Goal: Task Accomplishment & Management: Manage account settings

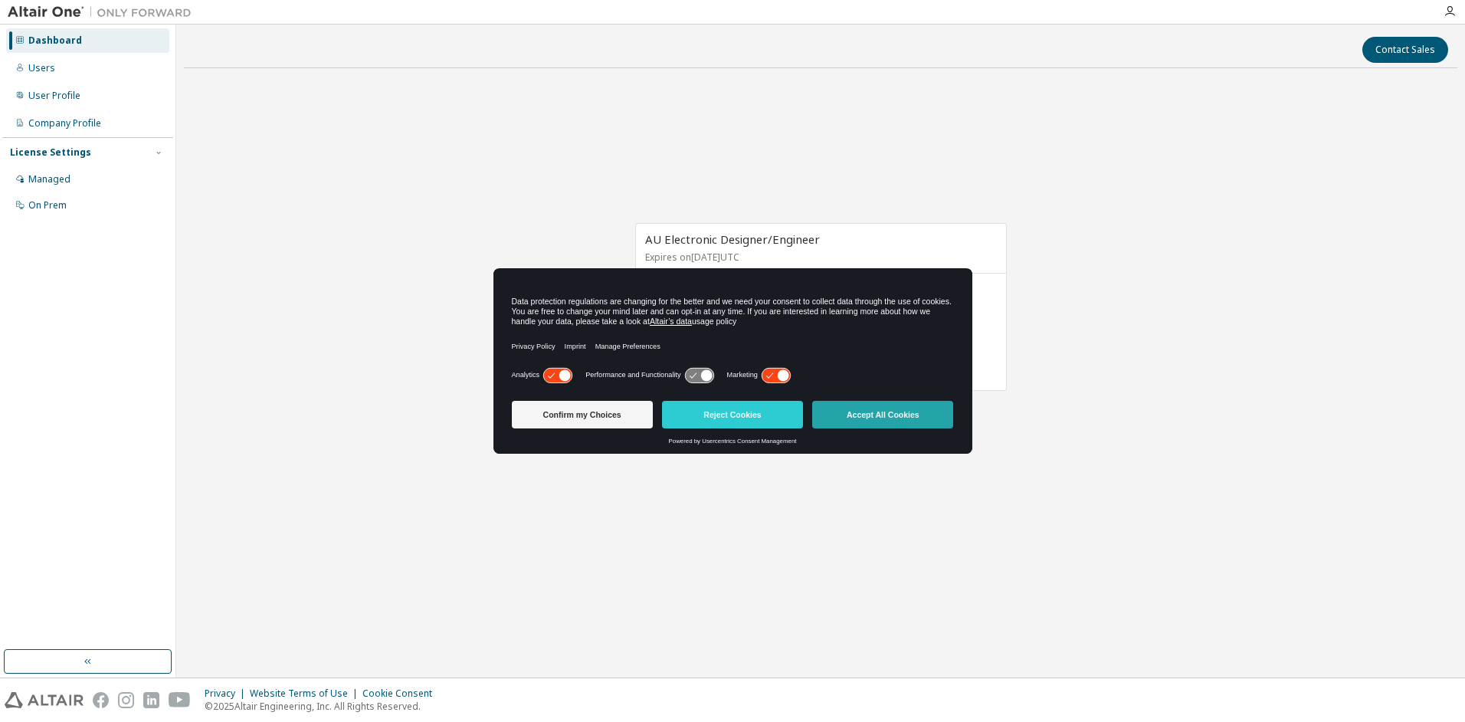
click at [896, 412] on button "Accept All Cookies" at bounding box center [882, 415] width 141 height 28
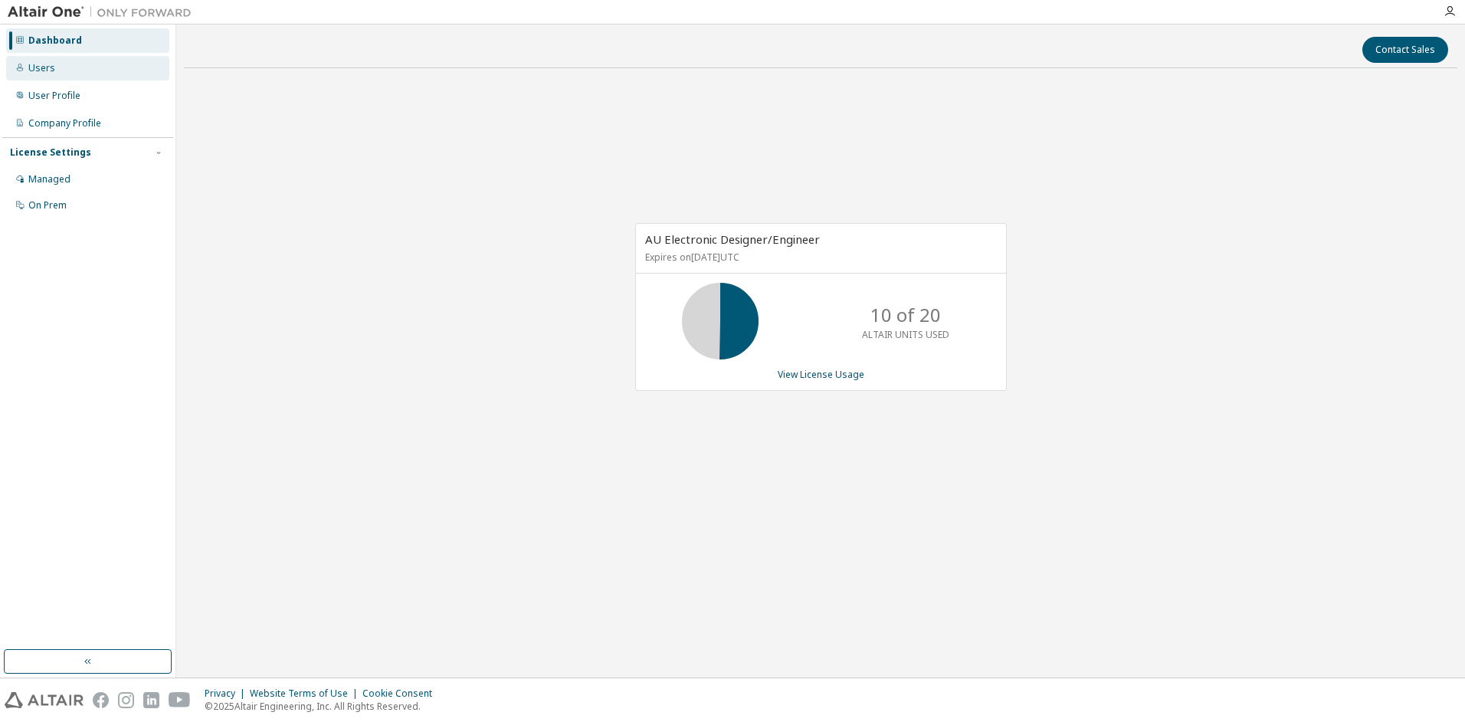
click at [47, 73] on div "Users" at bounding box center [41, 68] width 27 height 12
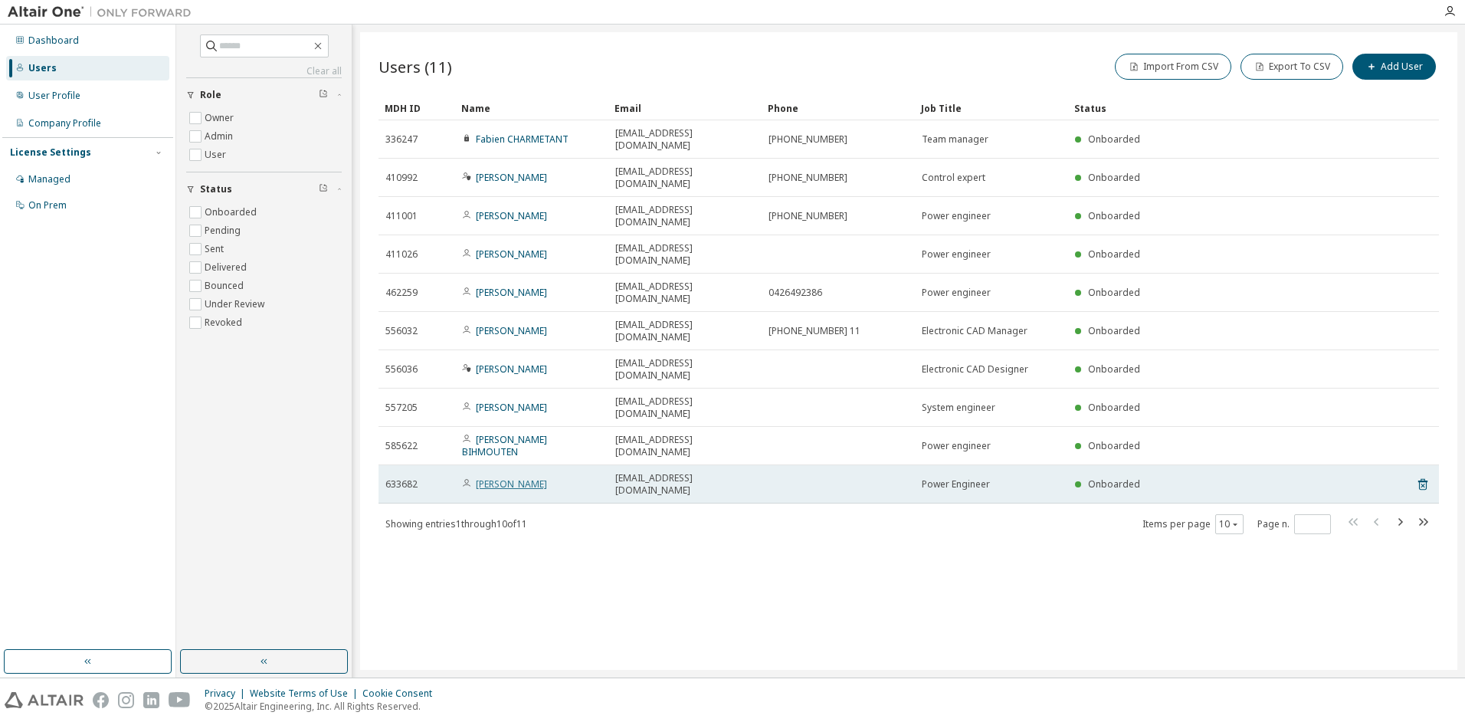
click at [506, 477] on link "[PERSON_NAME]" at bounding box center [511, 483] width 71 height 13
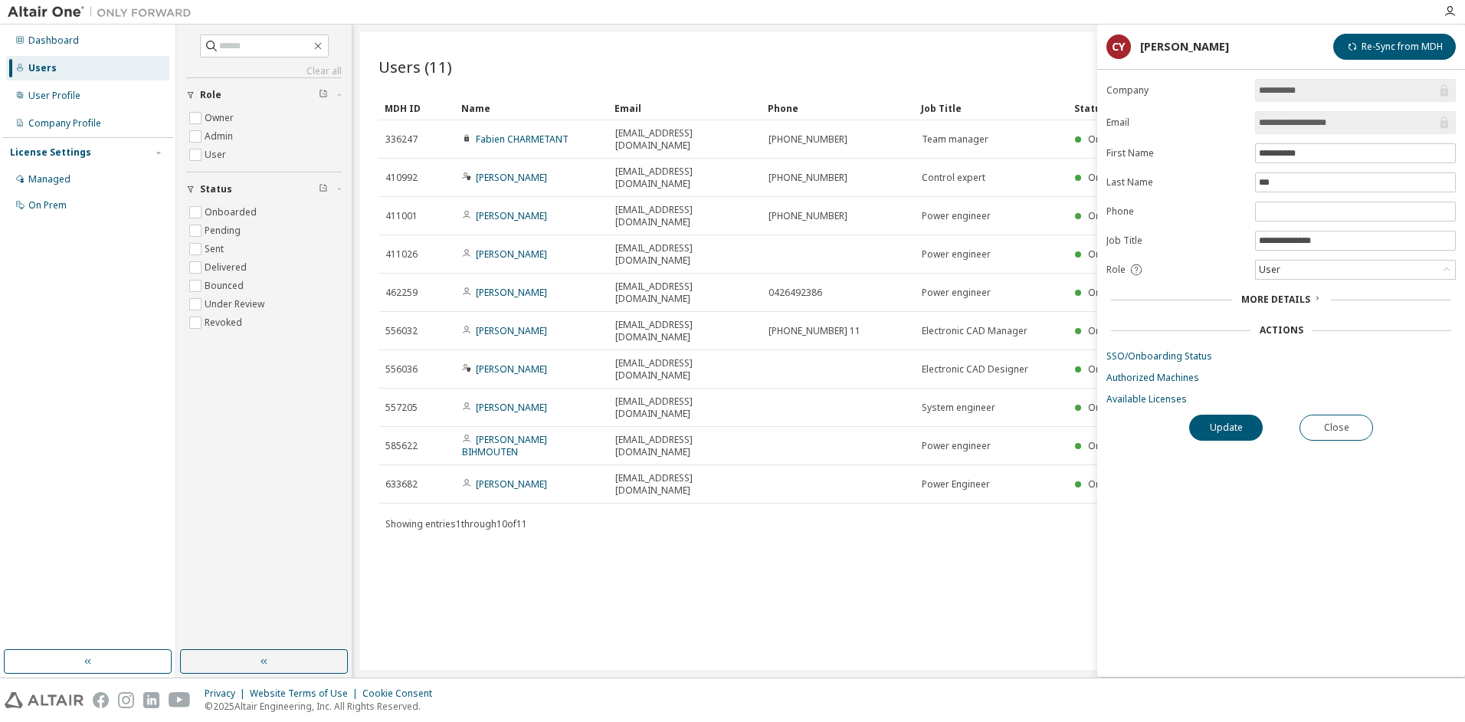
click at [41, 68] on div "Users" at bounding box center [42, 68] width 28 height 12
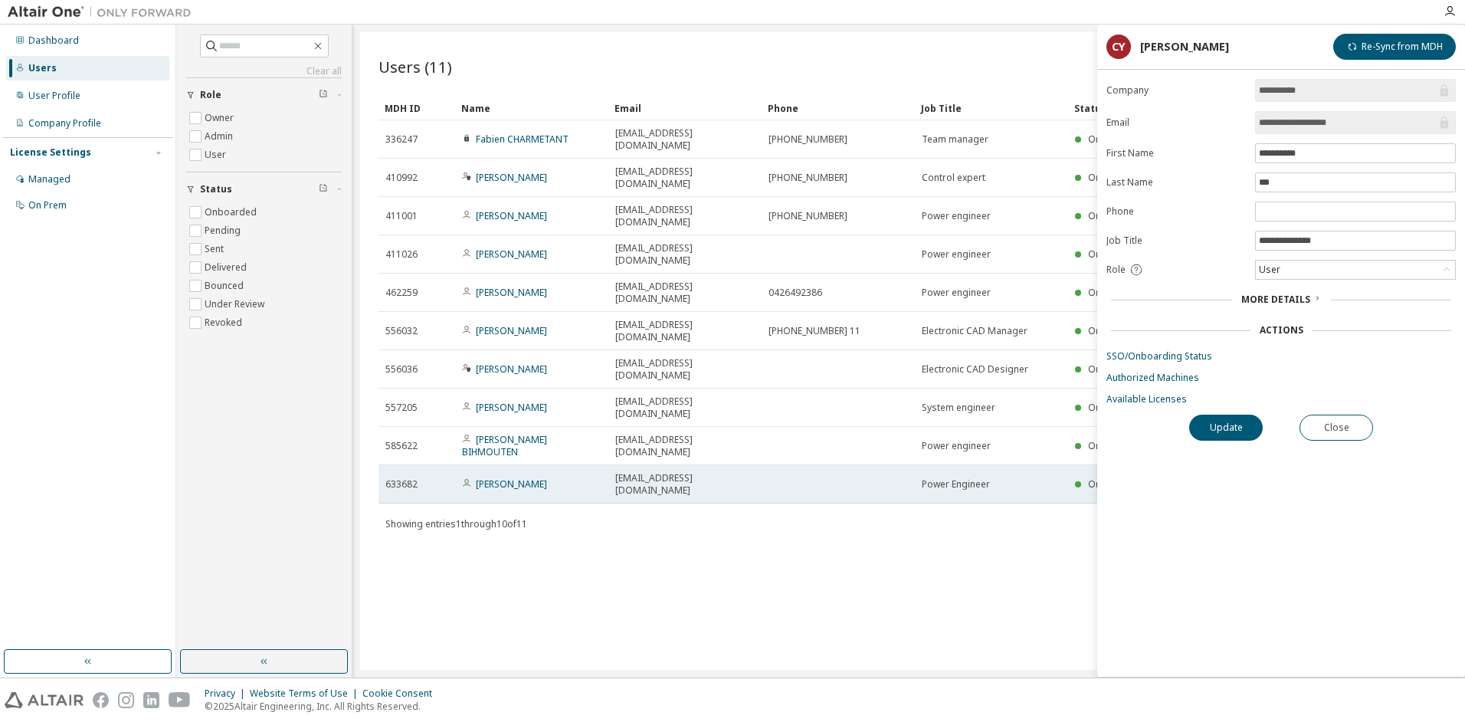
click at [402, 478] on span "633682" at bounding box center [401, 484] width 32 height 12
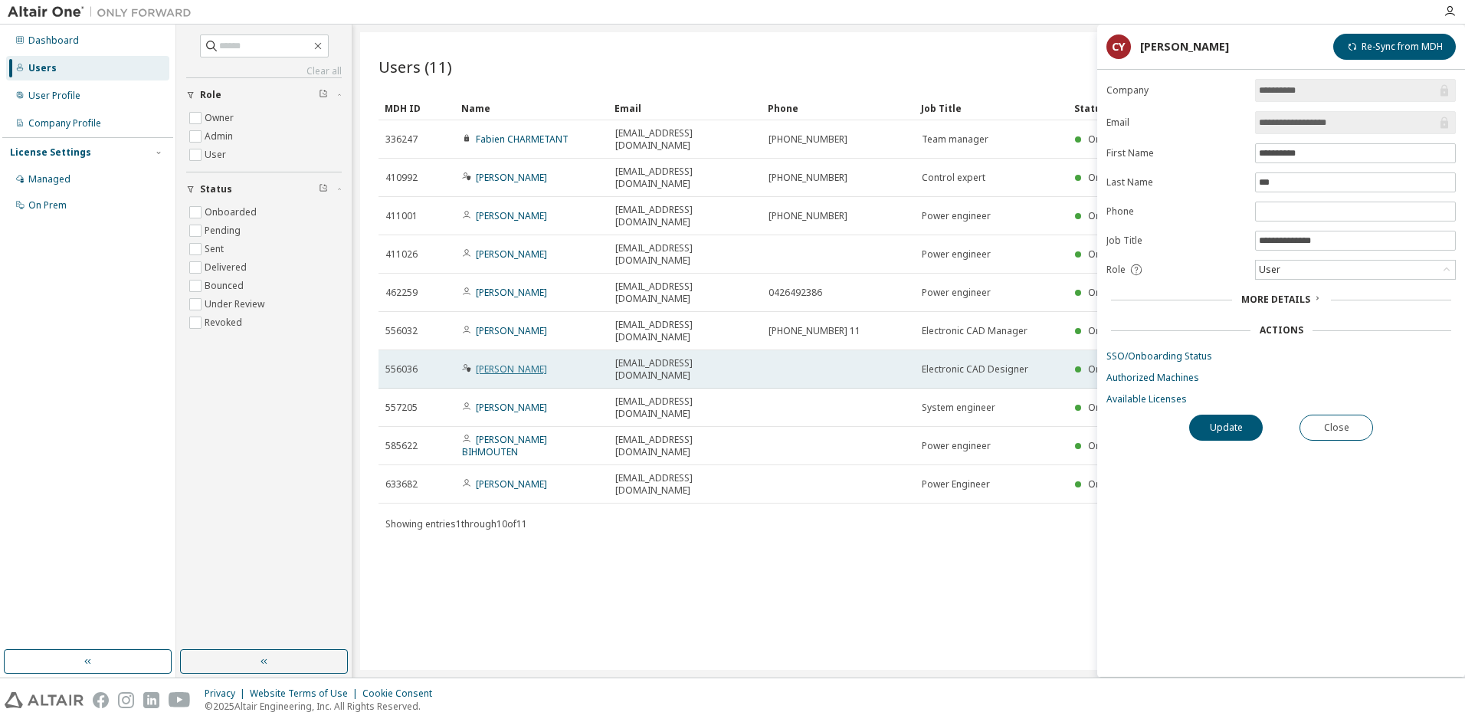
click at [530, 362] on link "Maxime KLUGHERTZ" at bounding box center [511, 368] width 71 height 13
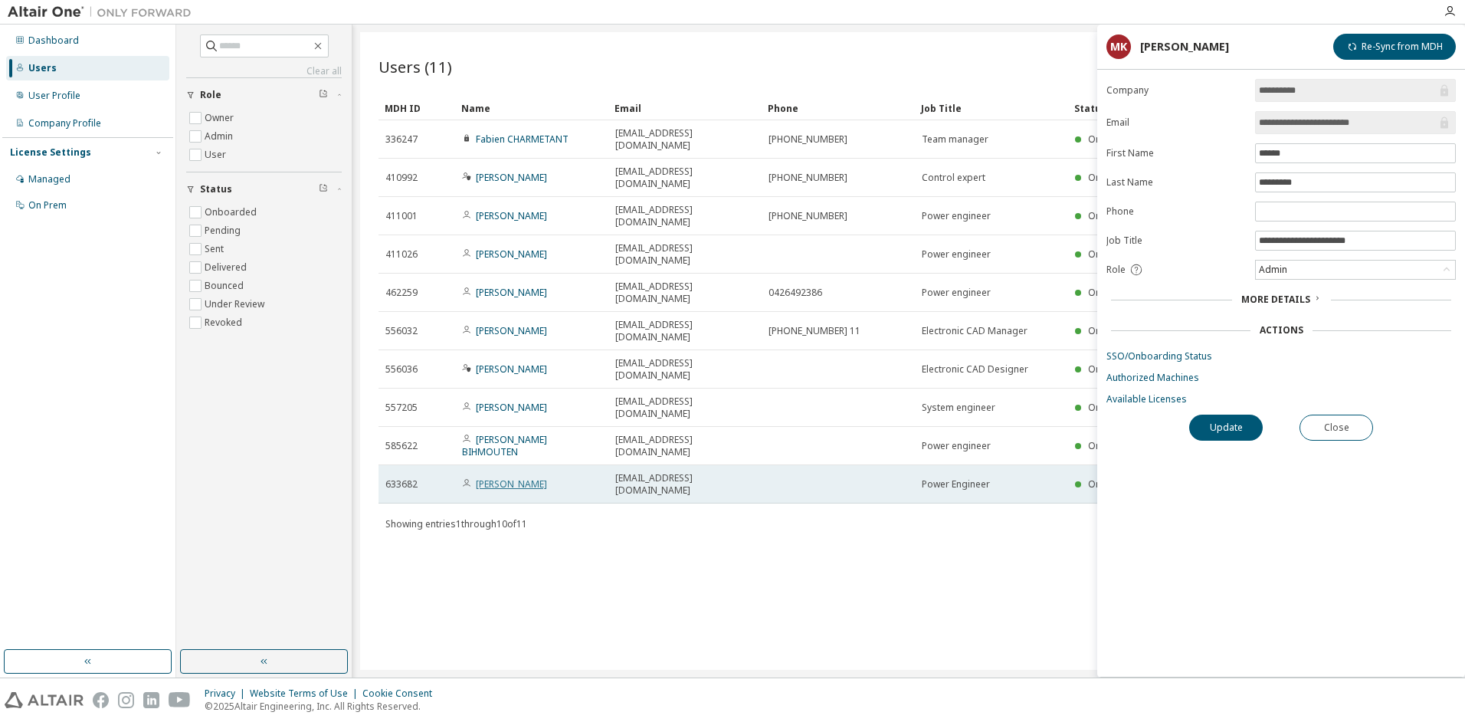
click at [517, 477] on link "Christophe YVE" at bounding box center [511, 483] width 71 height 13
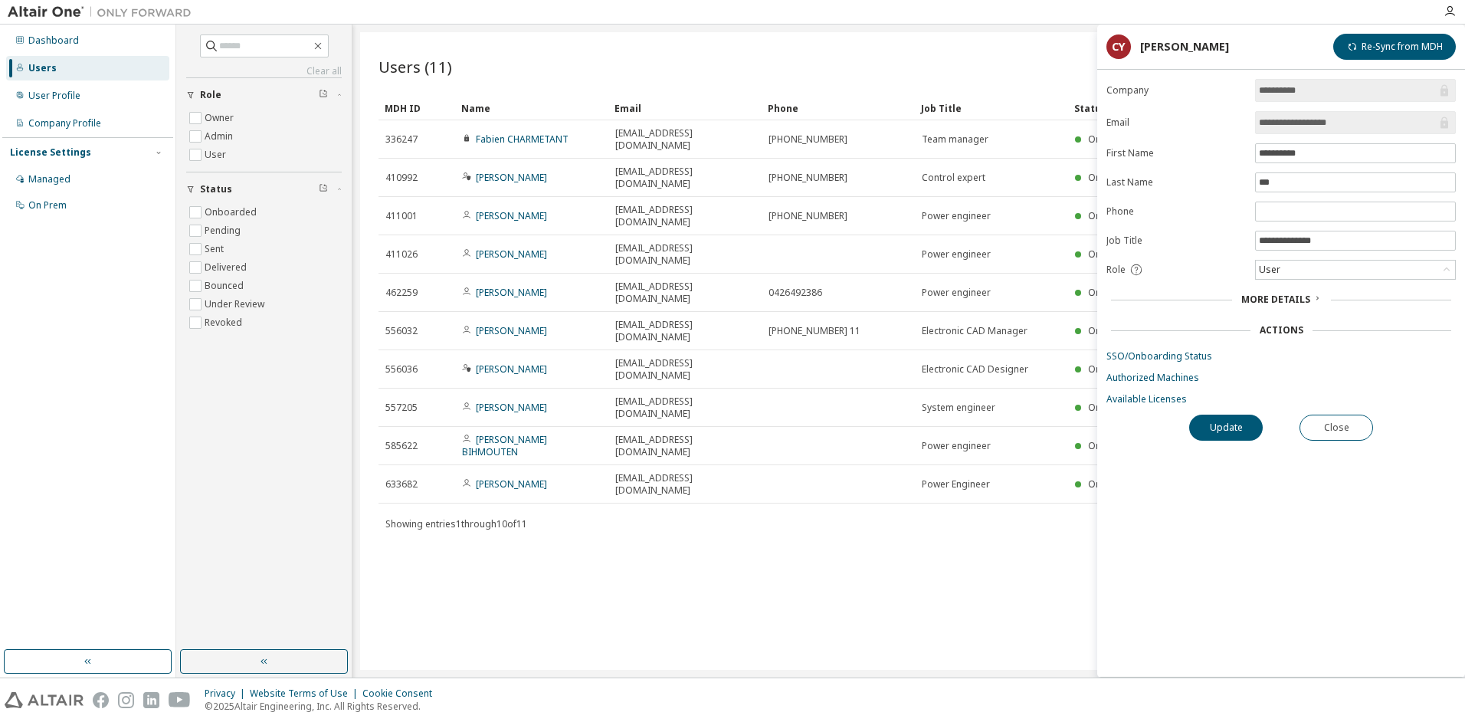
click at [1290, 297] on span "More Details" at bounding box center [1275, 299] width 69 height 13
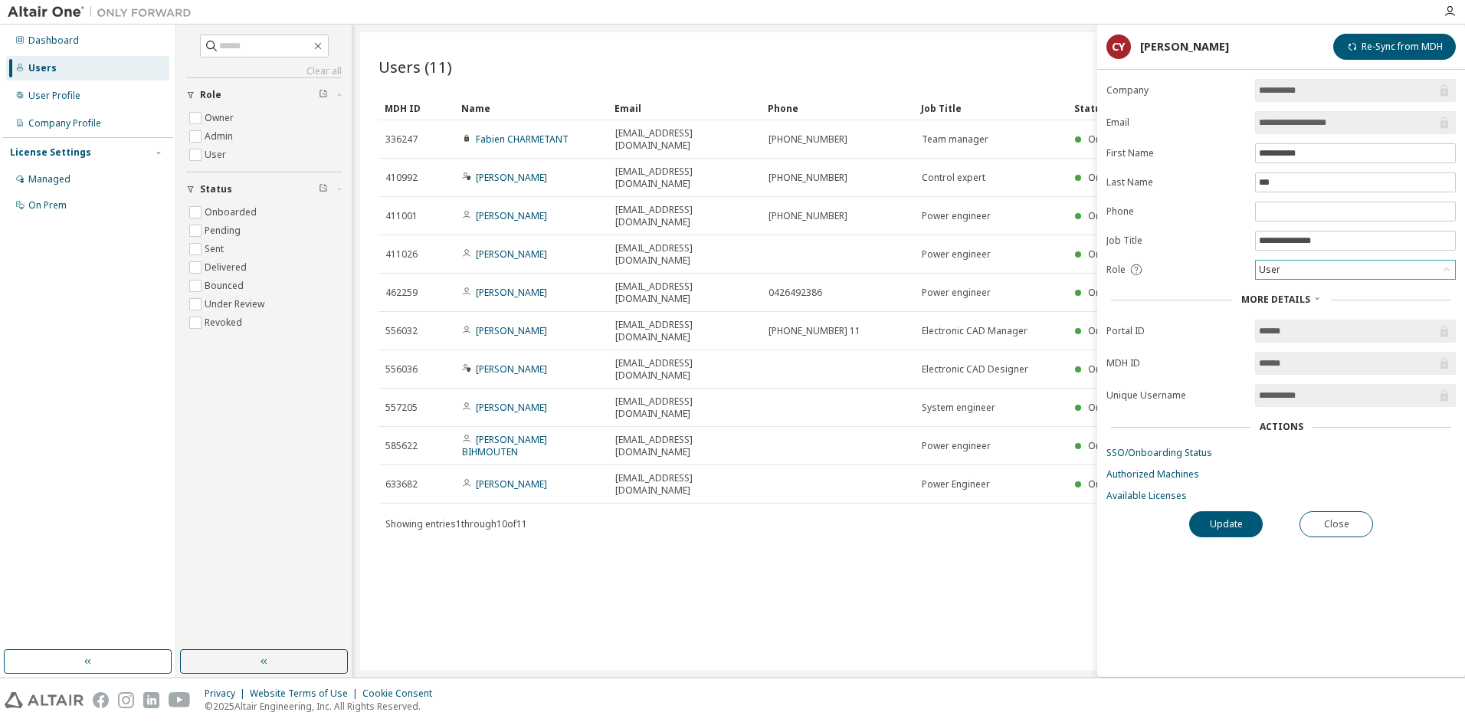
click at [1297, 266] on div "User" at bounding box center [1355, 270] width 199 height 18
click at [1325, 522] on button "Close" at bounding box center [1337, 524] width 74 height 26
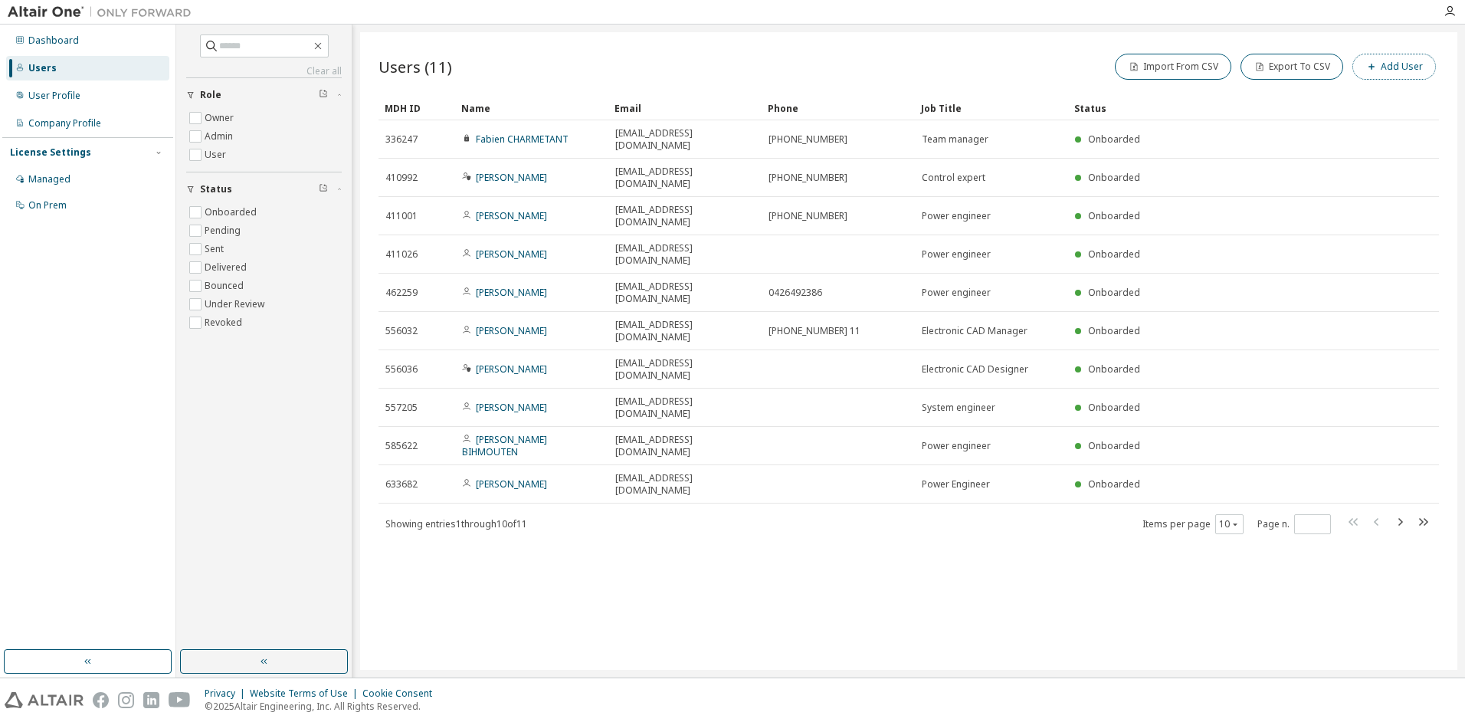
click at [1376, 65] on icon "button" at bounding box center [1371, 66] width 9 height 9
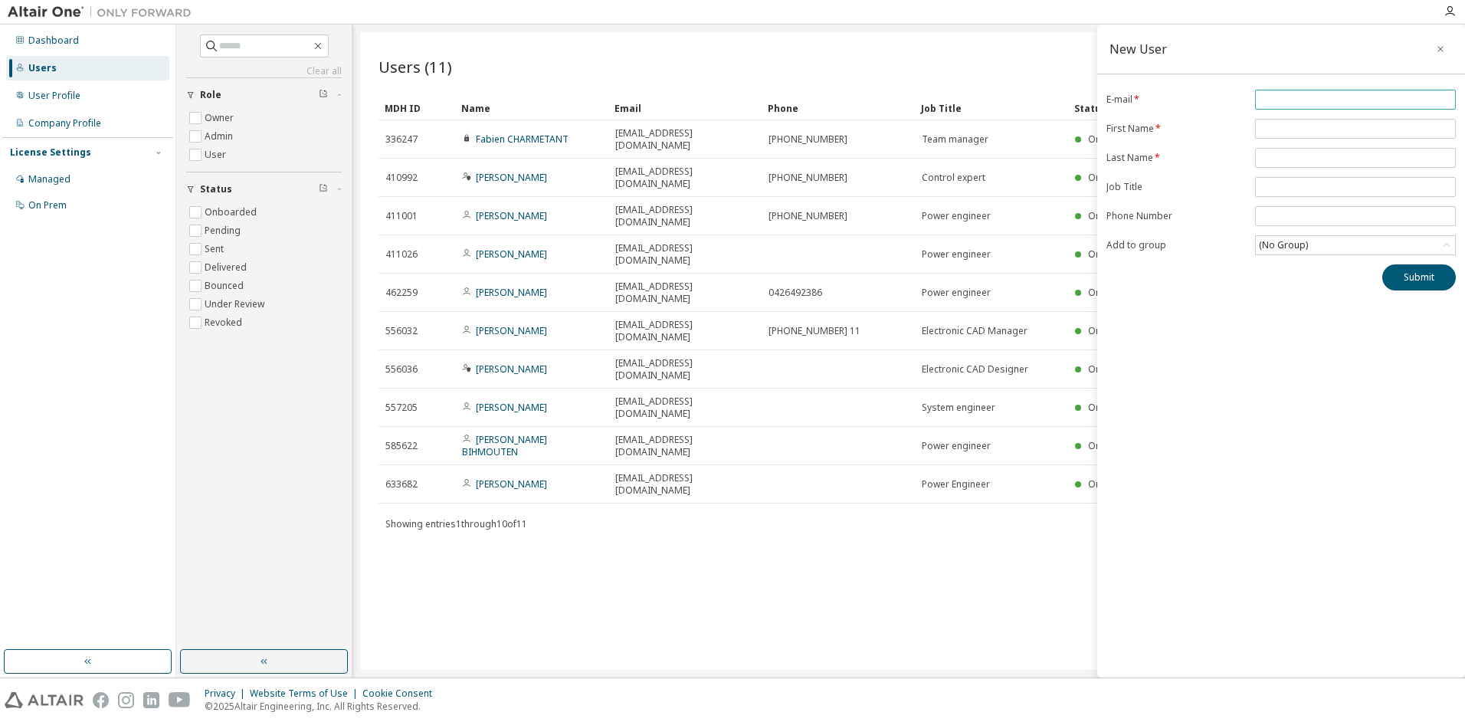
click at [1264, 96] on input "email" at bounding box center [1355, 99] width 193 height 12
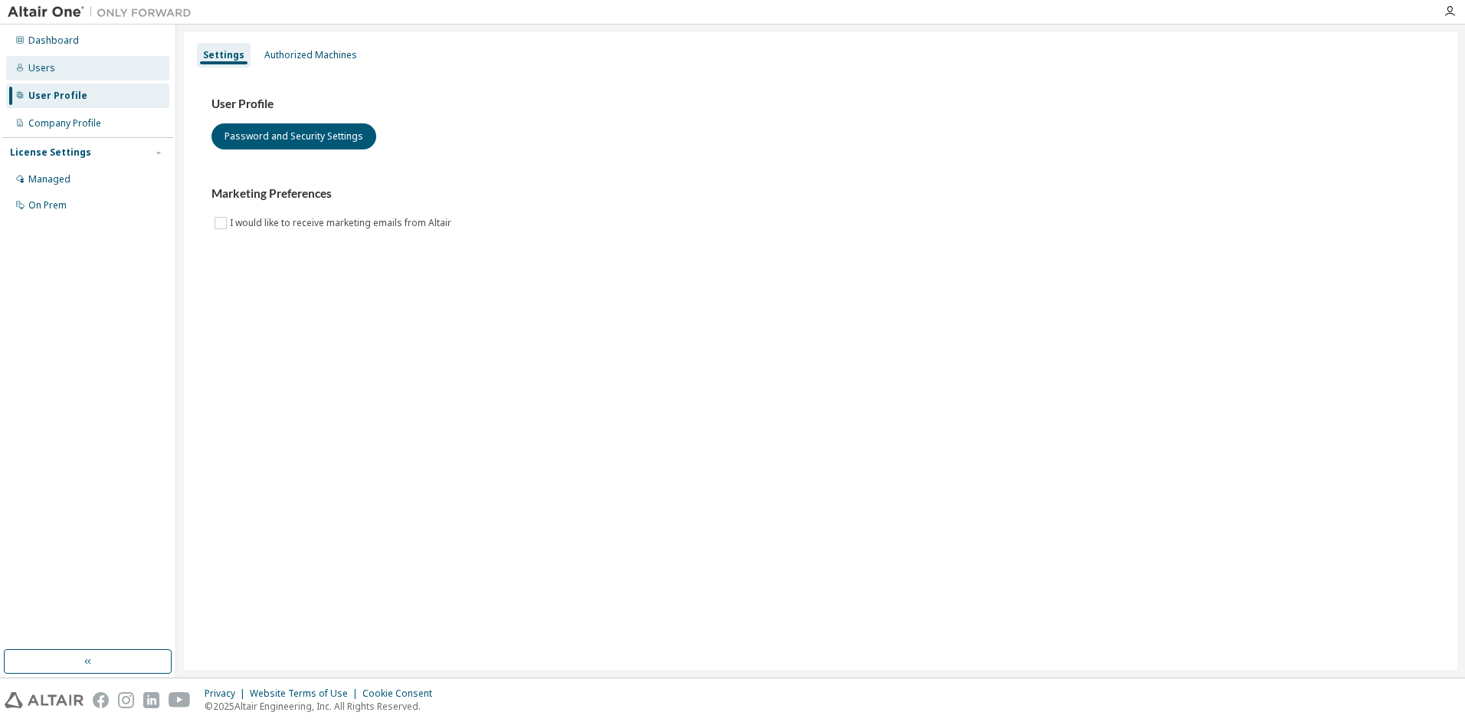
click at [44, 71] on div "Users" at bounding box center [41, 68] width 27 height 12
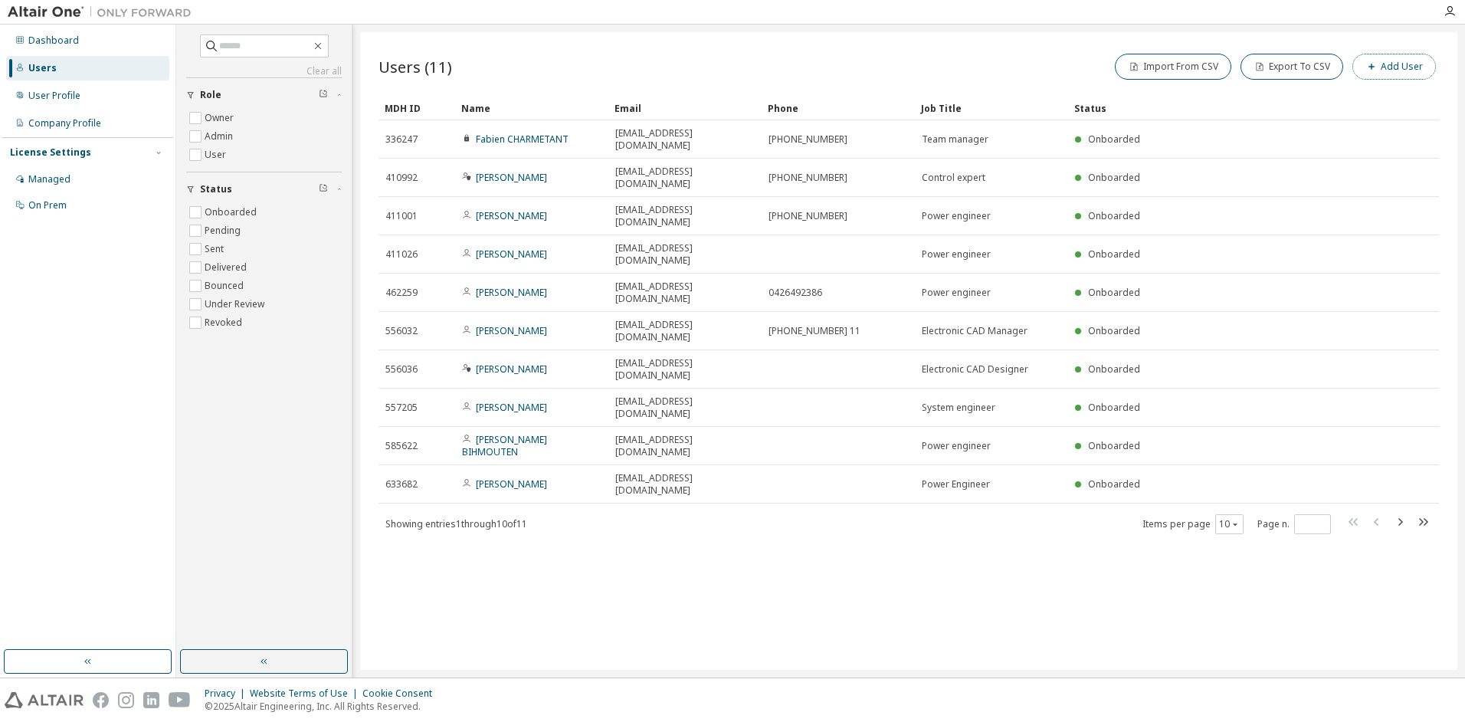
click at [1389, 63] on button "Add User" at bounding box center [1395, 67] width 84 height 26
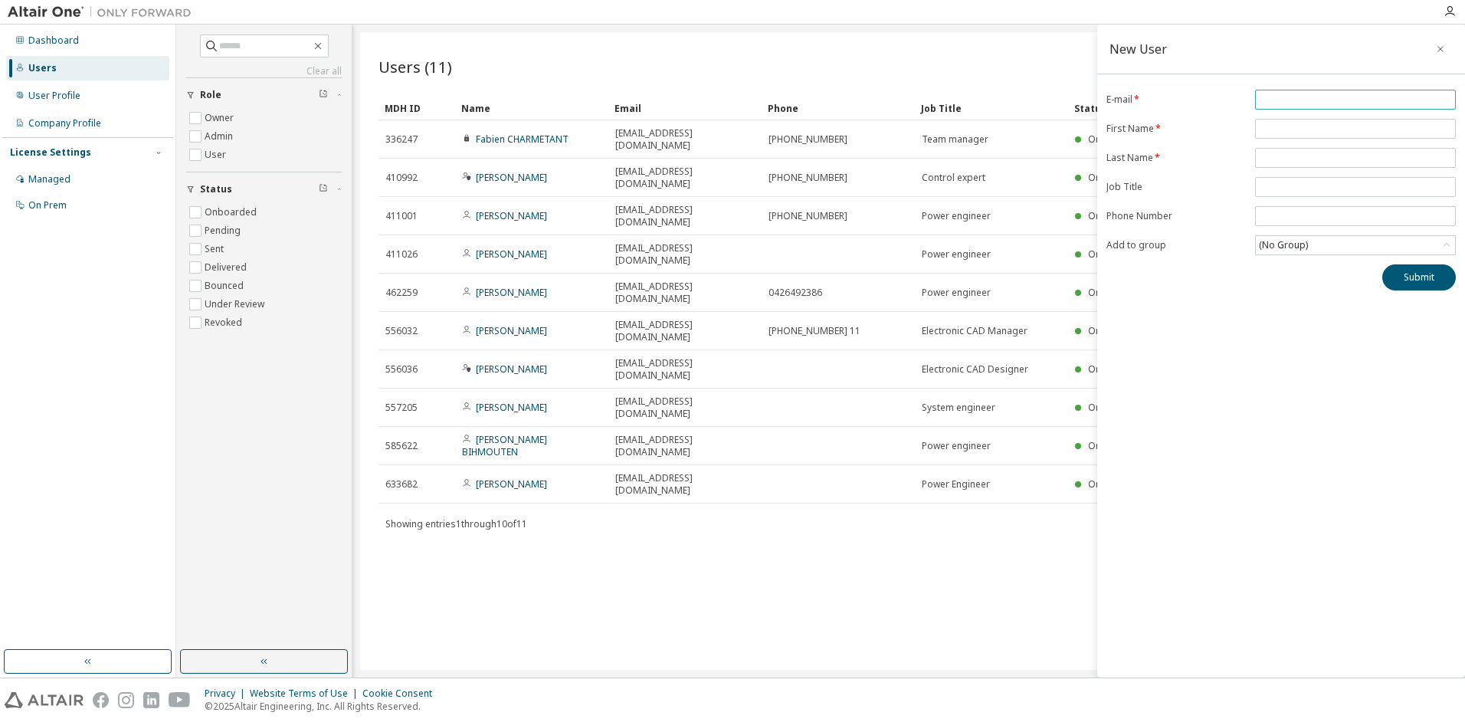
click at [1264, 97] on input "email" at bounding box center [1355, 99] width 193 height 12
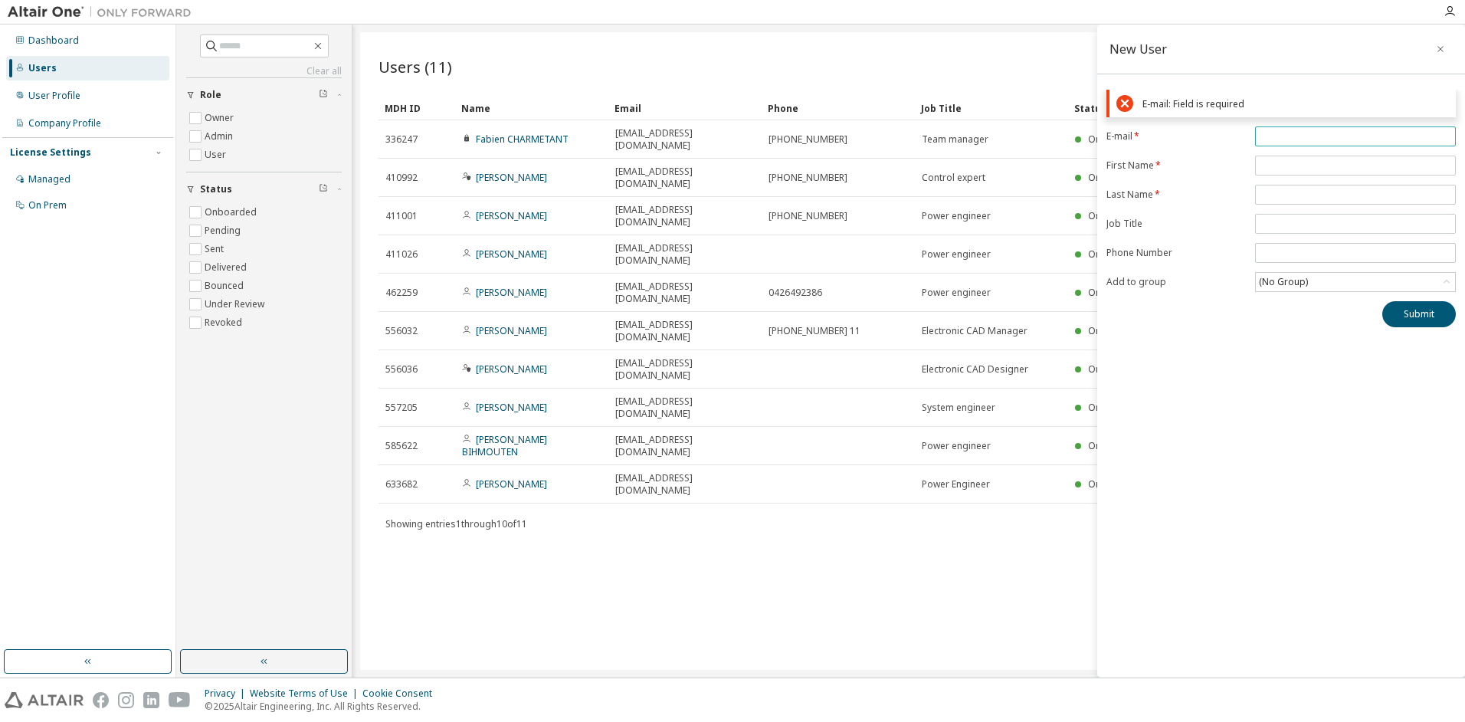
click at [1284, 132] on input "email" at bounding box center [1355, 136] width 193 height 12
paste input "**********"
type input "**********"
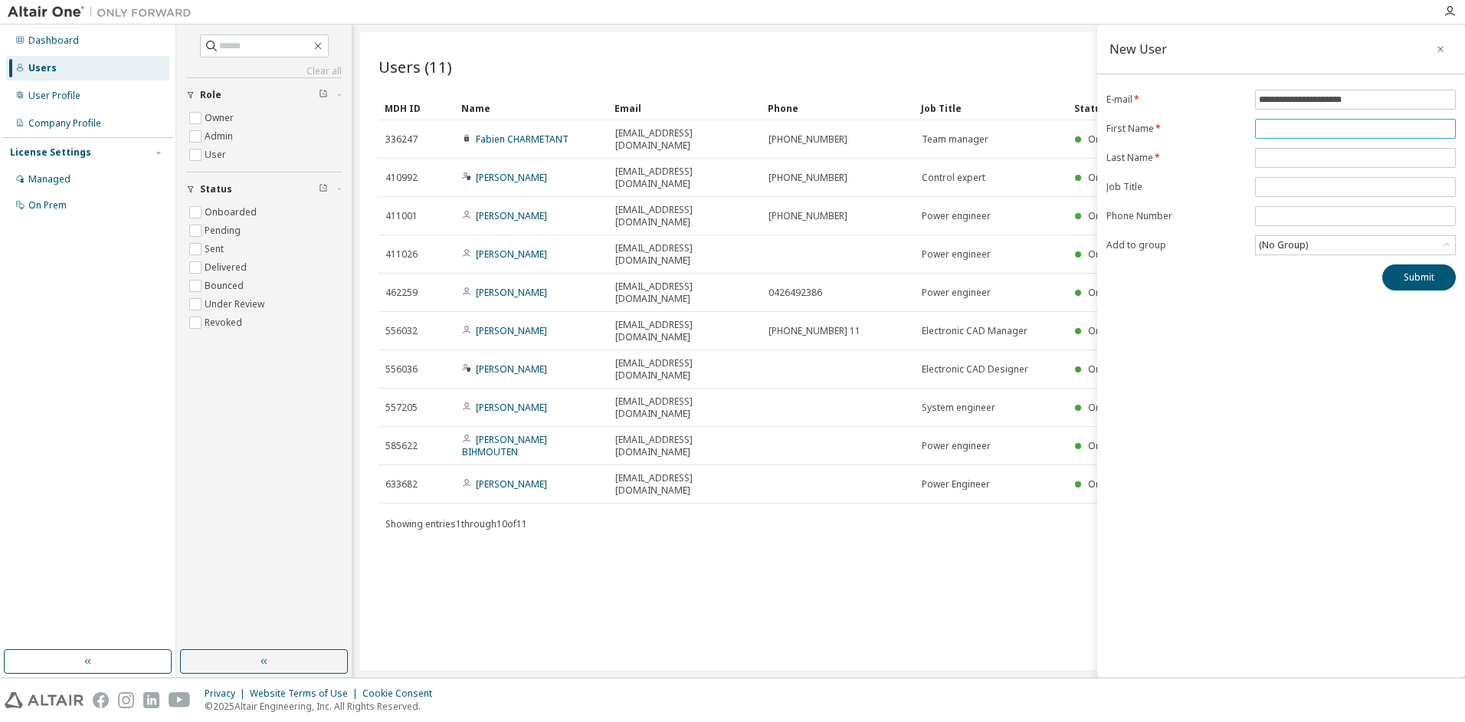
click at [1267, 133] on input "text" at bounding box center [1355, 129] width 193 height 12
type input "****"
type input "*******"
type input "**********"
click at [1293, 244] on div "(No Group)" at bounding box center [1284, 245] width 54 height 17
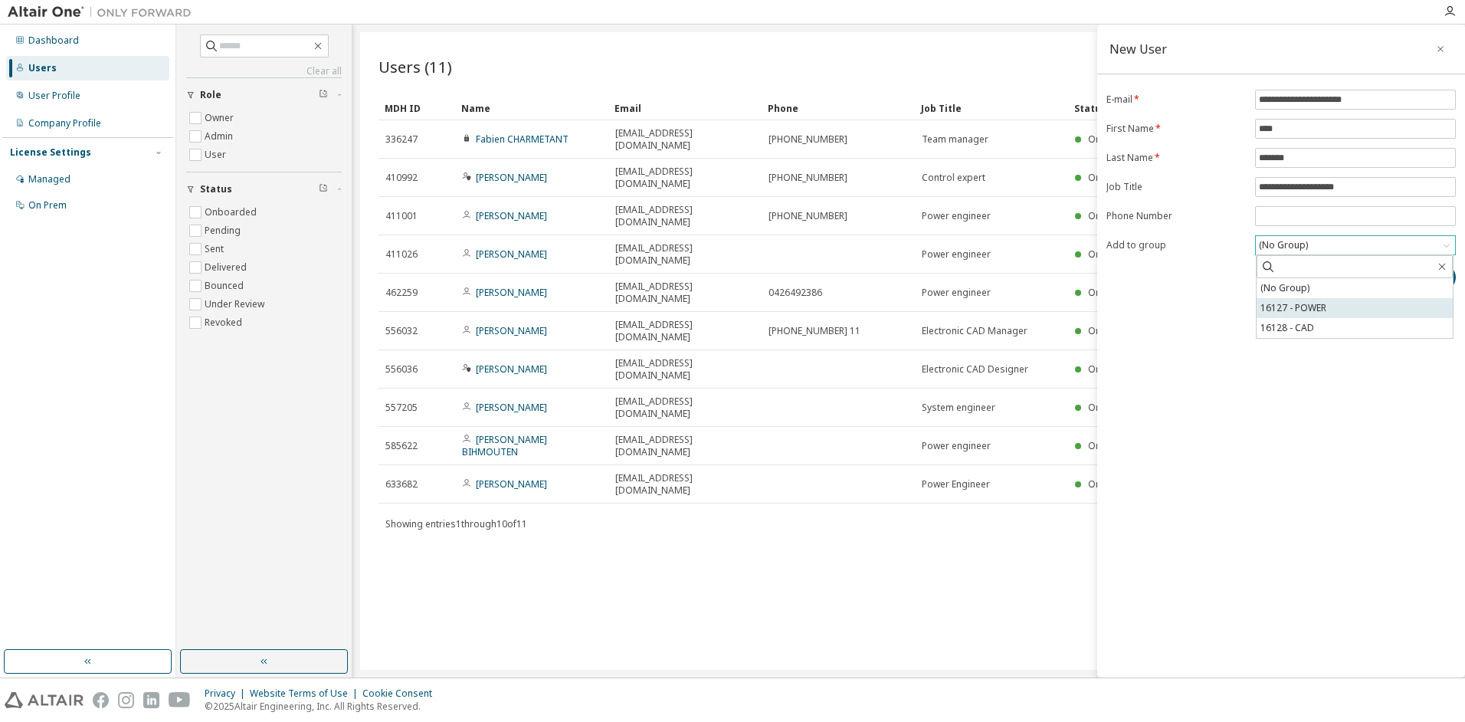
click at [1310, 302] on li "16127 - POWER" at bounding box center [1355, 308] width 196 height 20
click at [1403, 280] on button "Submit" at bounding box center [1419, 277] width 74 height 26
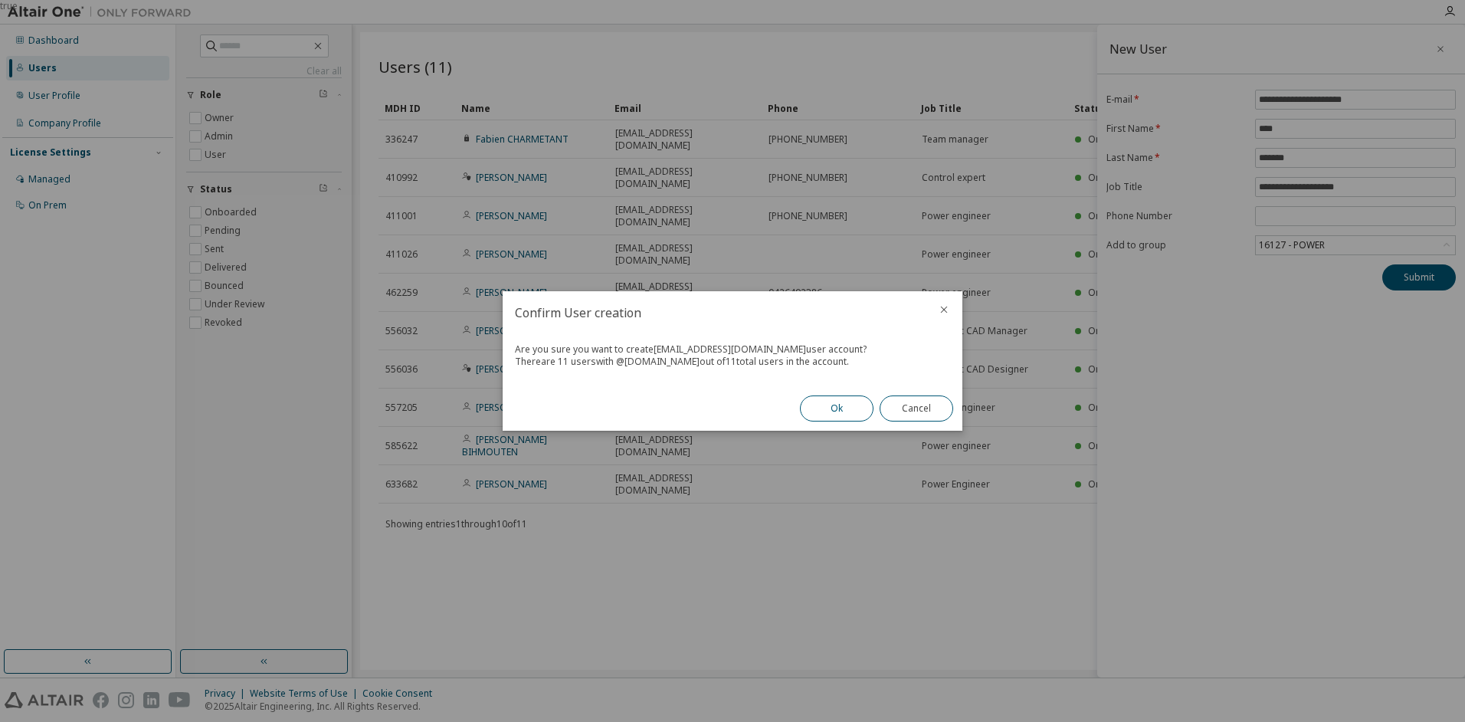
click at [835, 405] on button "Ok" at bounding box center [837, 408] width 74 height 26
click at [929, 406] on button "Close" at bounding box center [917, 408] width 74 height 26
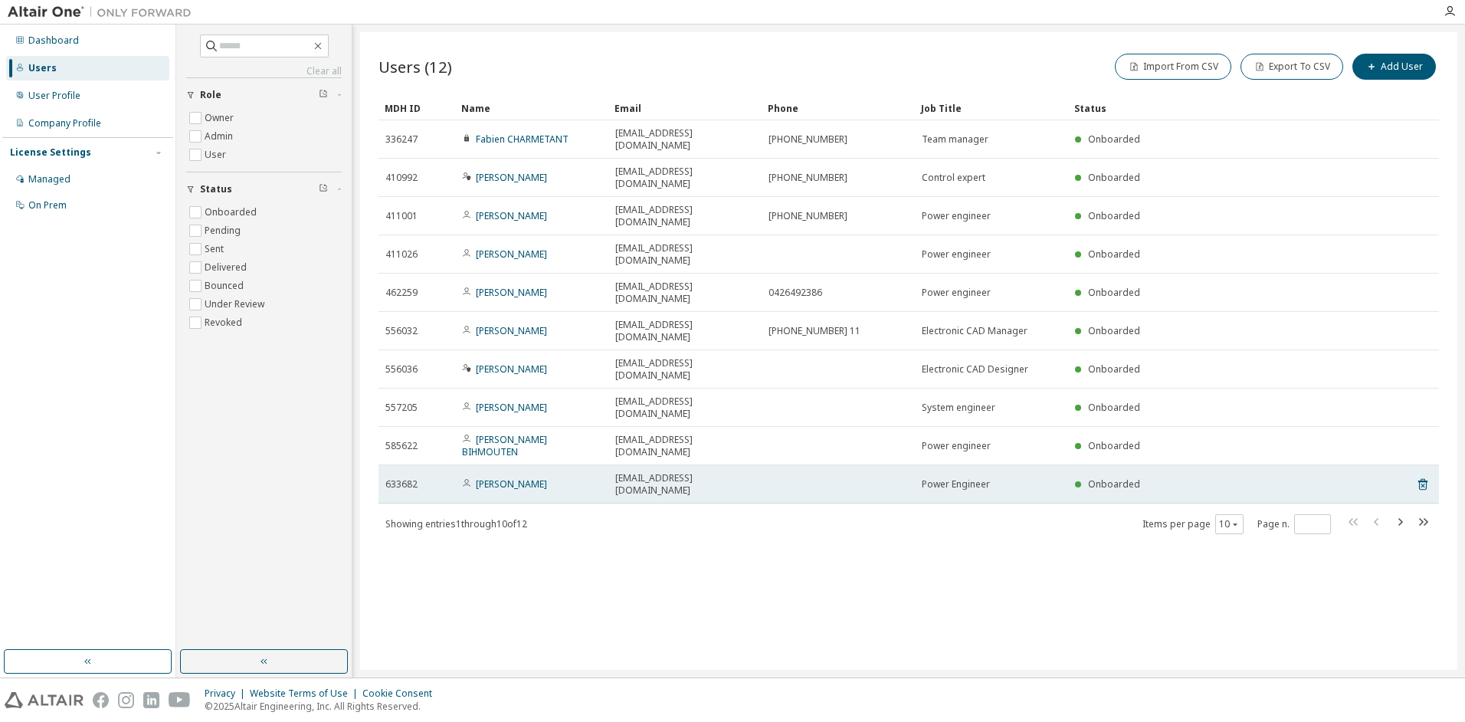
drag, startPoint x: 509, startPoint y: 368, endPoint x: 844, endPoint y: 368, distance: 334.9
click at [844, 465] on td at bounding box center [838, 484] width 153 height 38
click at [516, 477] on link "Christophe YVE" at bounding box center [511, 483] width 71 height 13
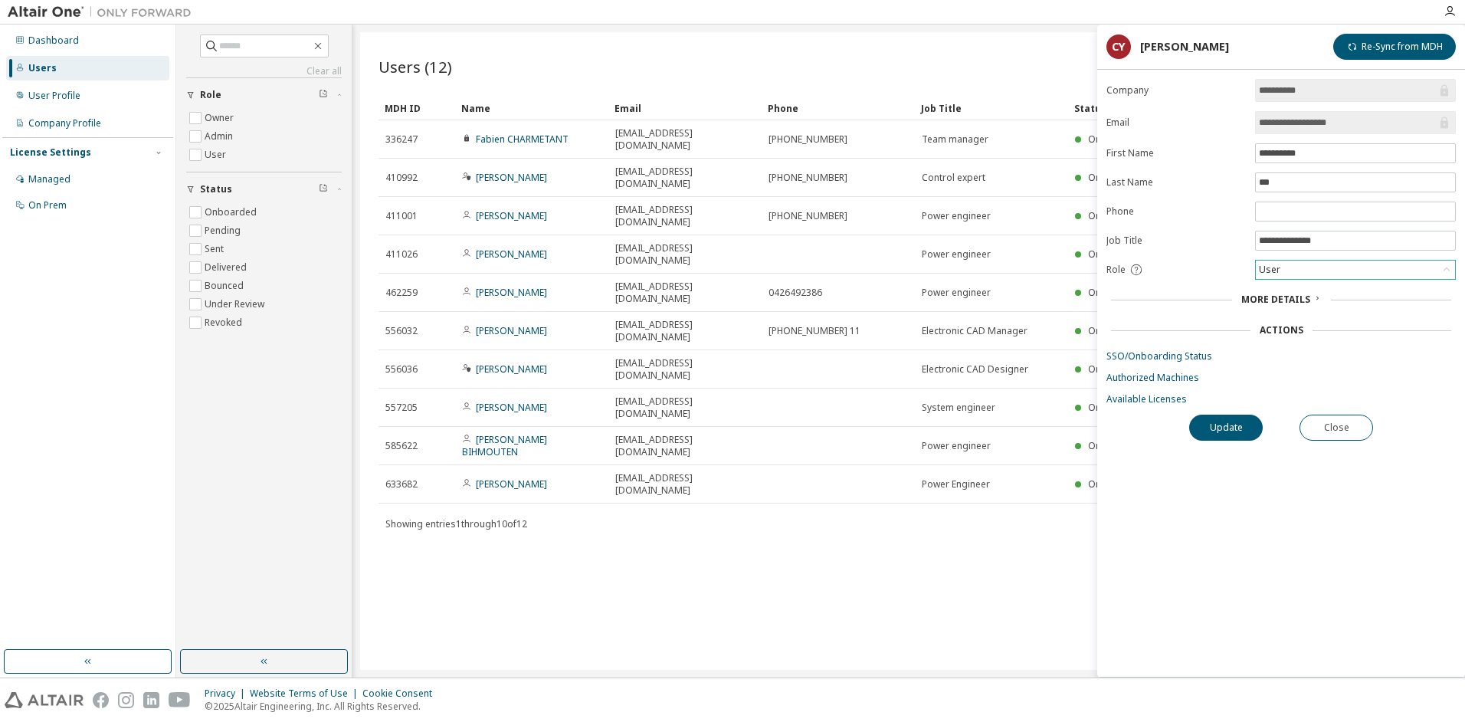
click at [1322, 266] on div "User" at bounding box center [1355, 270] width 199 height 18
click at [1294, 294] on span "More Details" at bounding box center [1275, 299] width 69 height 13
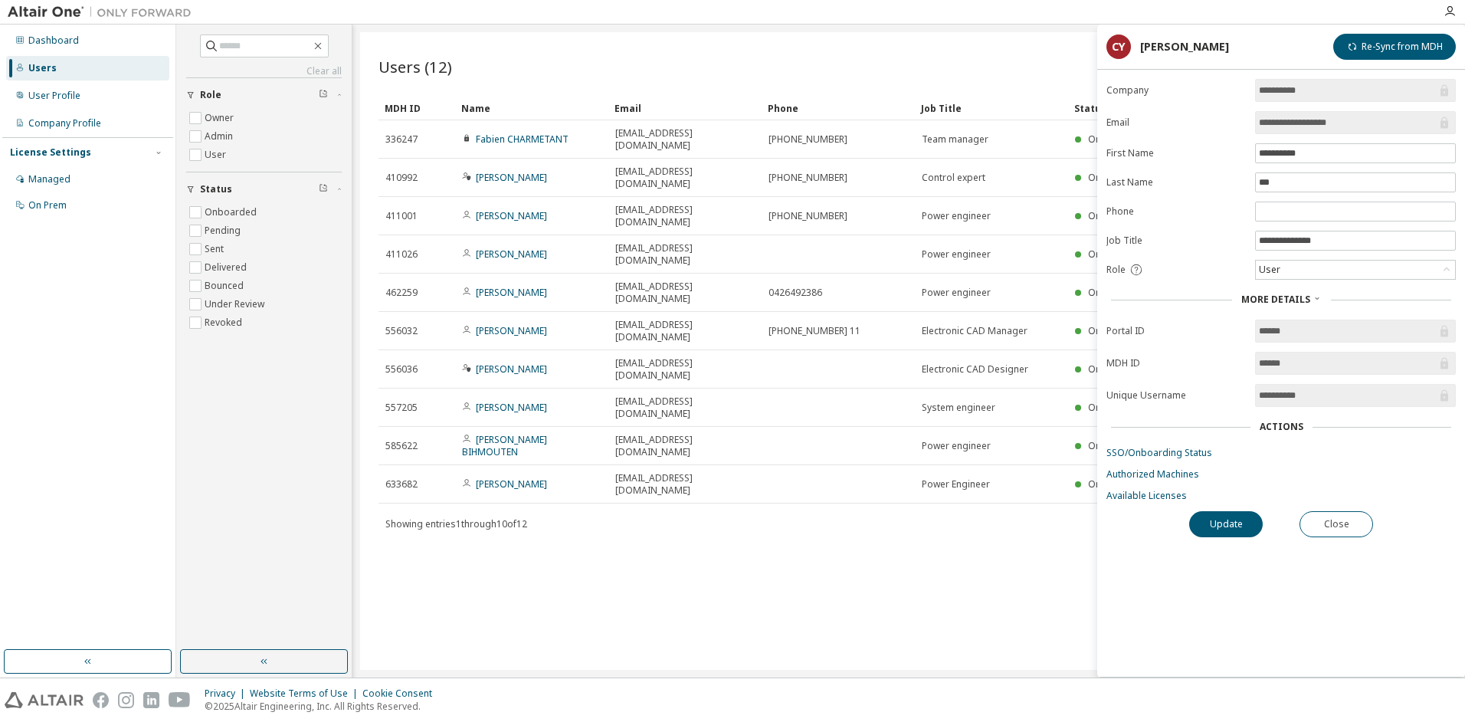
click at [1297, 297] on span "More Details" at bounding box center [1275, 299] width 69 height 13
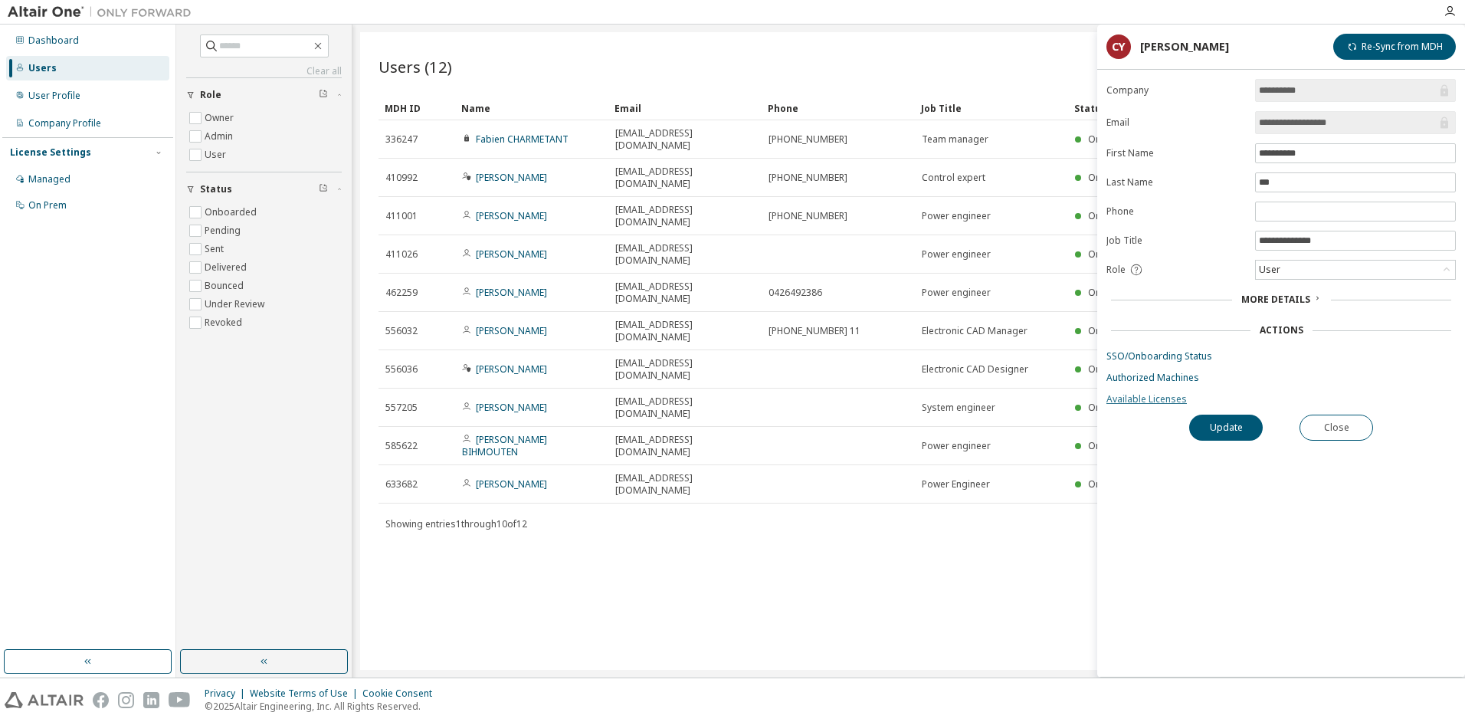
click at [1146, 400] on link "Available Licenses" at bounding box center [1281, 399] width 349 height 12
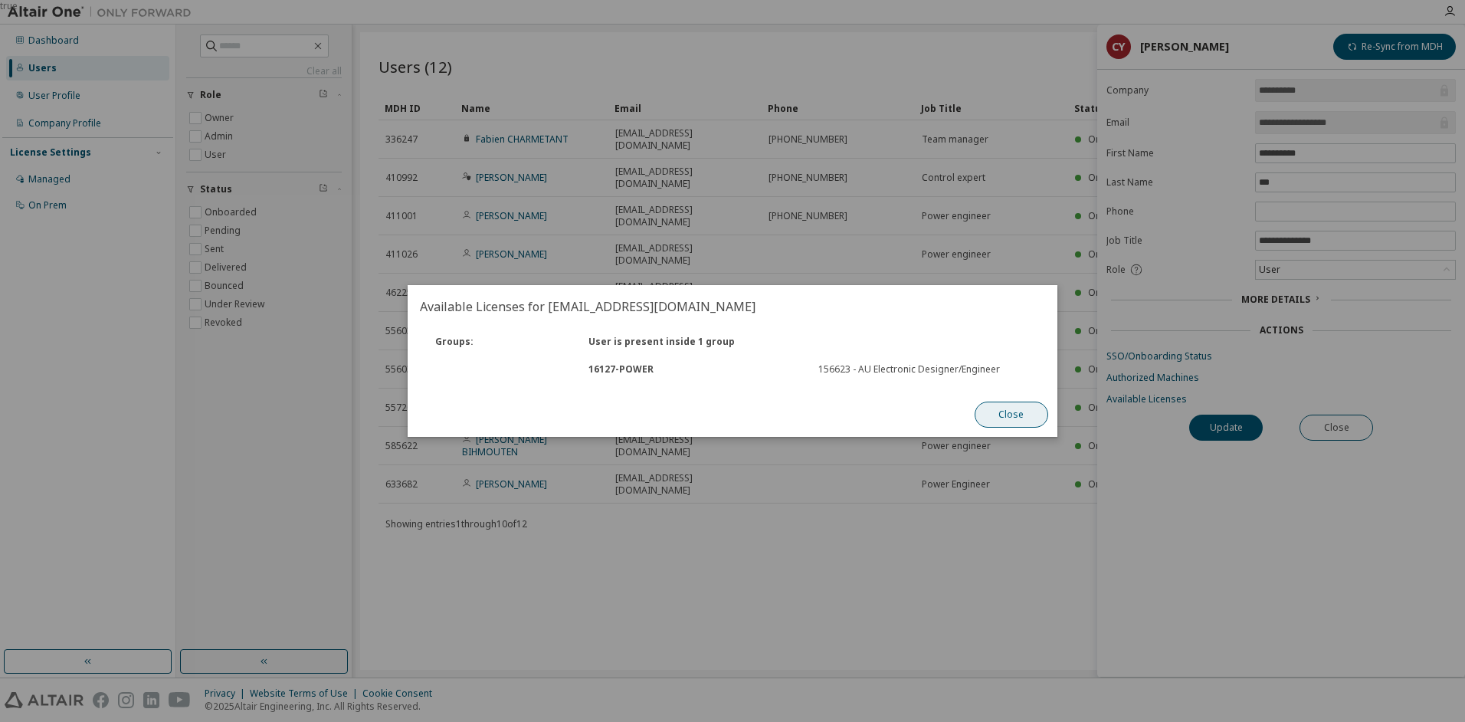
click at [996, 409] on button "Close" at bounding box center [1012, 415] width 74 height 26
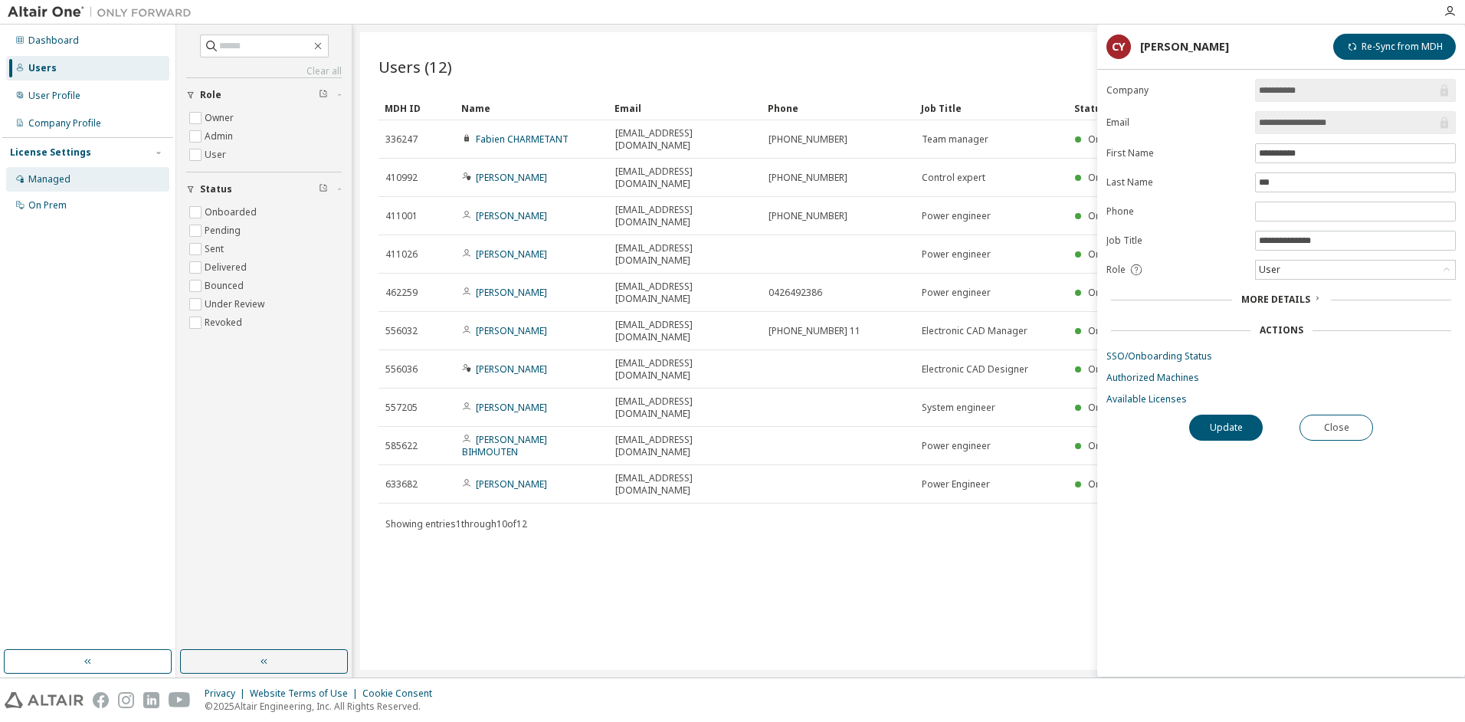
click at [47, 178] on div "Managed" at bounding box center [49, 179] width 42 height 12
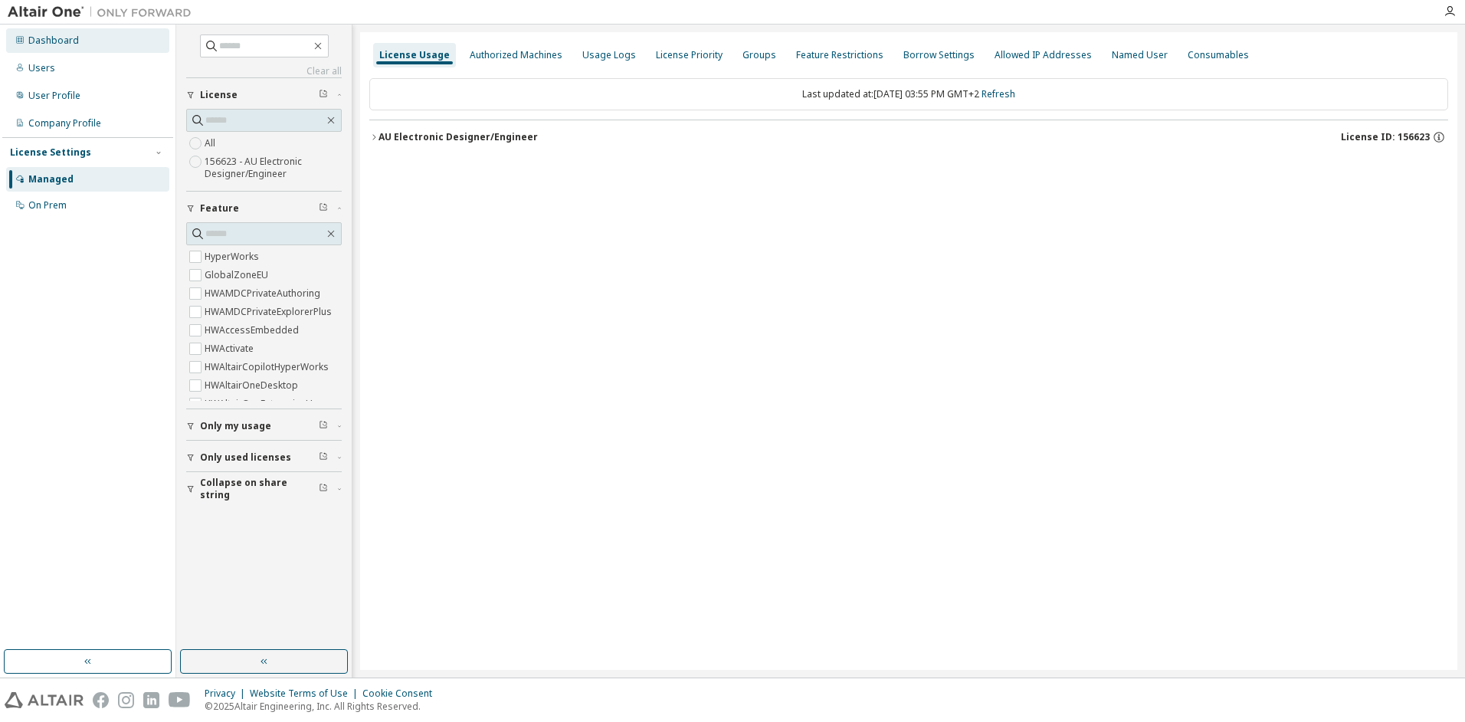
click at [46, 41] on div "Dashboard" at bounding box center [53, 40] width 51 height 12
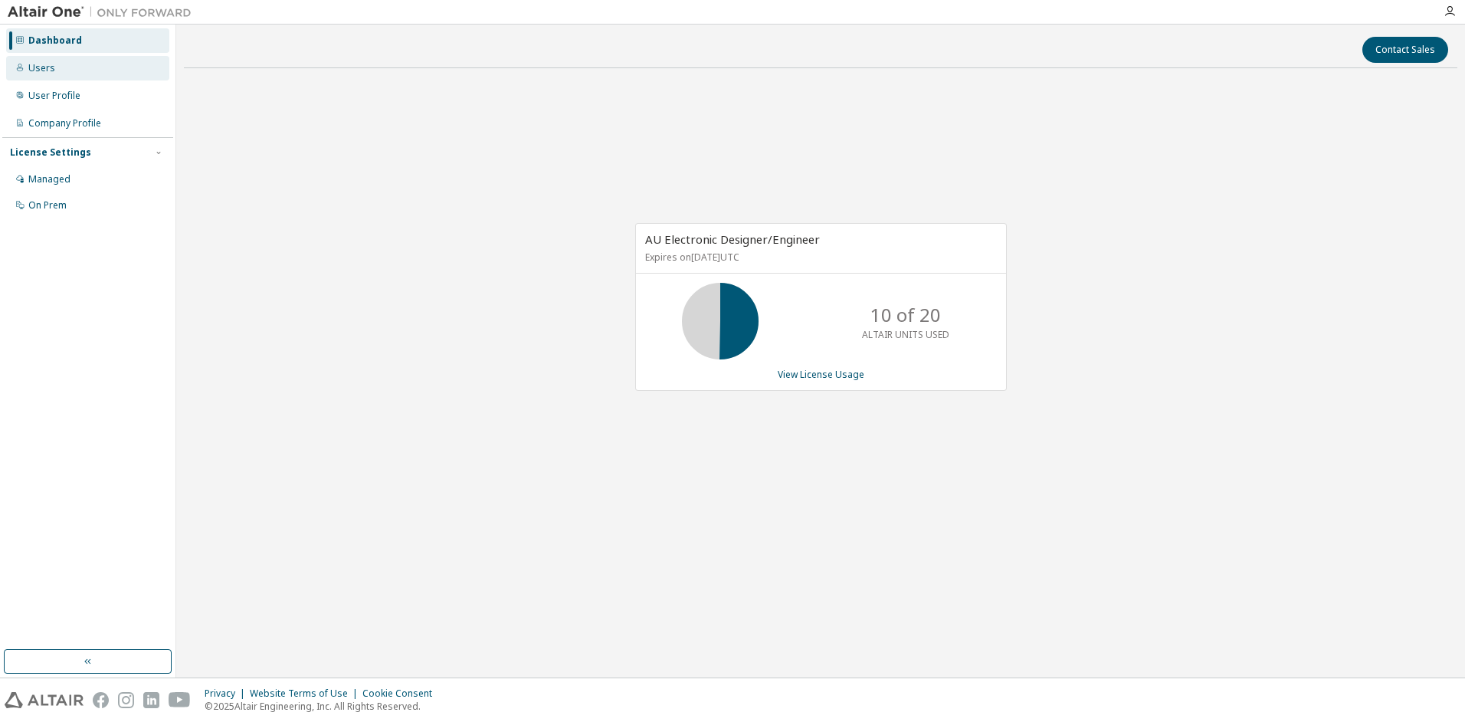
click at [40, 67] on div "Users" at bounding box center [41, 68] width 27 height 12
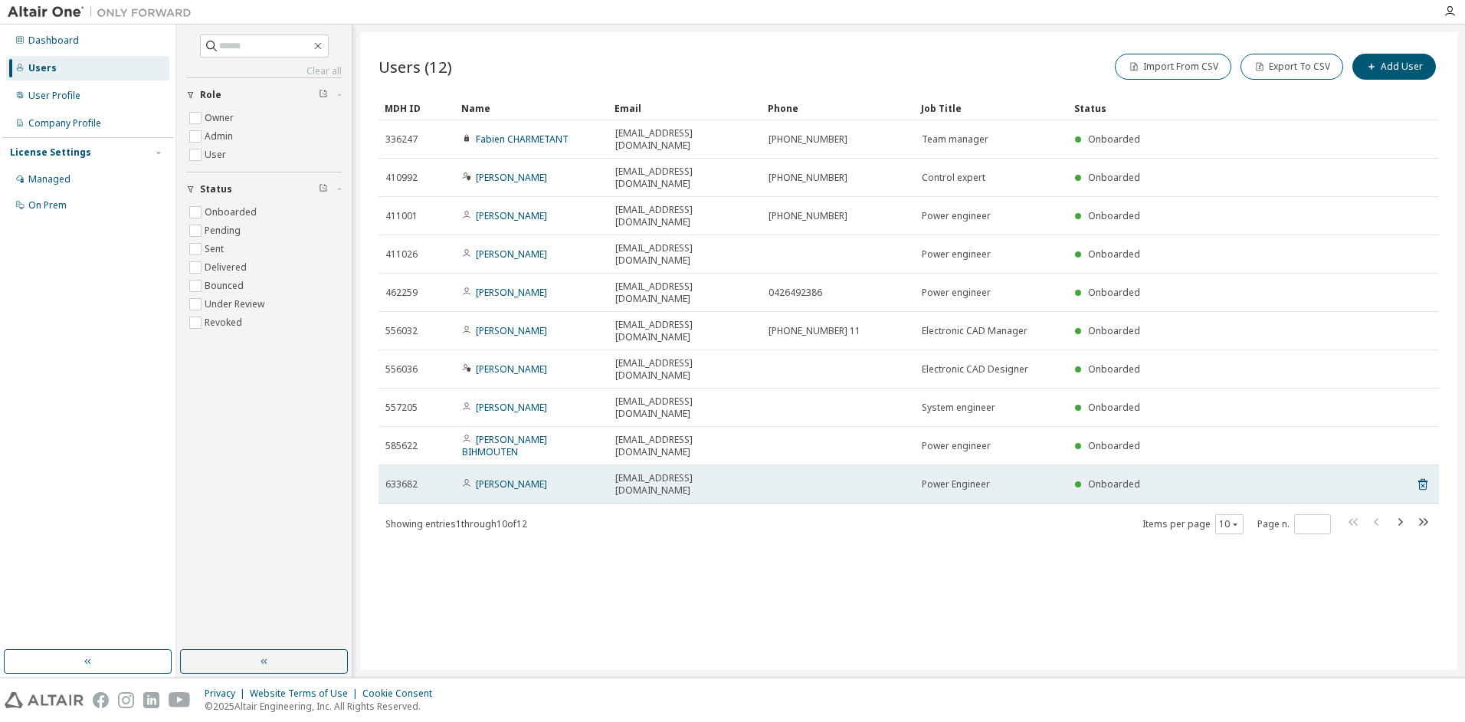
click at [1078, 481] on span at bounding box center [1078, 484] width 6 height 6
drag, startPoint x: 1078, startPoint y: 367, endPoint x: 473, endPoint y: 362, distance: 605.4
click at [473, 478] on span "Christophe YVE" at bounding box center [504, 484] width 85 height 12
click at [490, 477] on link "Christophe YVE" at bounding box center [511, 483] width 71 height 13
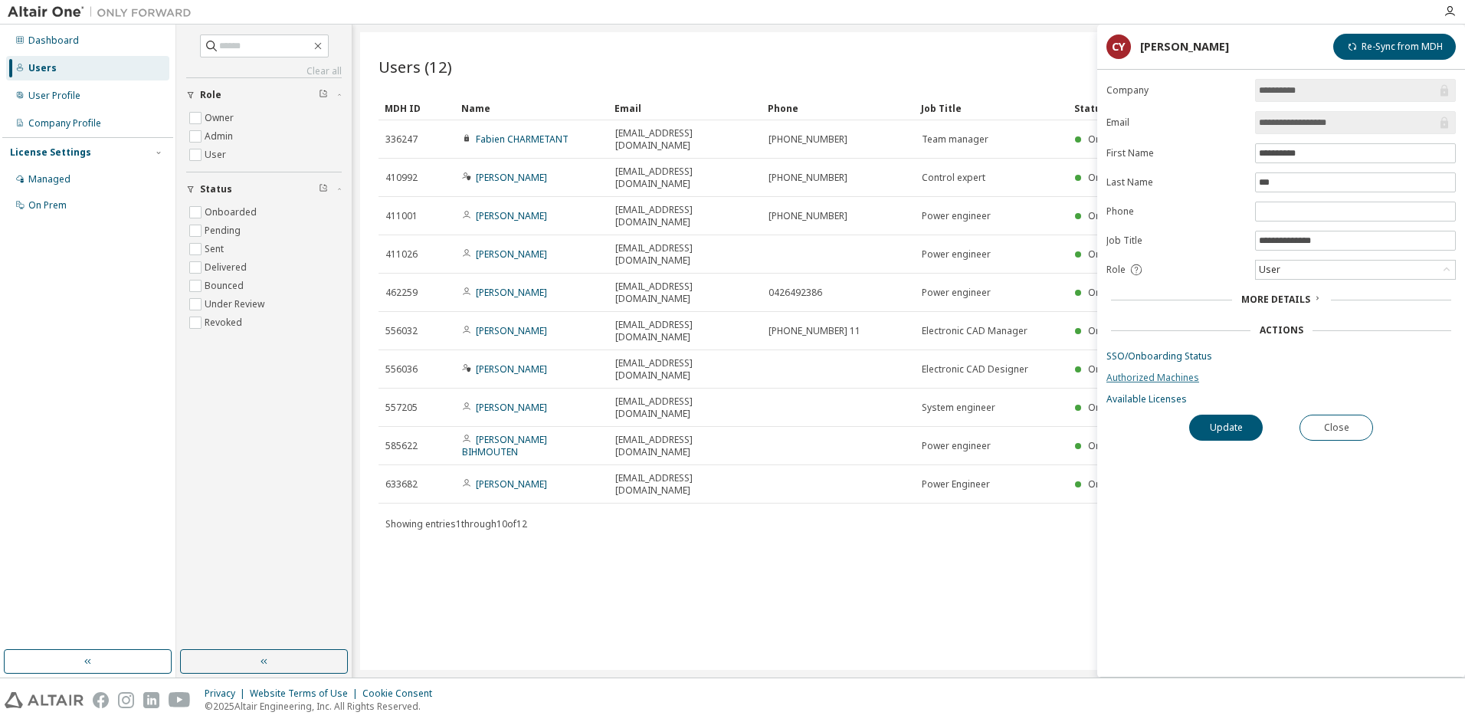
click at [1151, 382] on link "Authorized Machines" at bounding box center [1281, 378] width 349 height 12
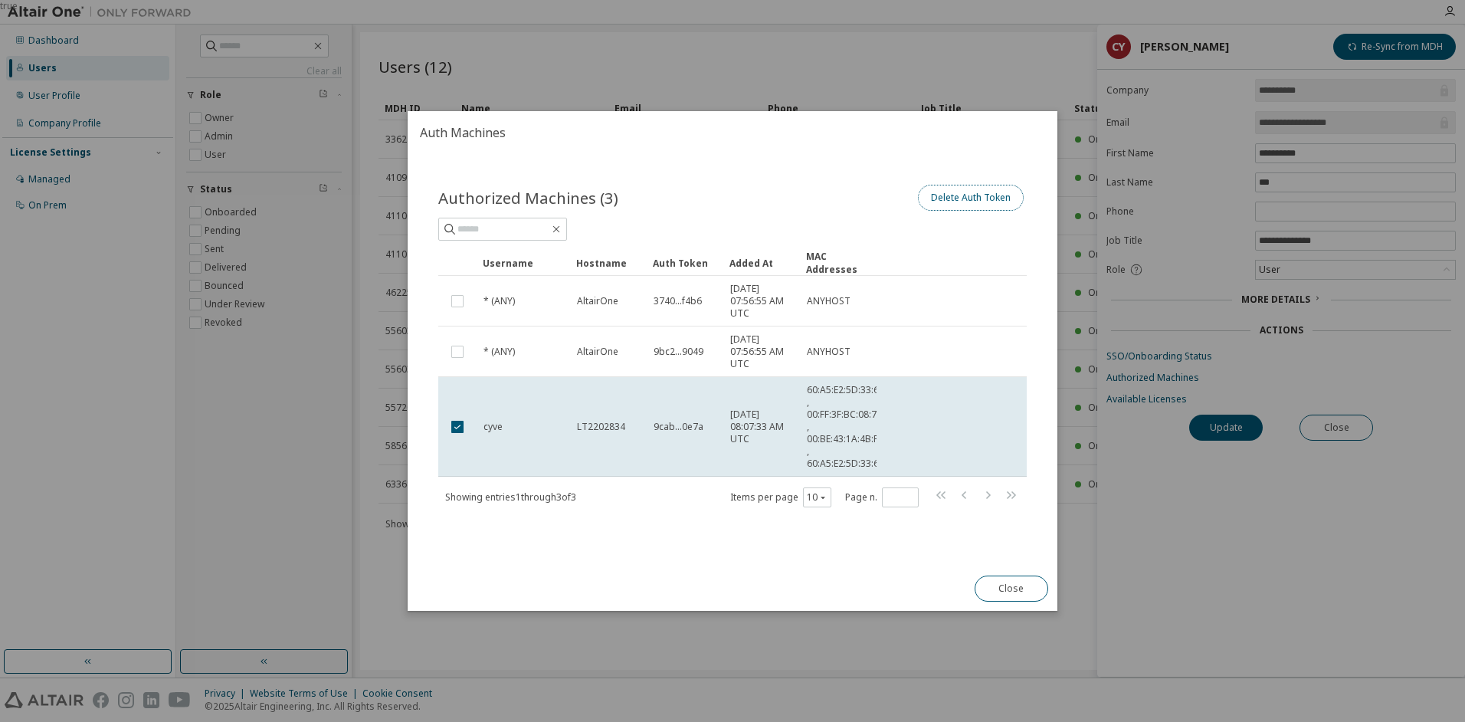
click at [947, 202] on button "Delete Auth Token" at bounding box center [971, 198] width 106 height 26
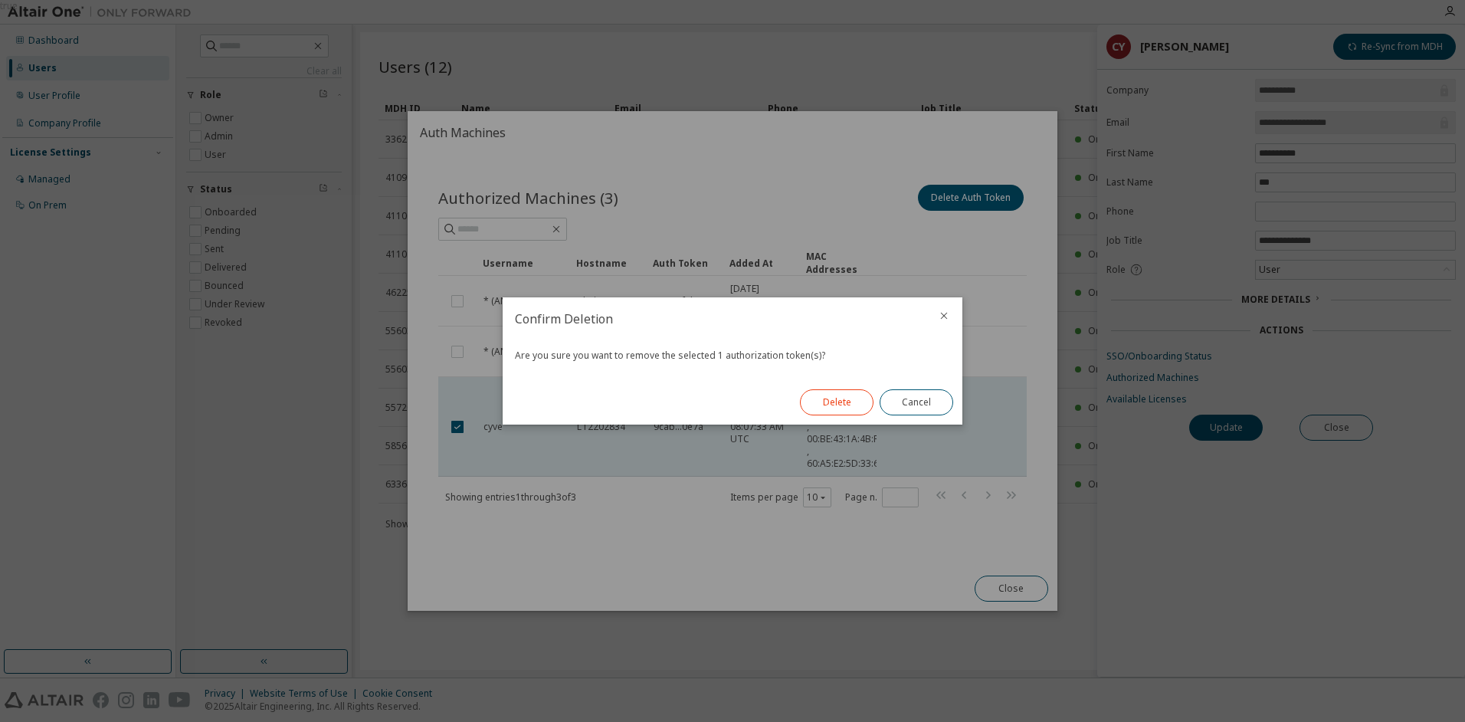
click at [835, 405] on button "Delete" at bounding box center [837, 402] width 74 height 26
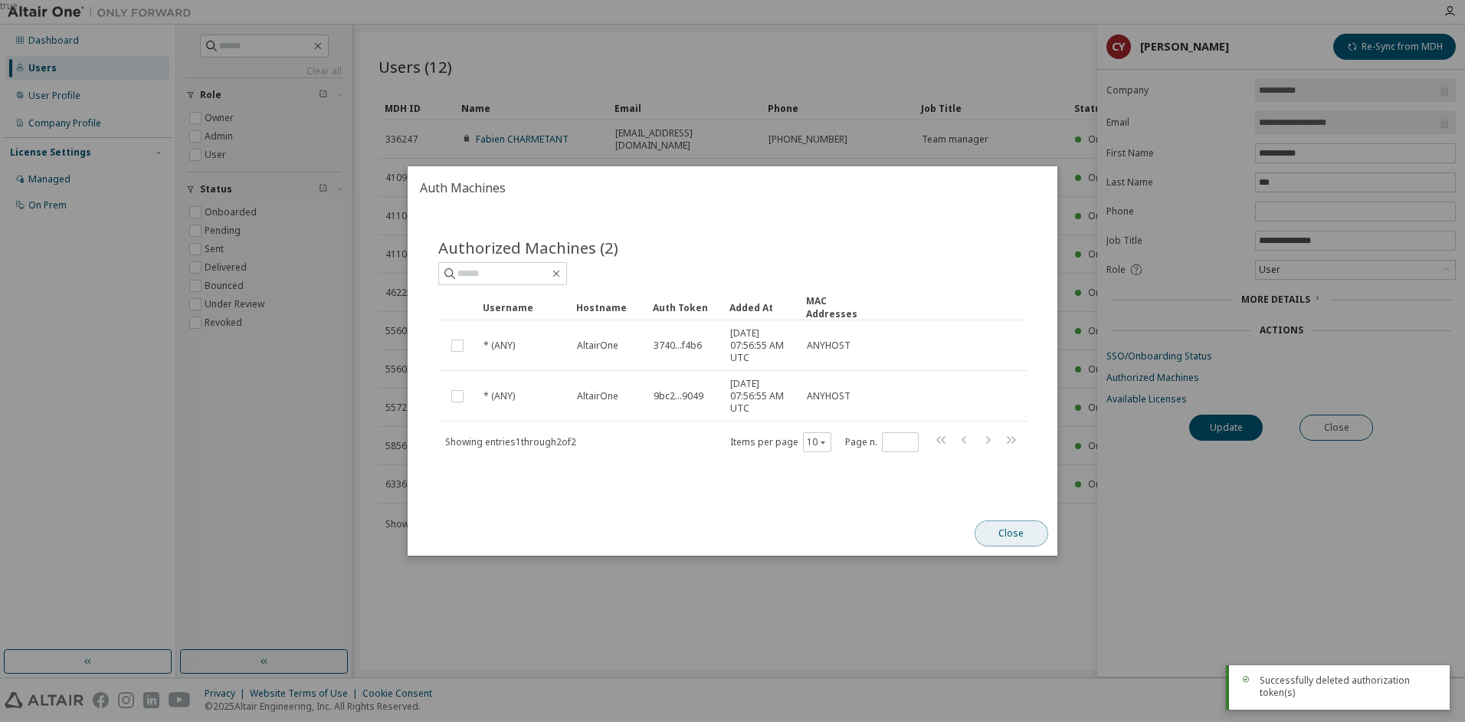
click at [1005, 533] on button "Close" at bounding box center [1012, 533] width 74 height 26
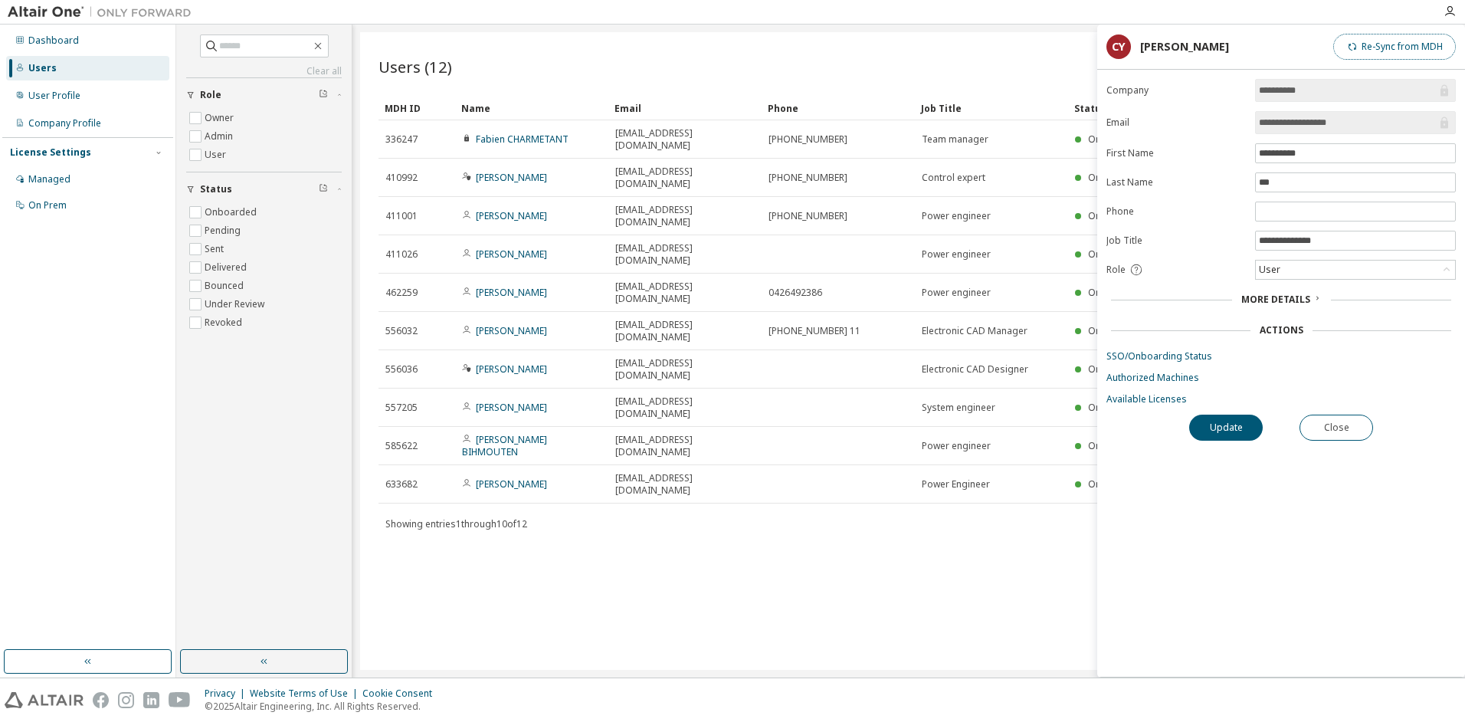
click at [1393, 44] on button "Re-Sync from MDH" at bounding box center [1394, 47] width 123 height 26
click at [1310, 266] on div "User" at bounding box center [1355, 270] width 199 height 18
click at [1306, 271] on div "User" at bounding box center [1355, 270] width 199 height 18
click at [84, 128] on div "Company Profile" at bounding box center [64, 123] width 73 height 12
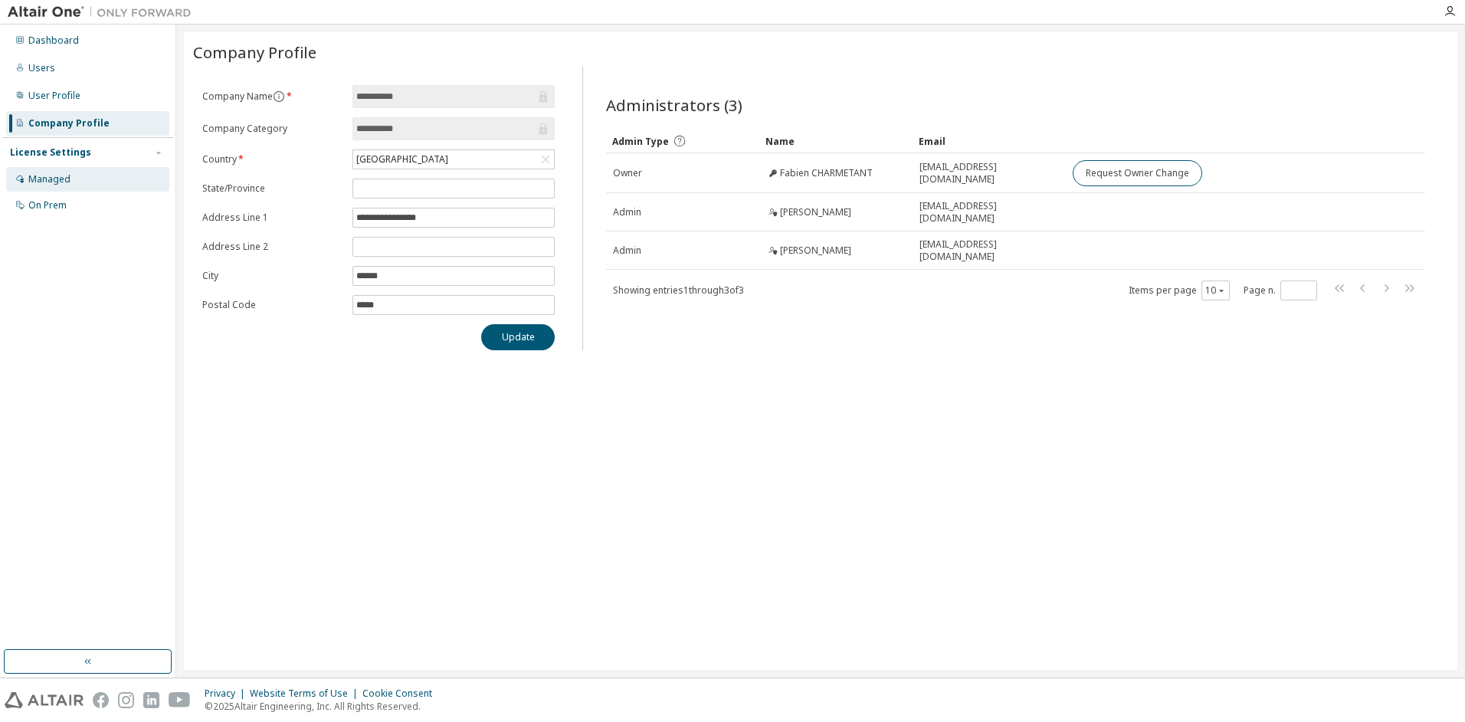
click at [41, 181] on div "Managed" at bounding box center [49, 179] width 42 height 12
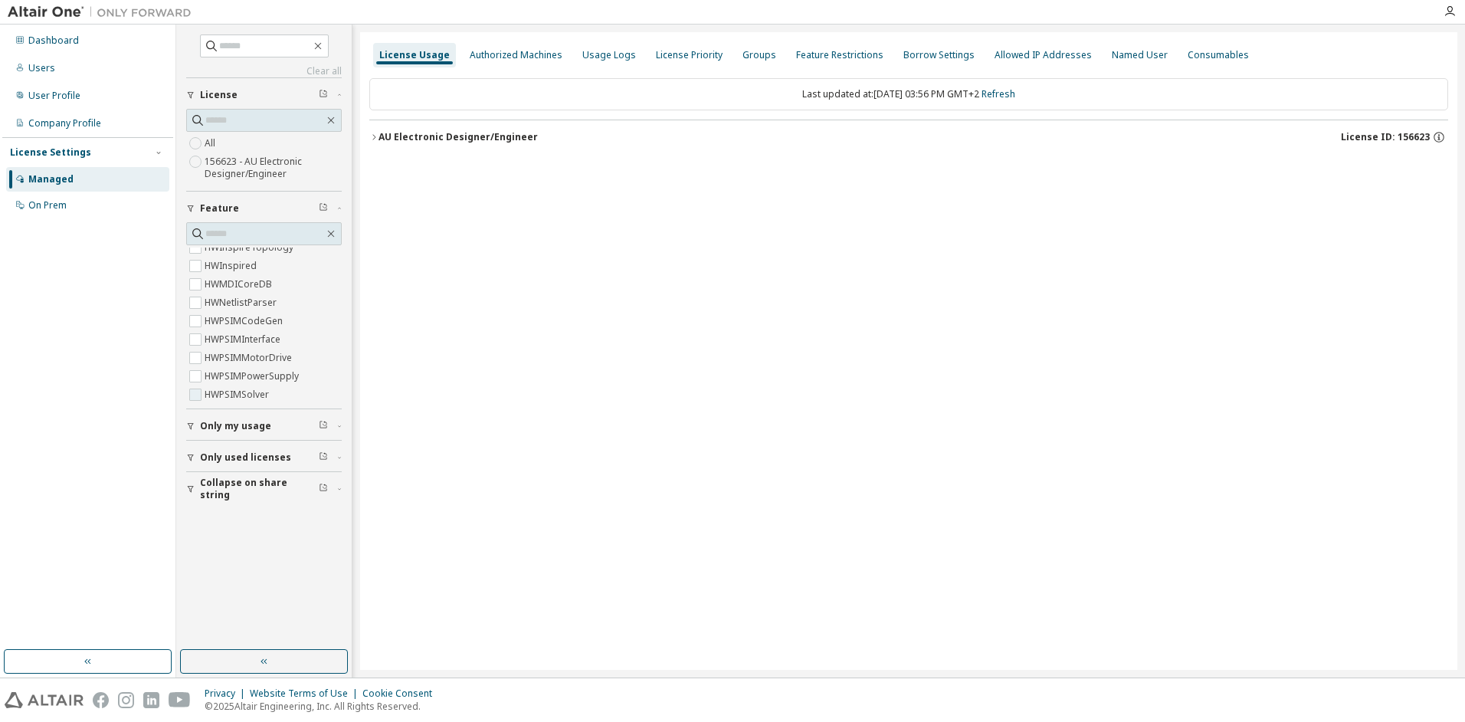
scroll to position [1992, 0]
click at [1112, 57] on div "Named User" at bounding box center [1140, 55] width 56 height 12
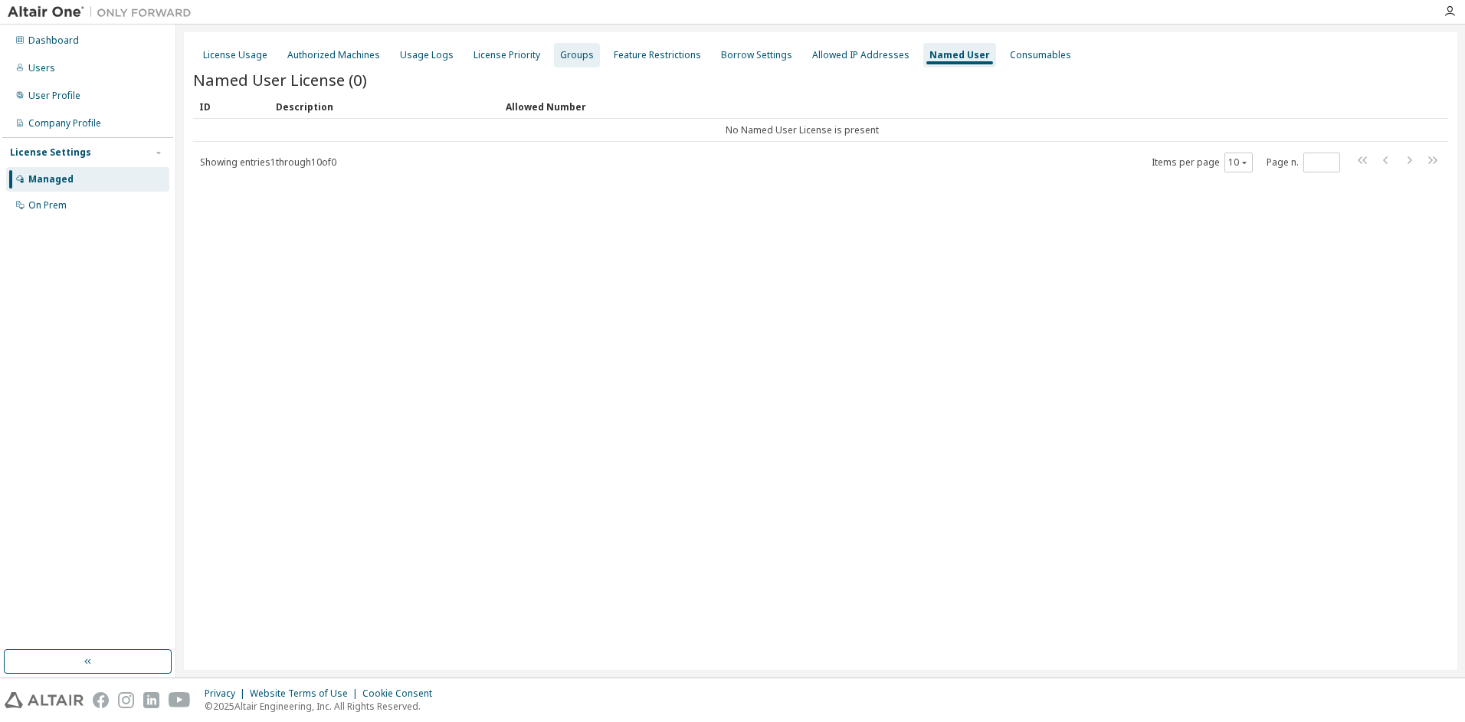
click at [568, 56] on div "Groups" at bounding box center [577, 55] width 34 height 12
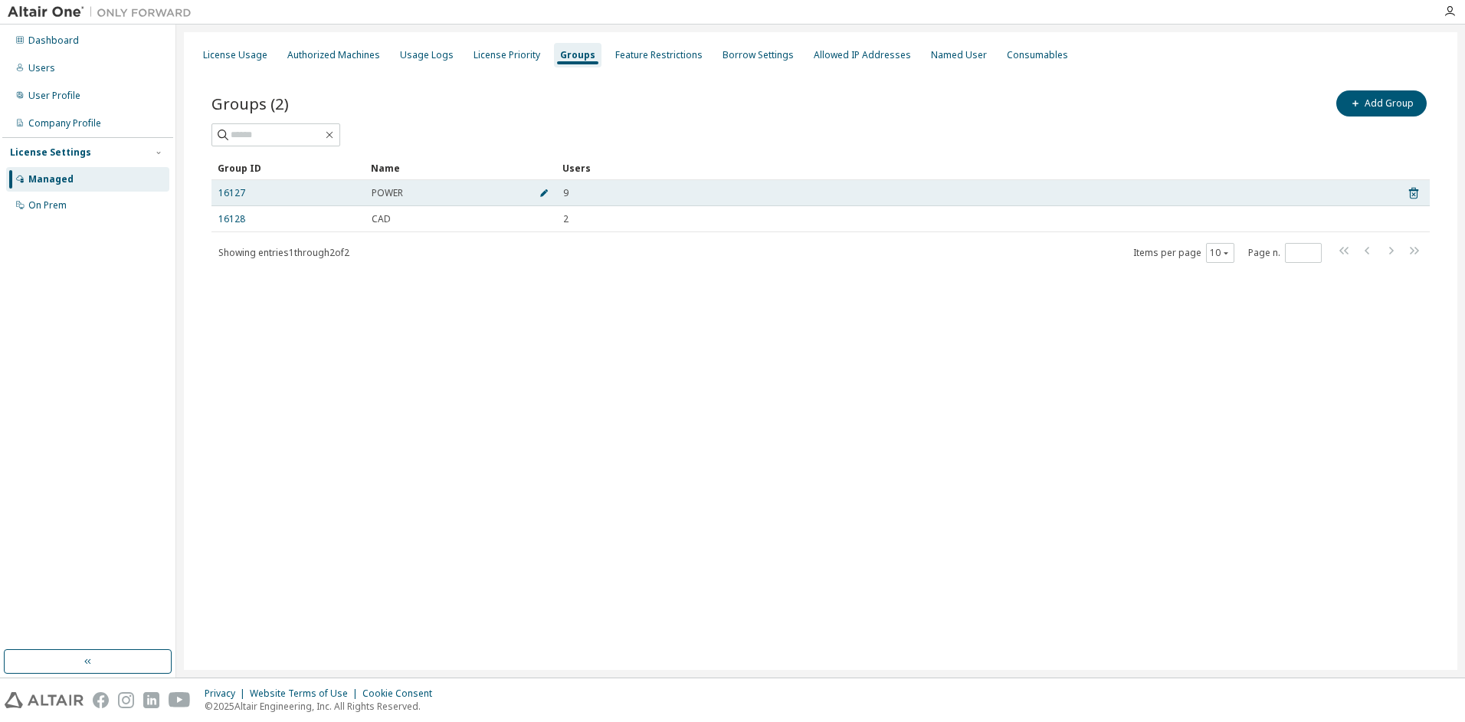
click at [542, 192] on icon "button" at bounding box center [543, 193] width 9 height 9
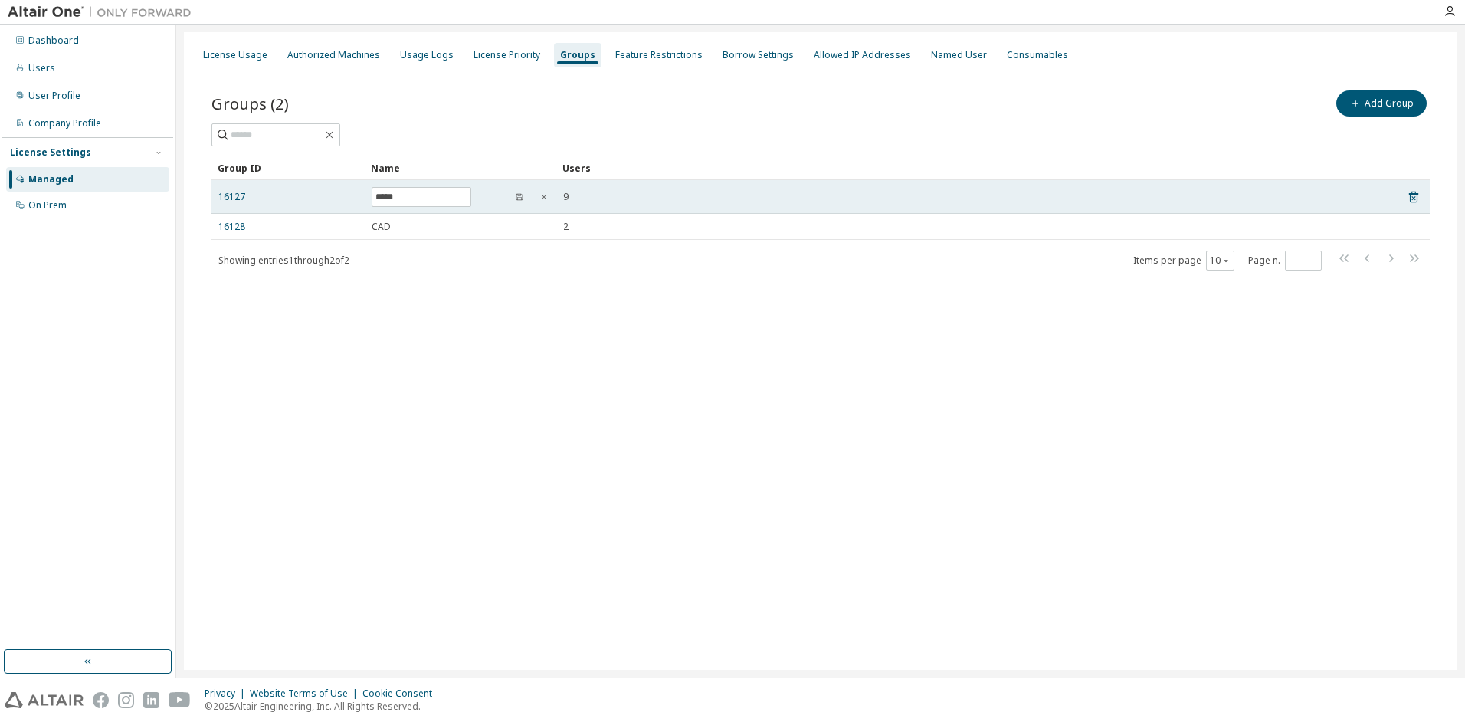
click at [565, 196] on span "9" at bounding box center [565, 197] width 5 height 12
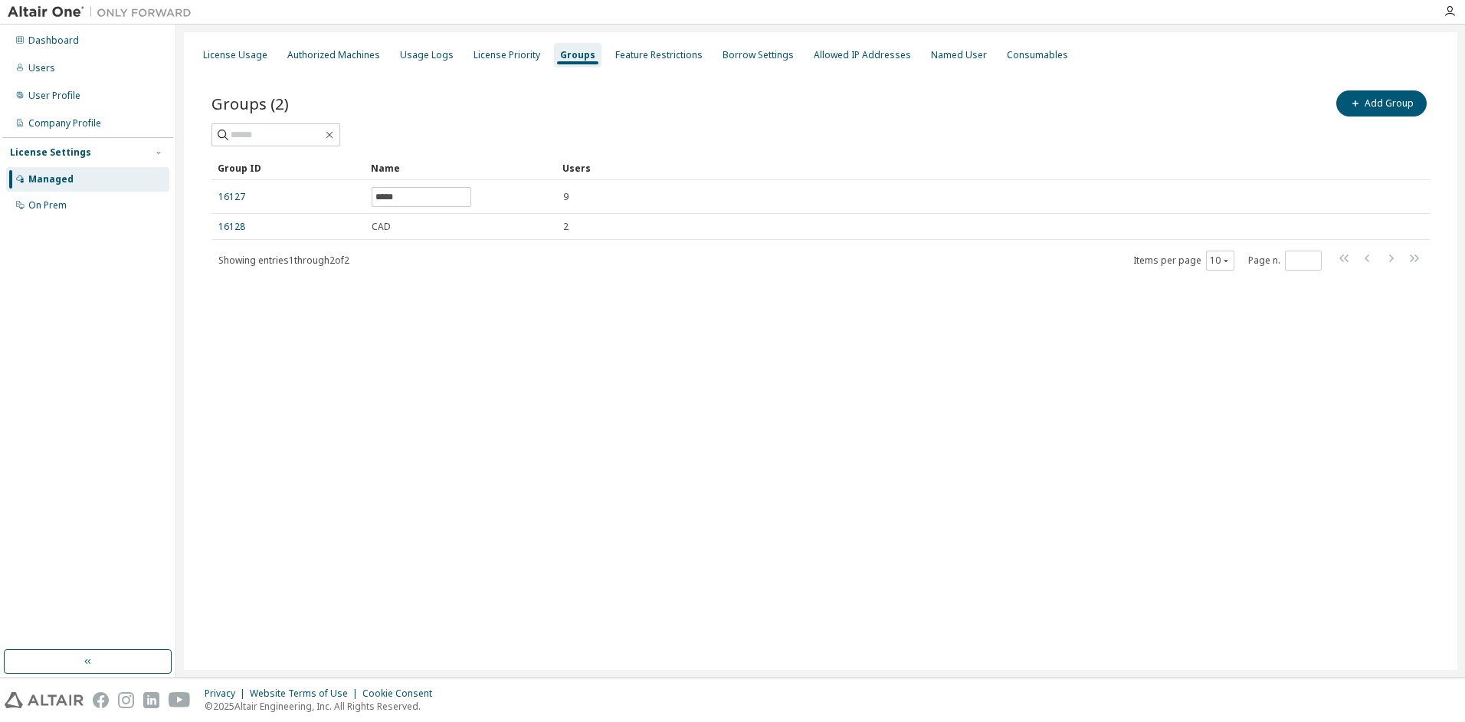
click at [205, 195] on div "Groups (2) Add Group Clear Load Save Save As Field Operator Value Select filter…" at bounding box center [820, 190] width 1255 height 242
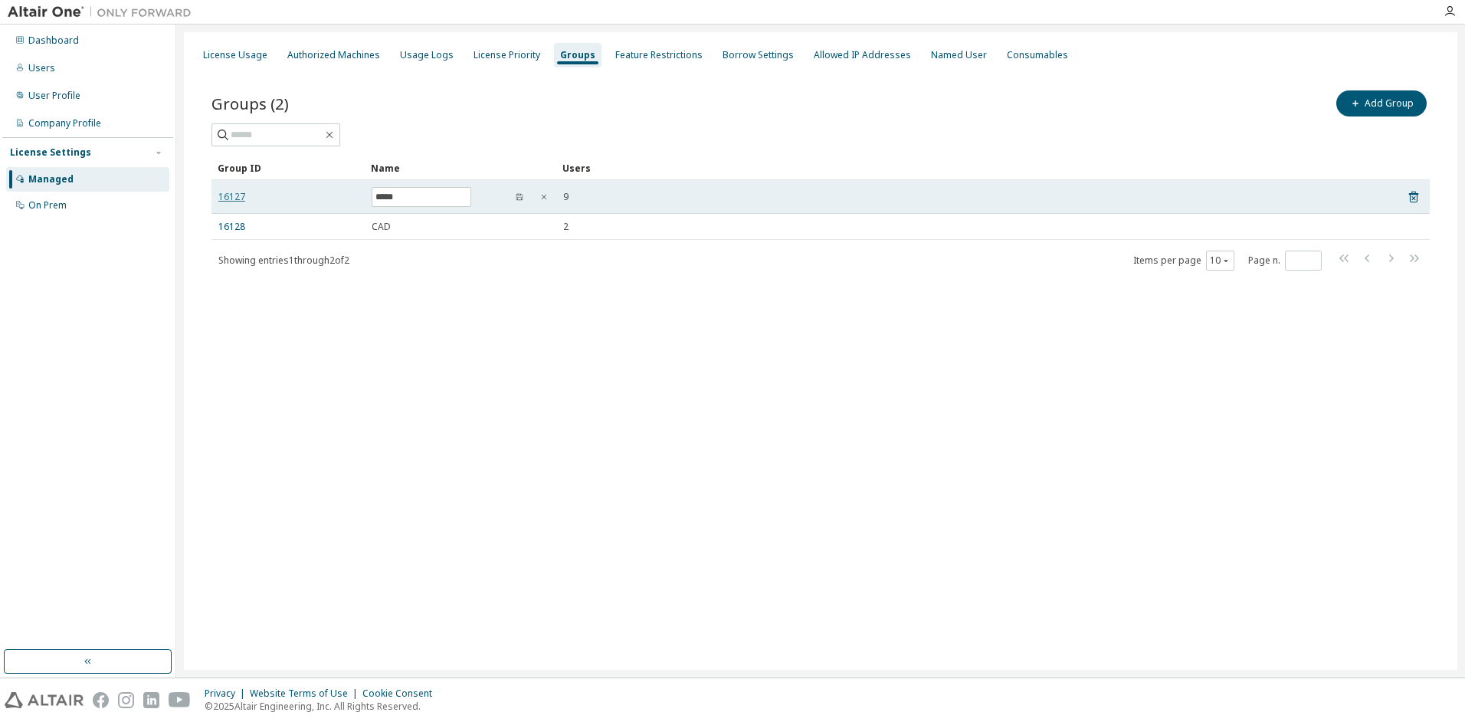
click at [227, 195] on link "16127" at bounding box center [231, 197] width 27 height 12
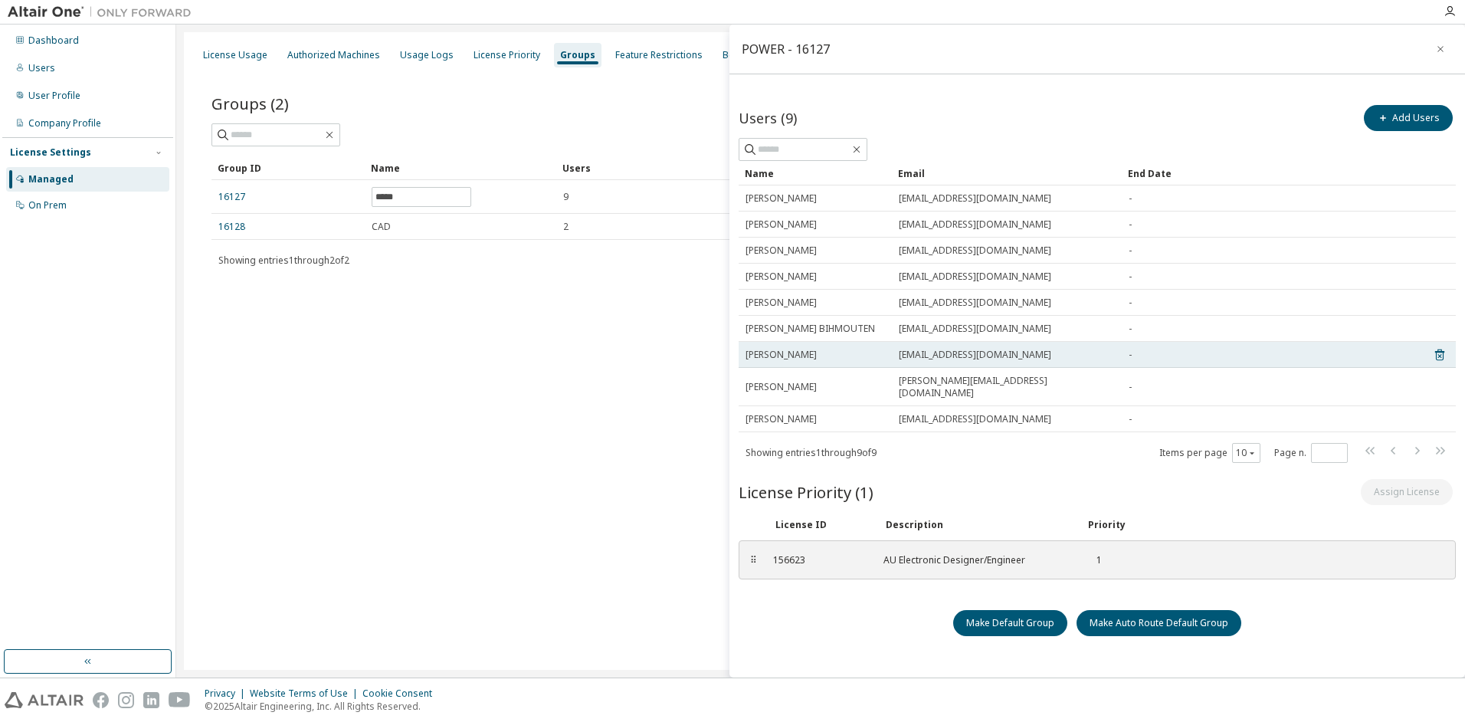
click at [938, 360] on span "cyve@centumtns.com" at bounding box center [975, 355] width 152 height 12
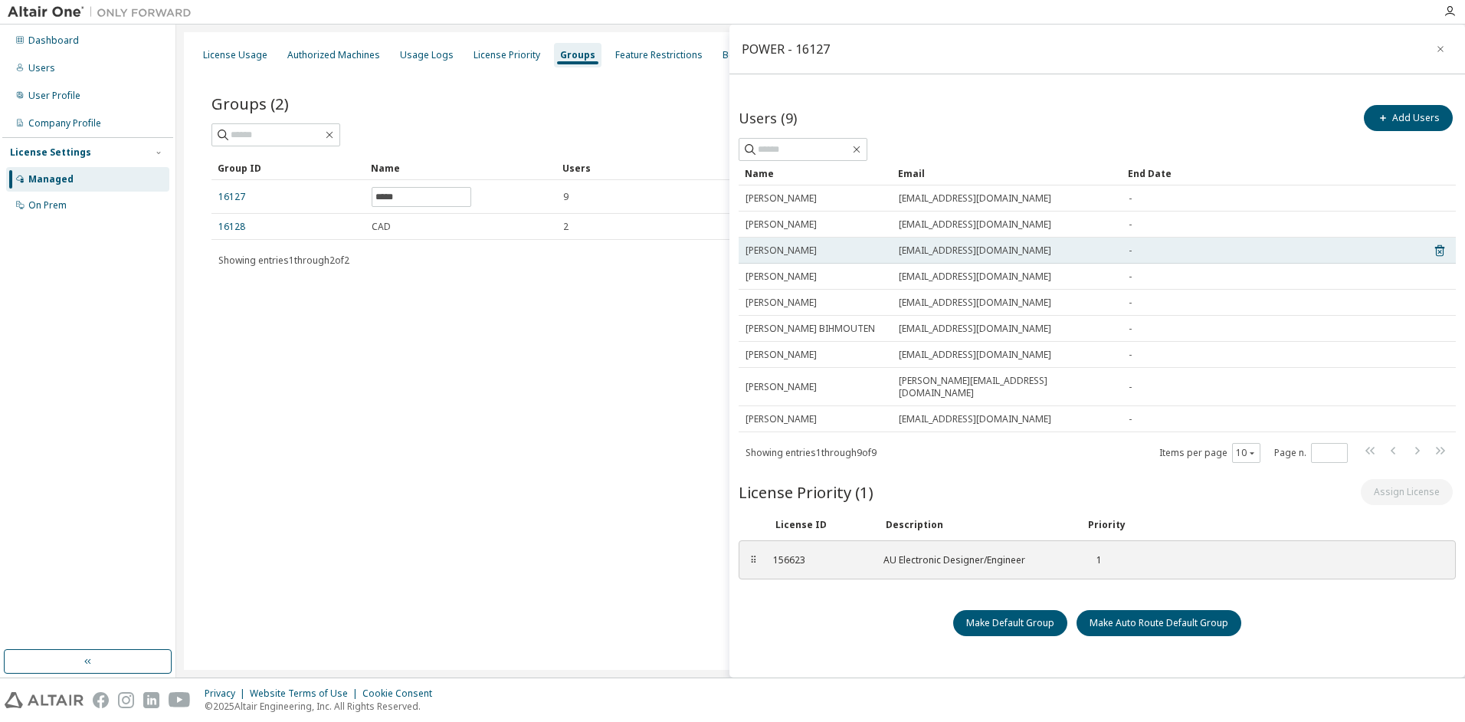
drag, startPoint x: 810, startPoint y: 249, endPoint x: 786, endPoint y: 254, distance: 24.2
click at [786, 254] on span "[PERSON_NAME]" at bounding box center [781, 250] width 71 height 12
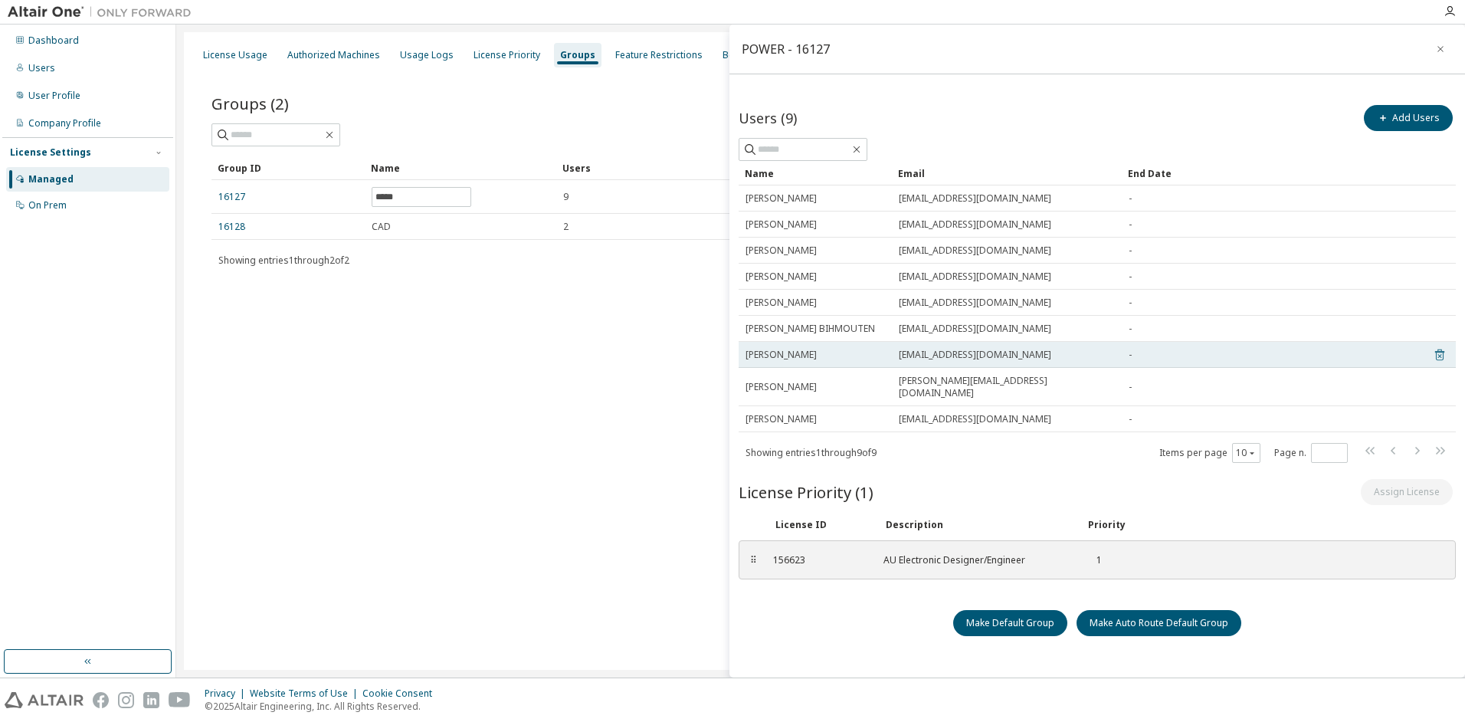
click at [1439, 354] on icon at bounding box center [1440, 355] width 14 height 18
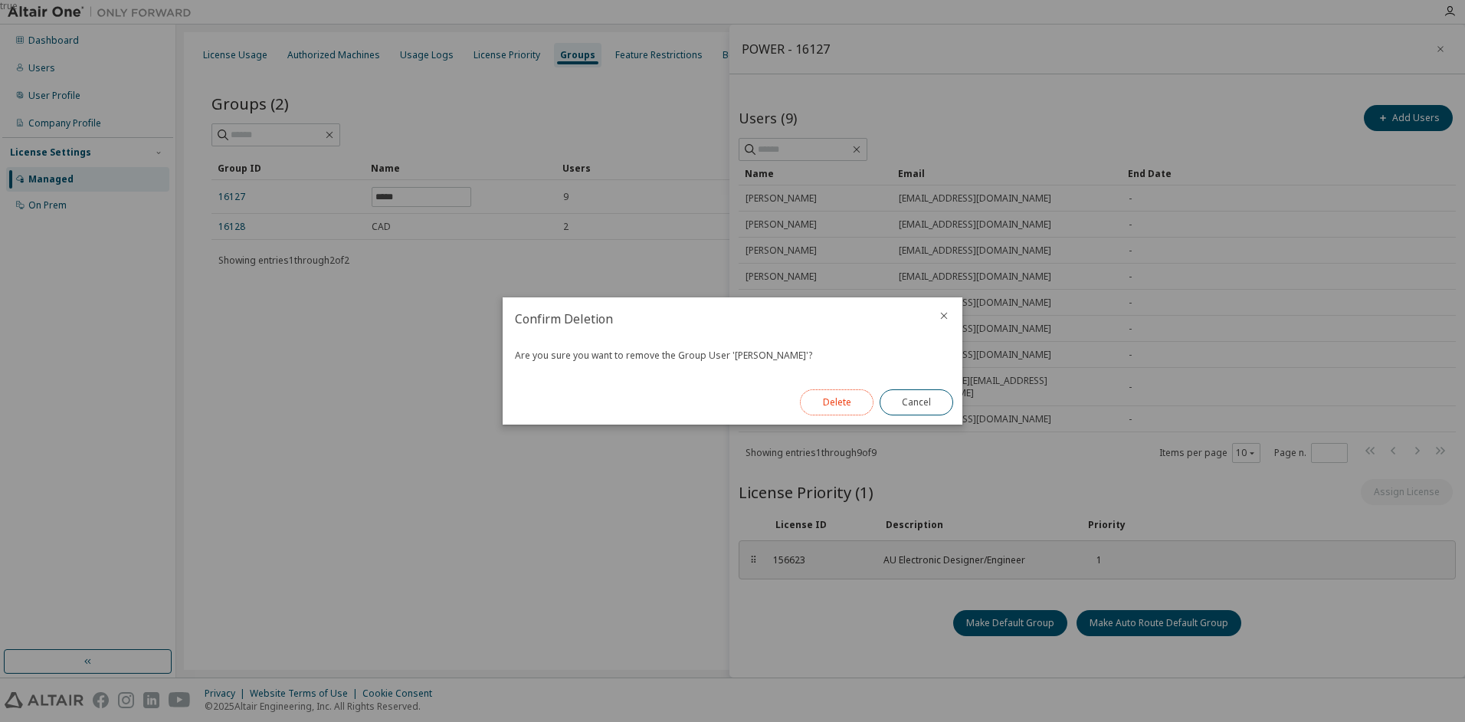
click at [822, 400] on button "Delete" at bounding box center [837, 402] width 74 height 26
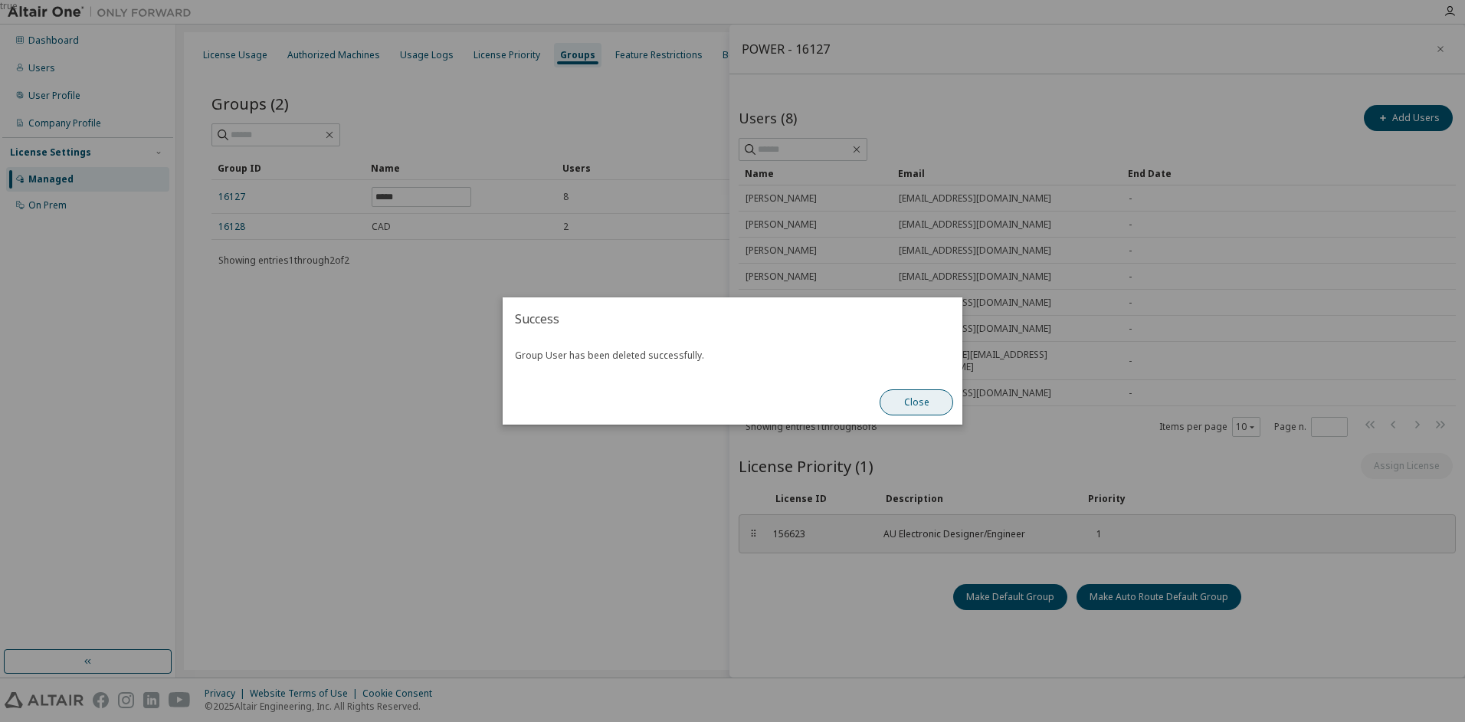
click at [931, 400] on button "Close" at bounding box center [917, 402] width 74 height 26
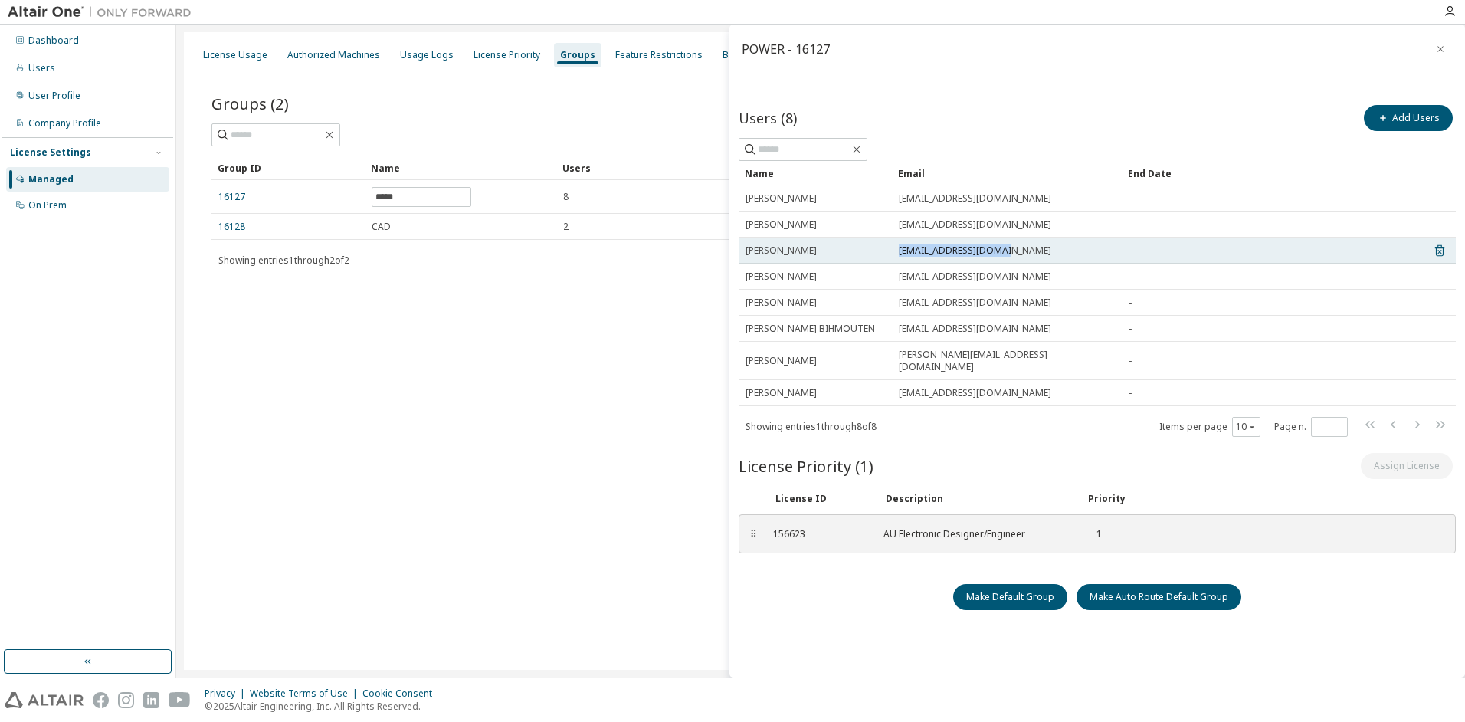
drag, startPoint x: 900, startPoint y: 252, endPoint x: 1012, endPoint y: 252, distance: 111.9
click at [1012, 252] on div "[EMAIL_ADDRESS][DOMAIN_NAME]" at bounding box center [1007, 250] width 216 height 12
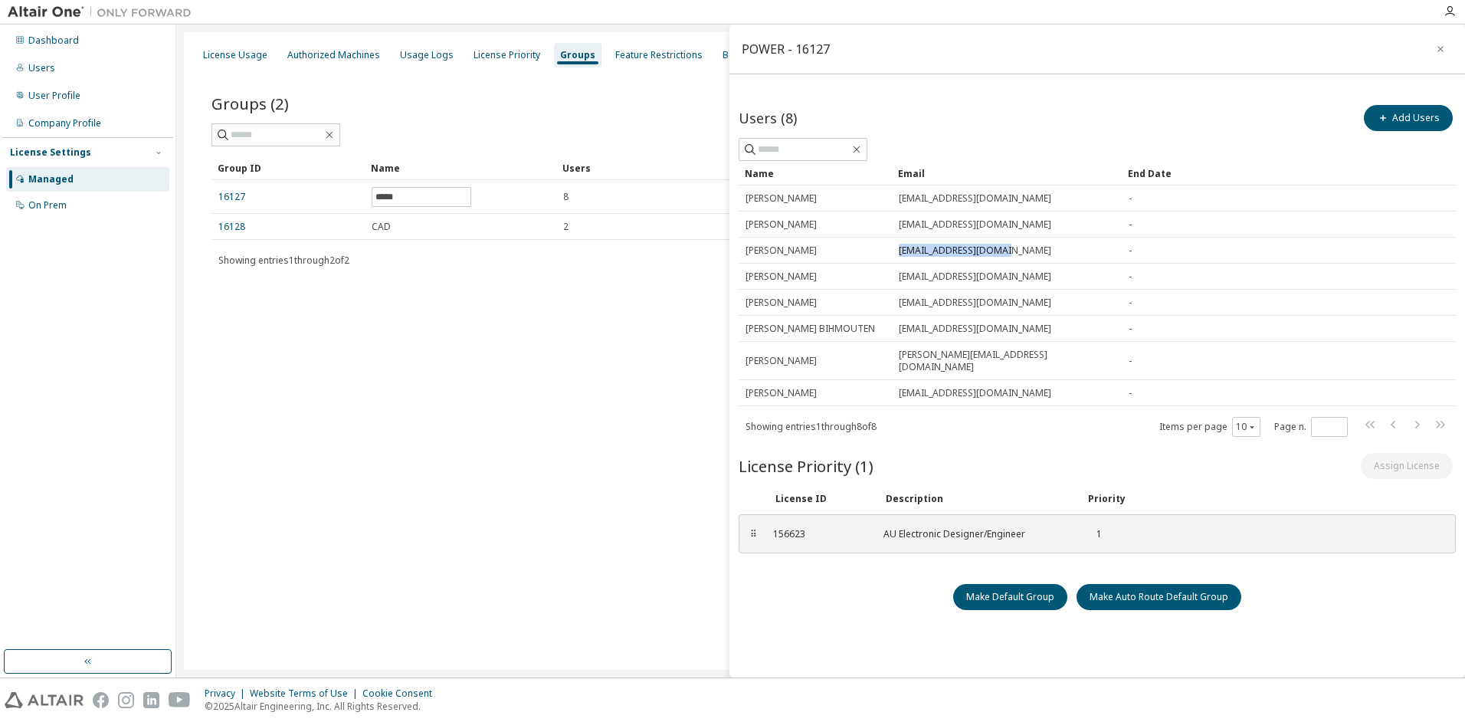
copy span "[EMAIL_ADDRESS][DOMAIN_NAME]"
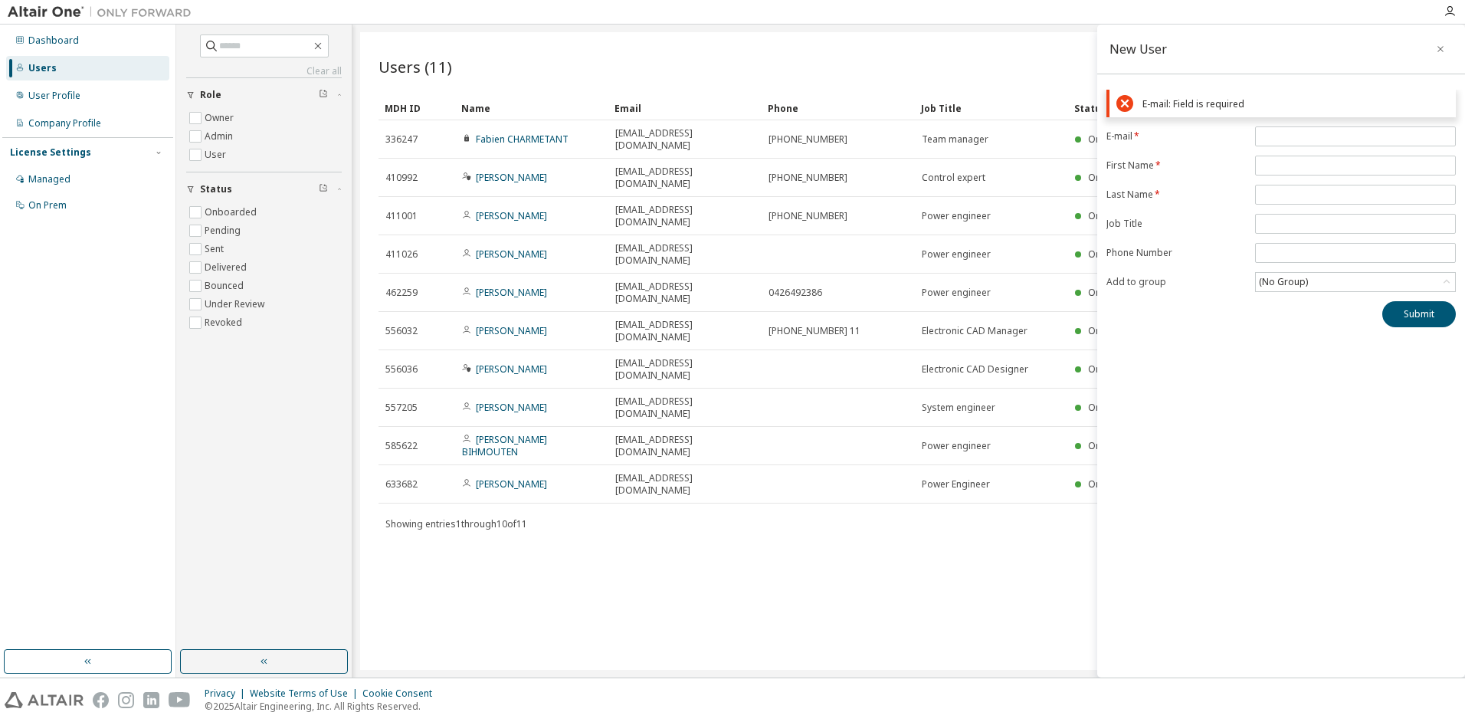
click at [46, 71] on div "Users" at bounding box center [42, 68] width 28 height 12
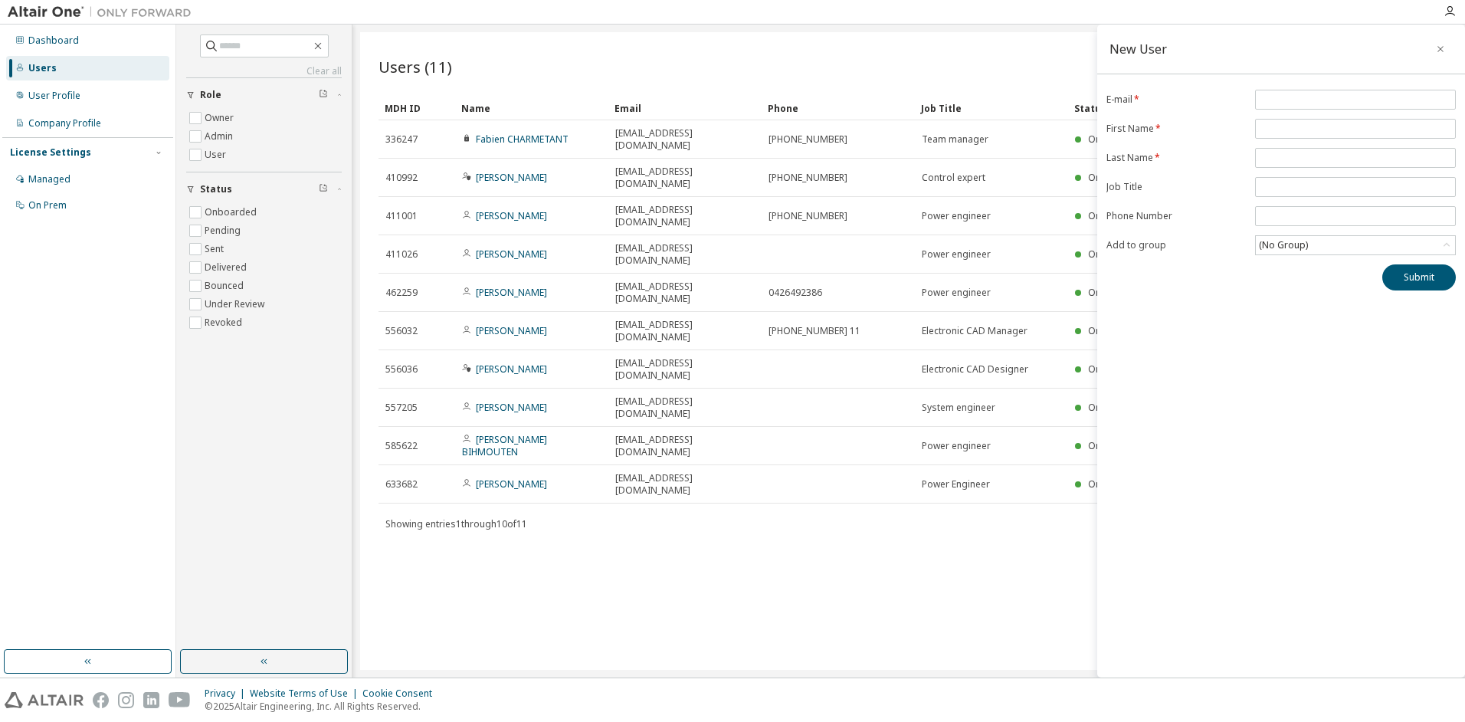
click at [38, 69] on div "Users" at bounding box center [42, 68] width 28 height 12
click at [1438, 48] on icon "button" at bounding box center [1440, 49] width 11 height 12
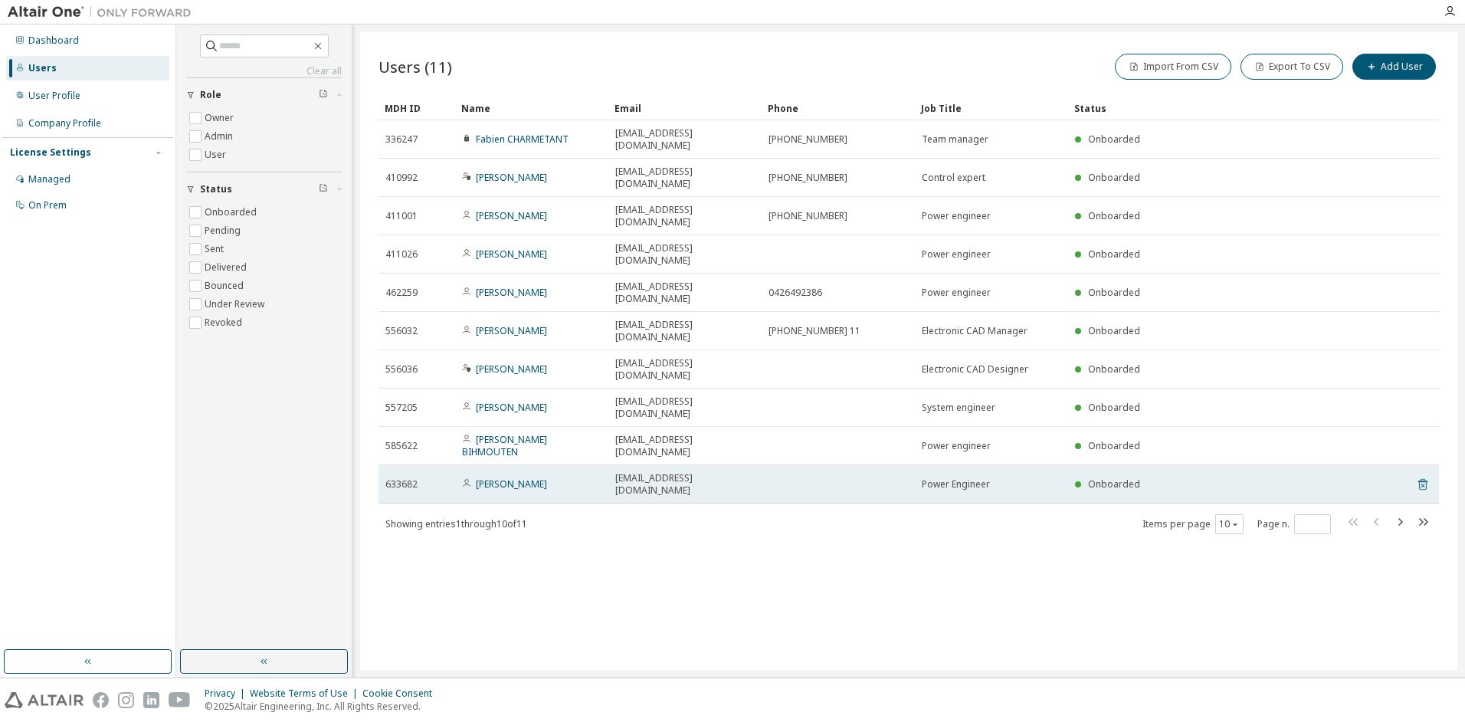
click at [1427, 479] on icon at bounding box center [1422, 484] width 9 height 11
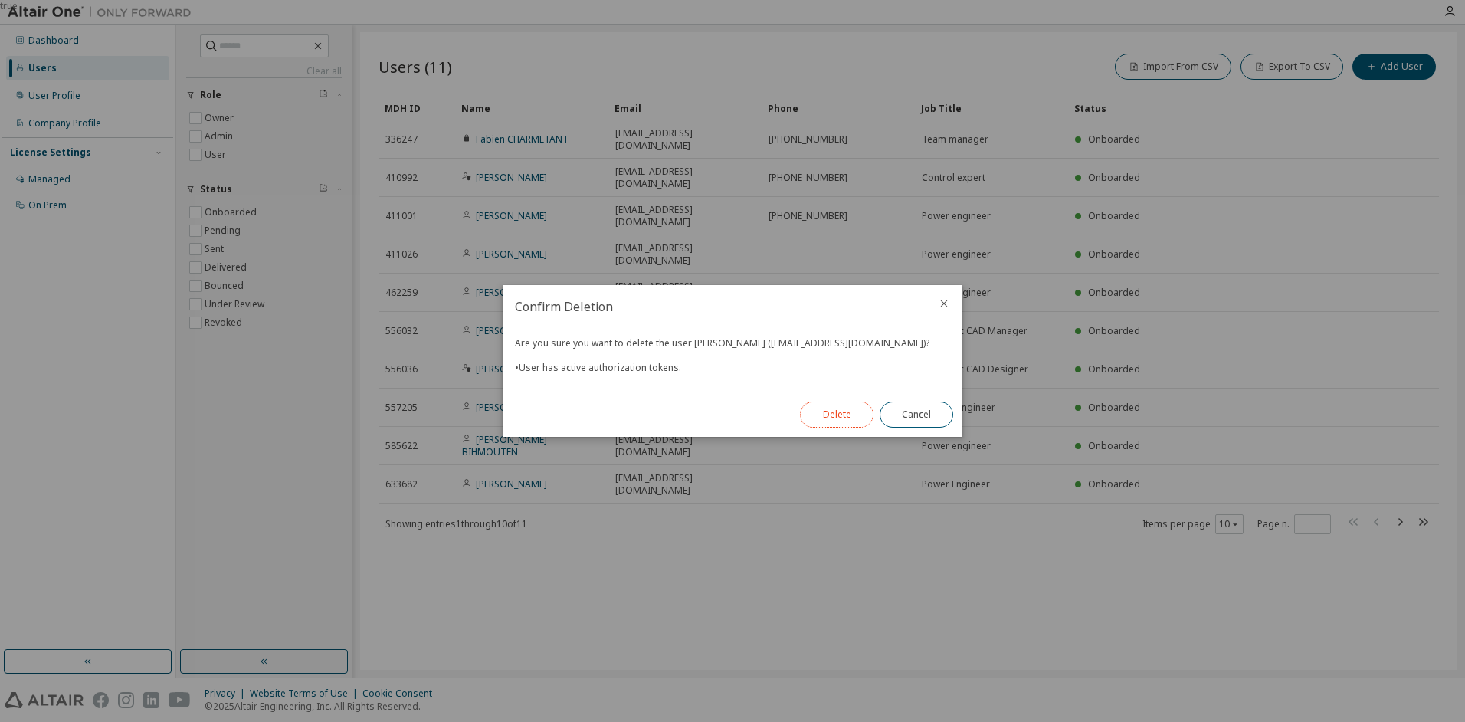
click at [825, 418] on button "Delete" at bounding box center [837, 415] width 74 height 26
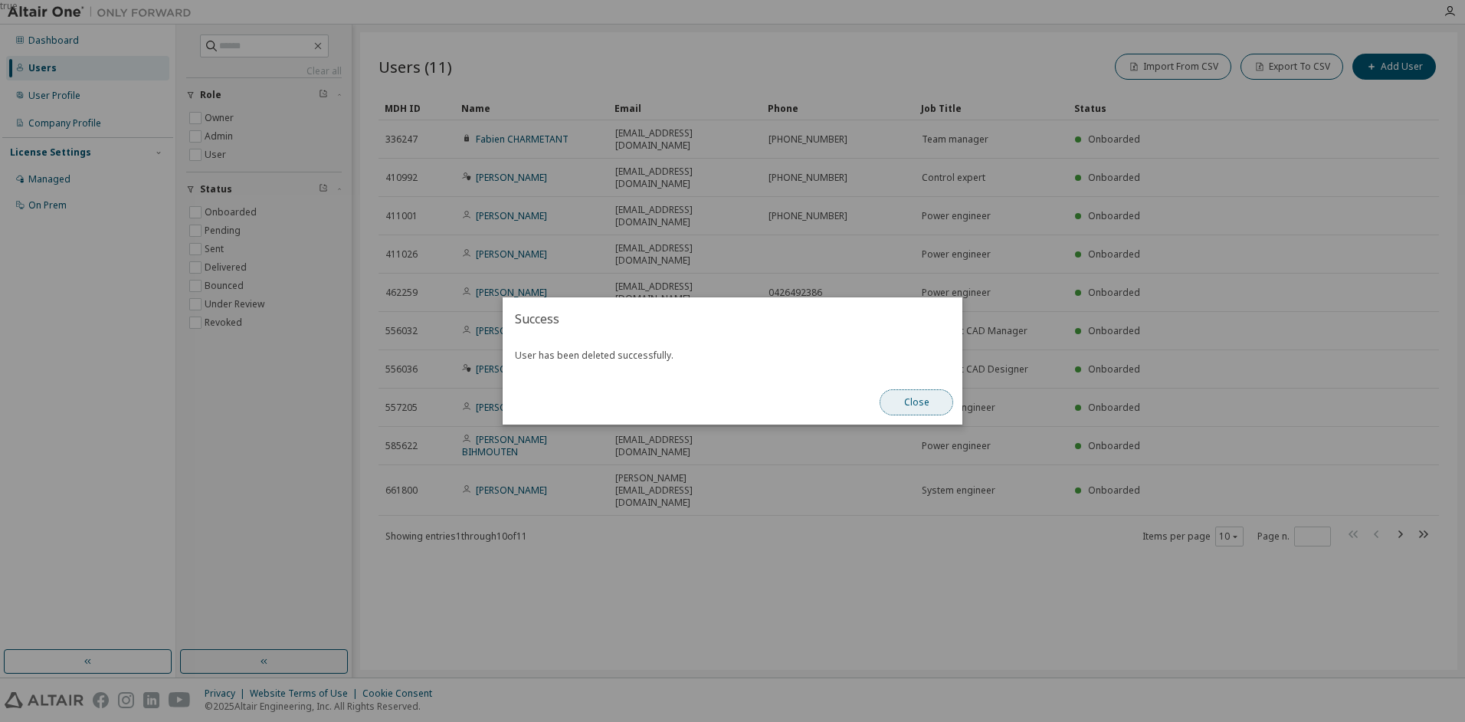
click at [920, 403] on button "Close" at bounding box center [917, 402] width 74 height 26
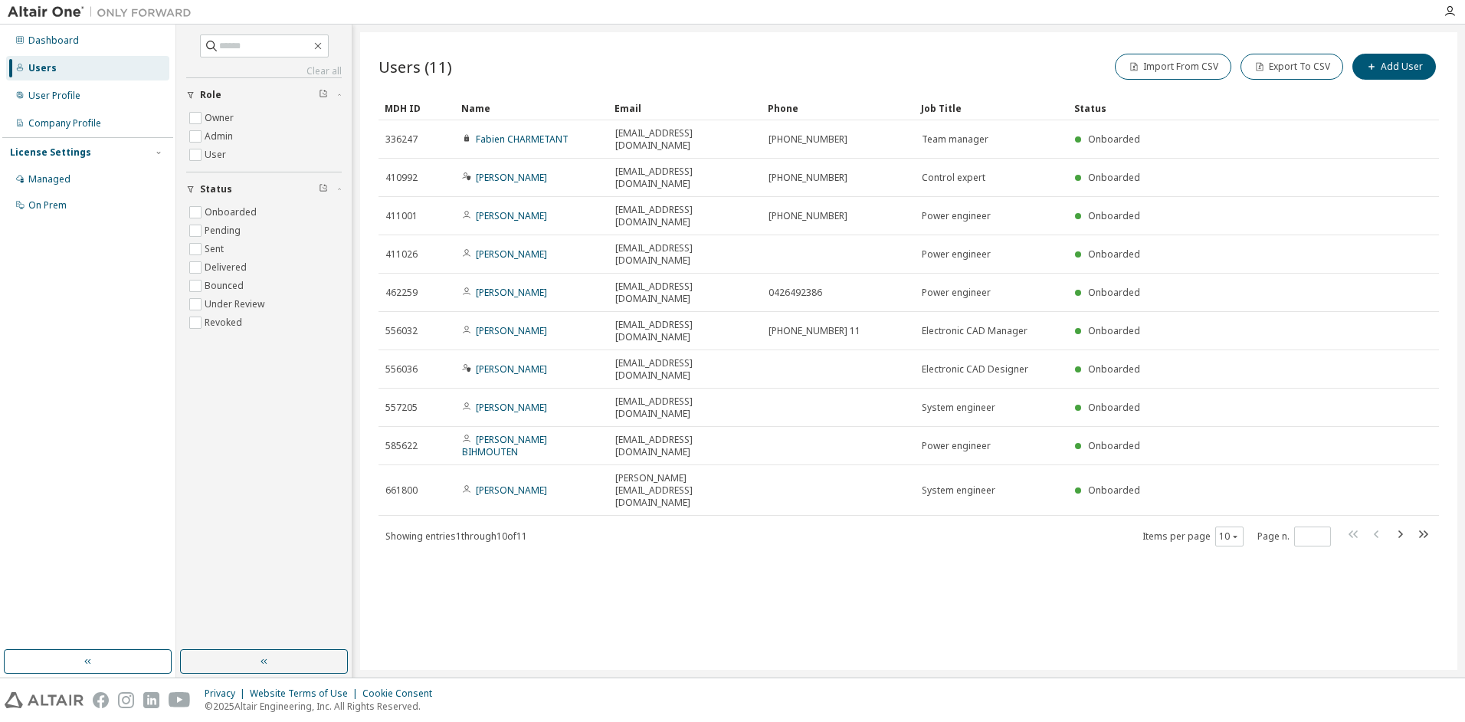
click at [39, 12] on img at bounding box center [104, 12] width 192 height 15
click at [46, 178] on div "Managed" at bounding box center [49, 179] width 42 height 12
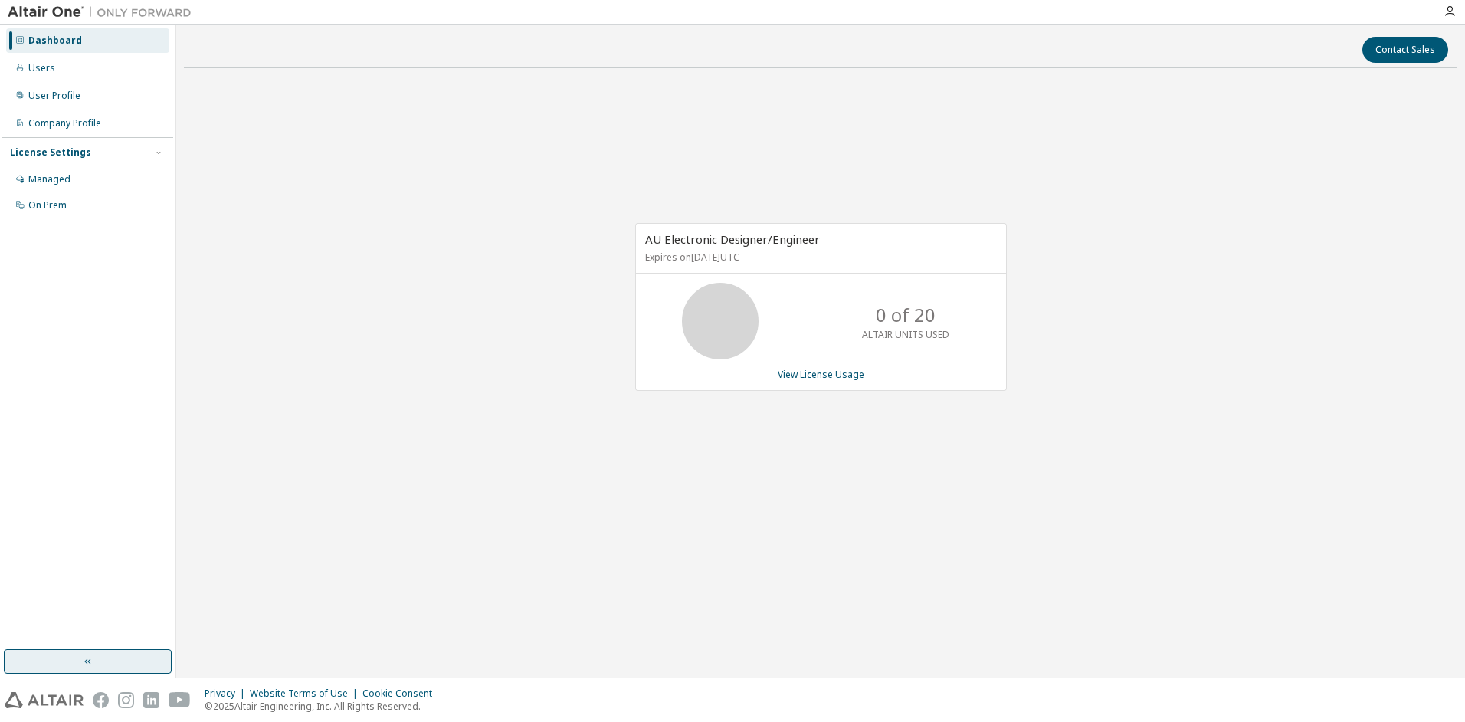
click at [92, 668] on button "button" at bounding box center [88, 661] width 168 height 25
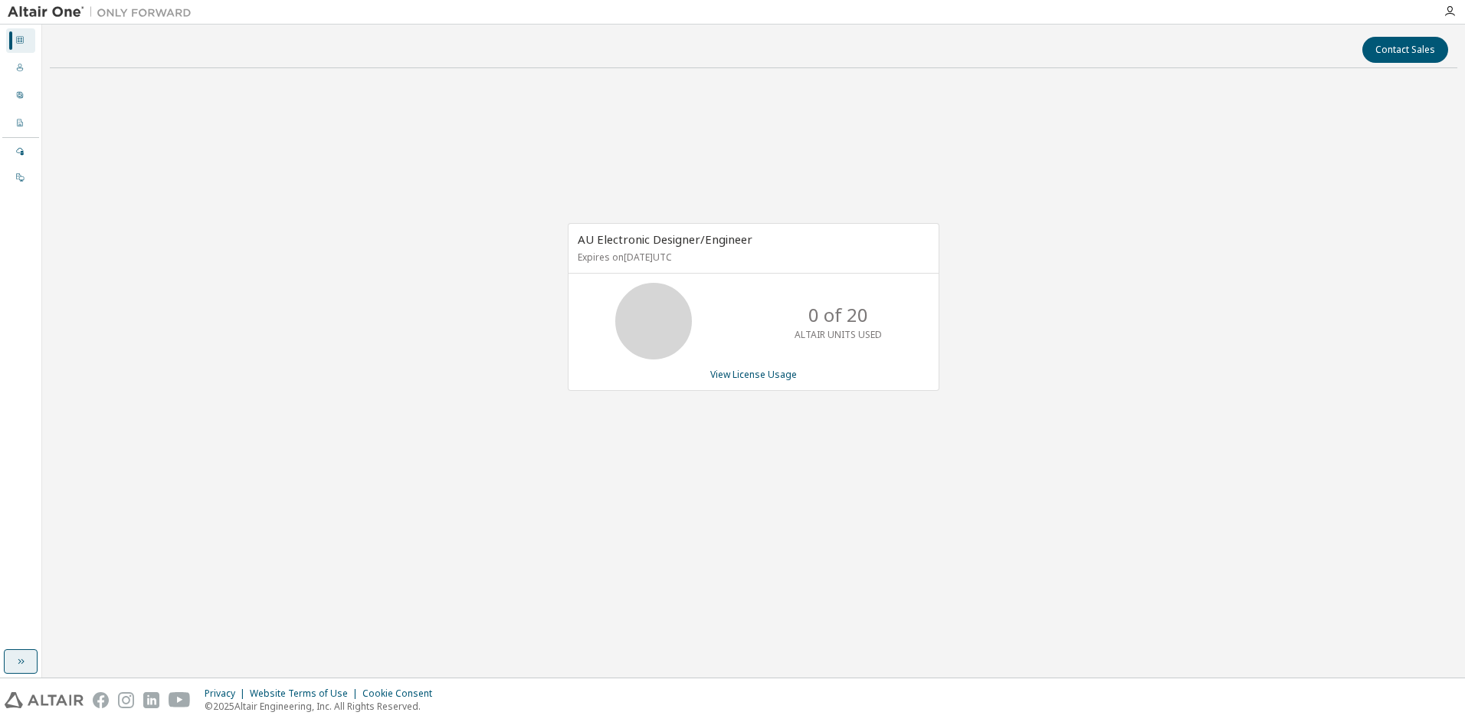
click at [23, 658] on icon "button" at bounding box center [21, 661] width 12 height 12
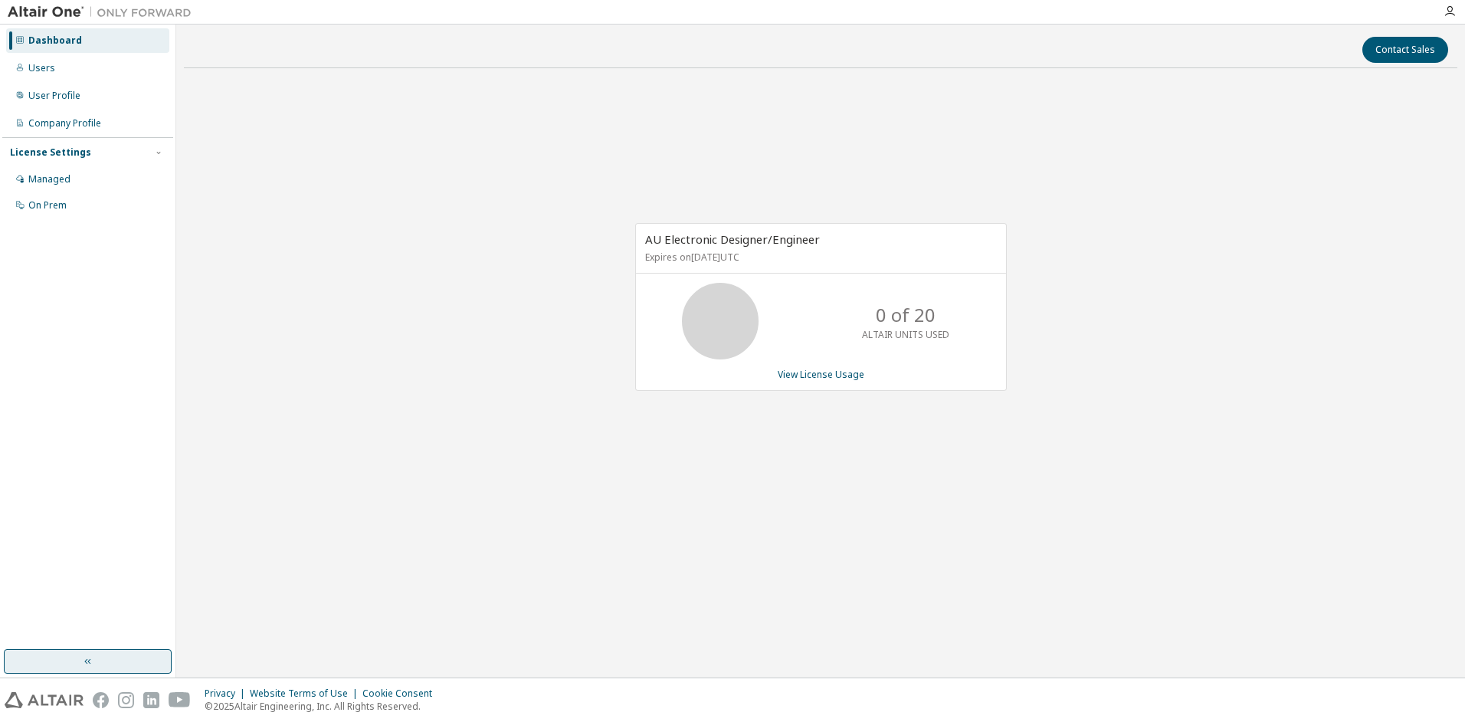
click at [50, 41] on div "Dashboard" at bounding box center [55, 40] width 54 height 12
click at [50, 179] on div "Managed" at bounding box center [49, 179] width 42 height 12
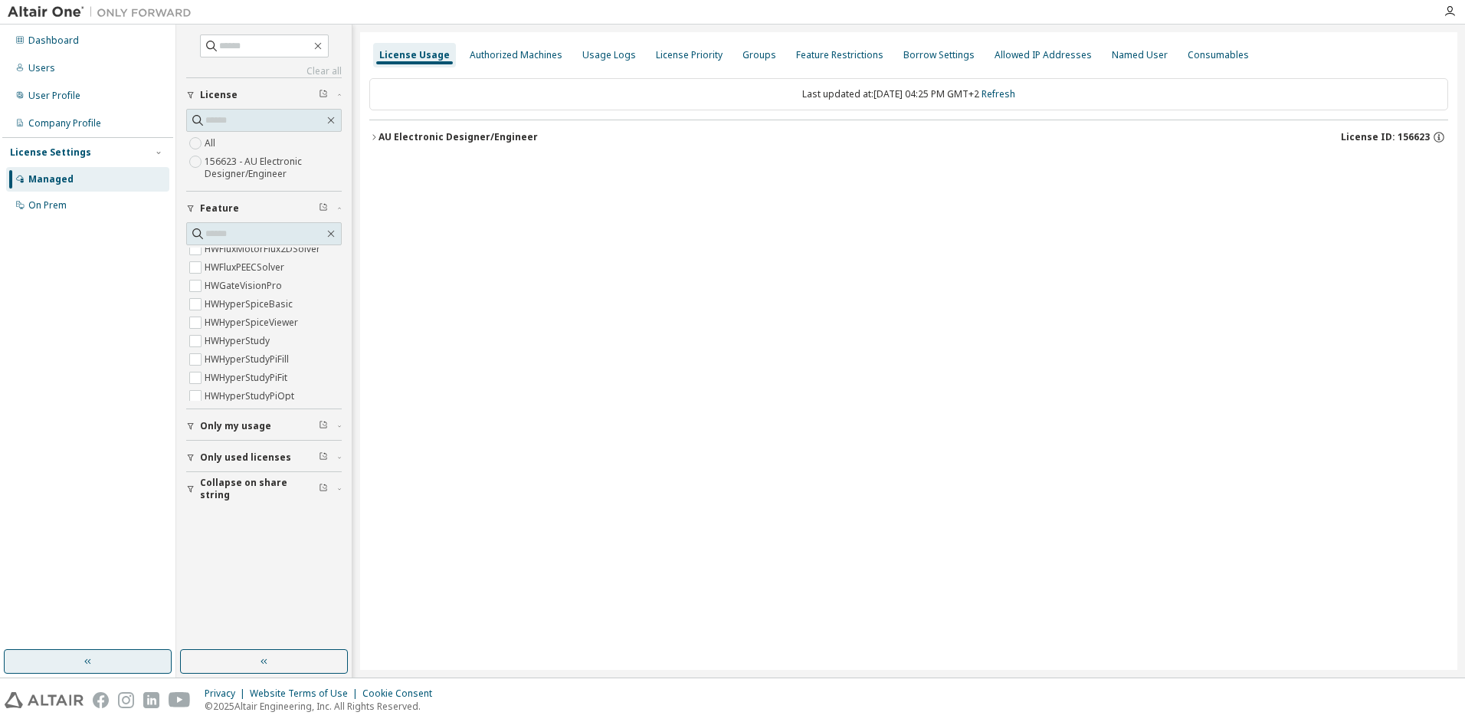
scroll to position [690, 0]
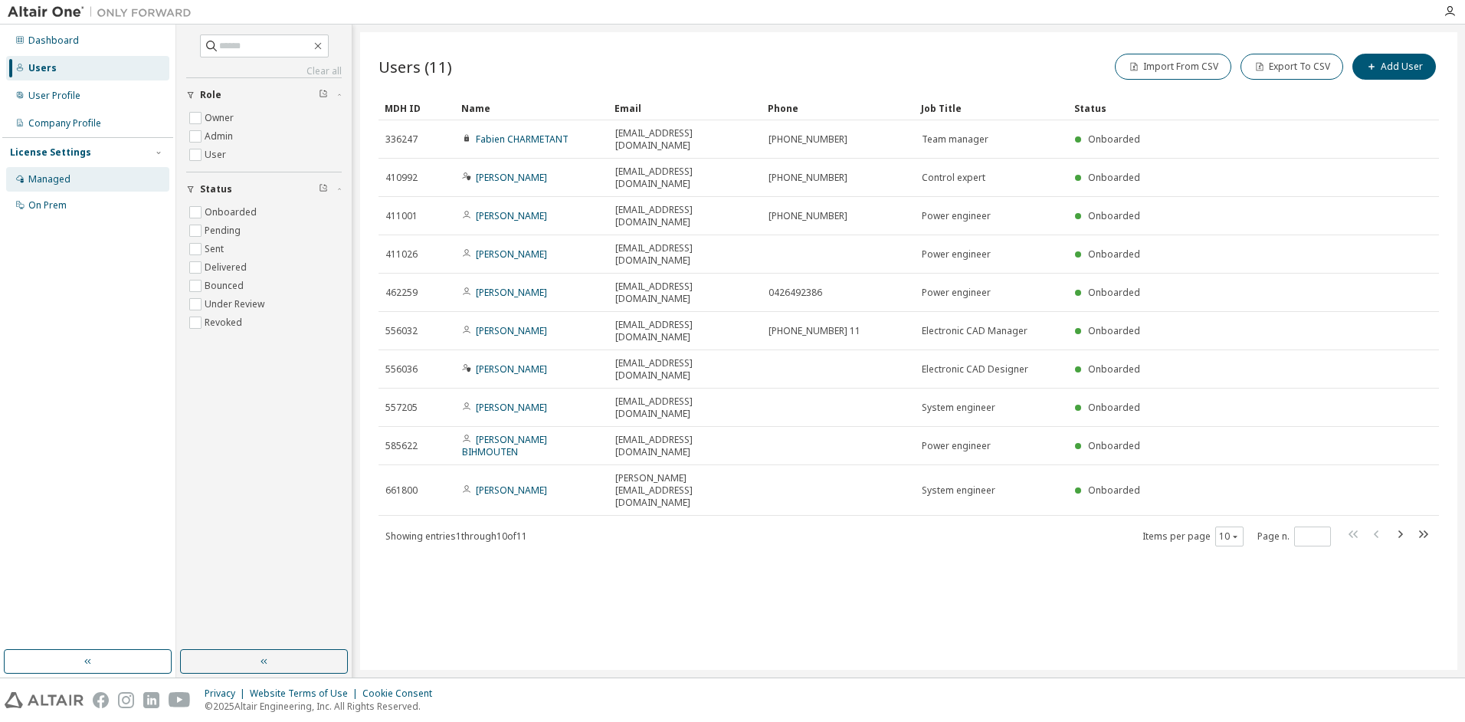
click at [38, 182] on div "Managed" at bounding box center [49, 179] width 42 height 12
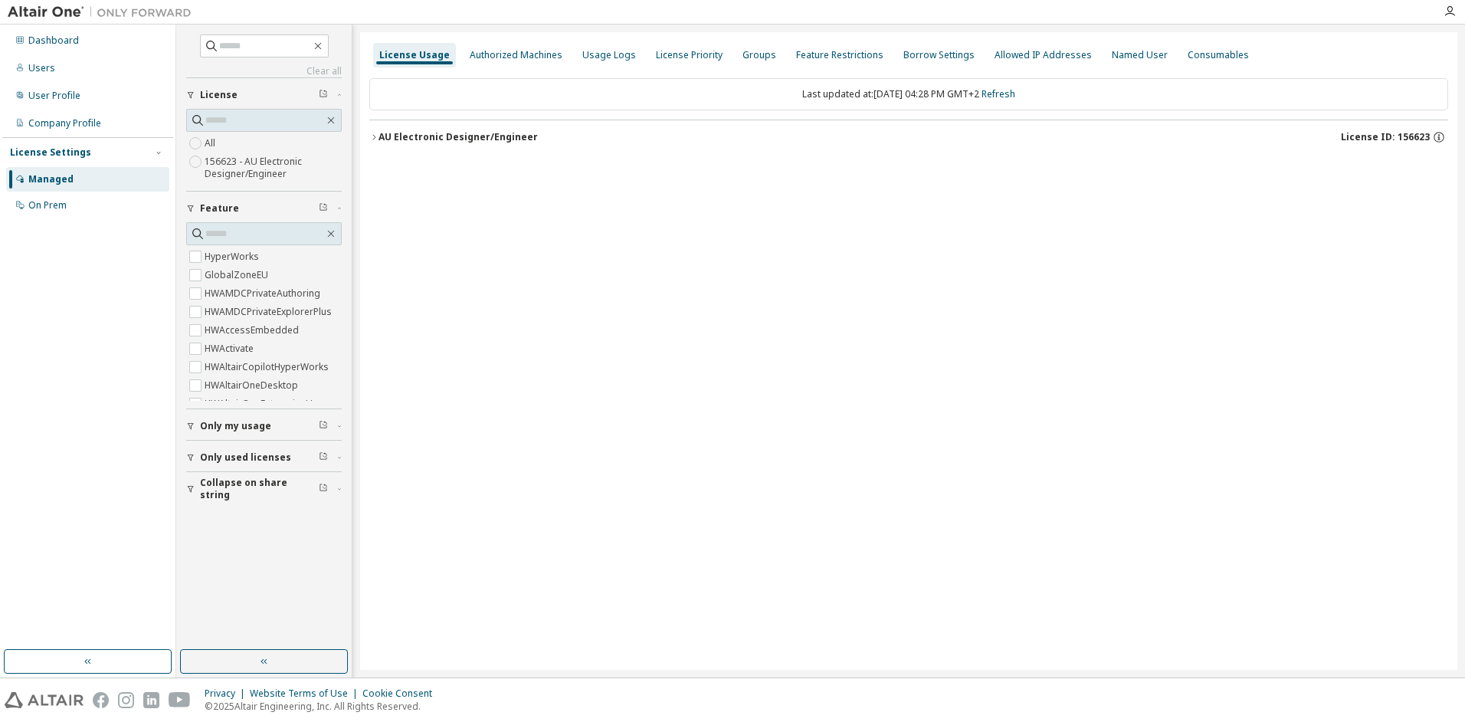
click at [242, 459] on span "Only used licenses" at bounding box center [245, 457] width 91 height 12
click at [267, 163] on label "156623 - AU Electronic Designer/Engineer" at bounding box center [273, 167] width 137 height 31
click at [376, 139] on icon "button" at bounding box center [373, 137] width 9 height 9
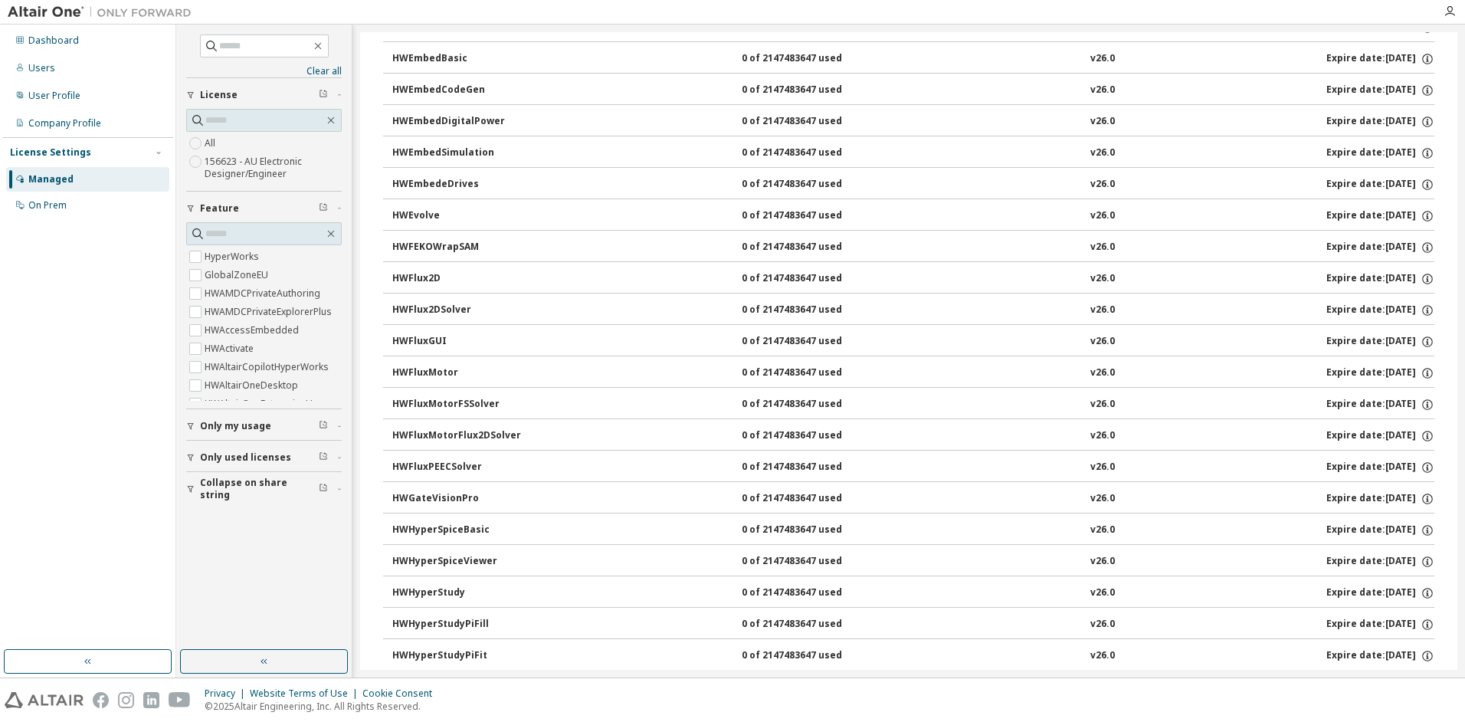
scroll to position [996, 0]
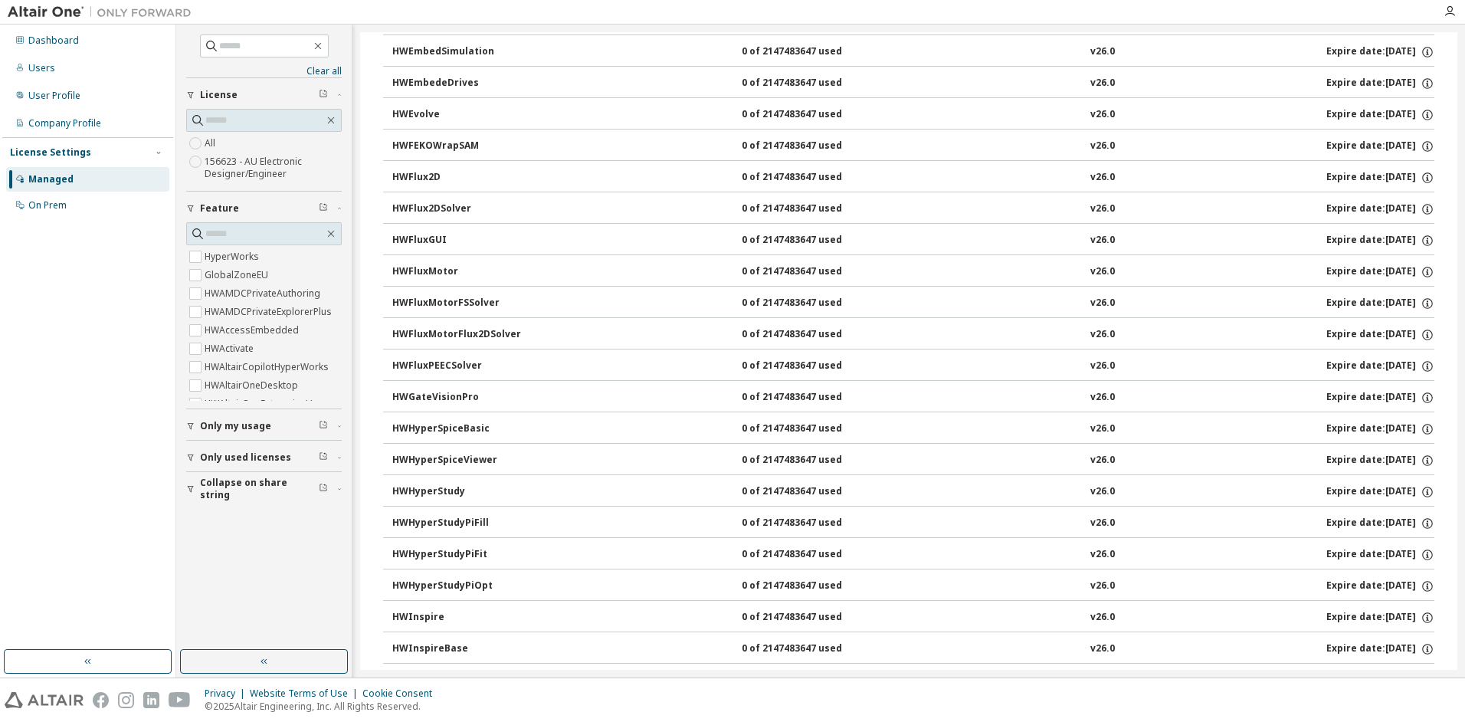
click at [785, 490] on div "0 of 2147483647 used" at bounding box center [811, 492] width 138 height 14
click at [228, 232] on input "text" at bounding box center [264, 233] width 119 height 15
type input "****"
click at [254, 308] on label "HWPSIMPowerSupply" at bounding box center [253, 312] width 97 height 18
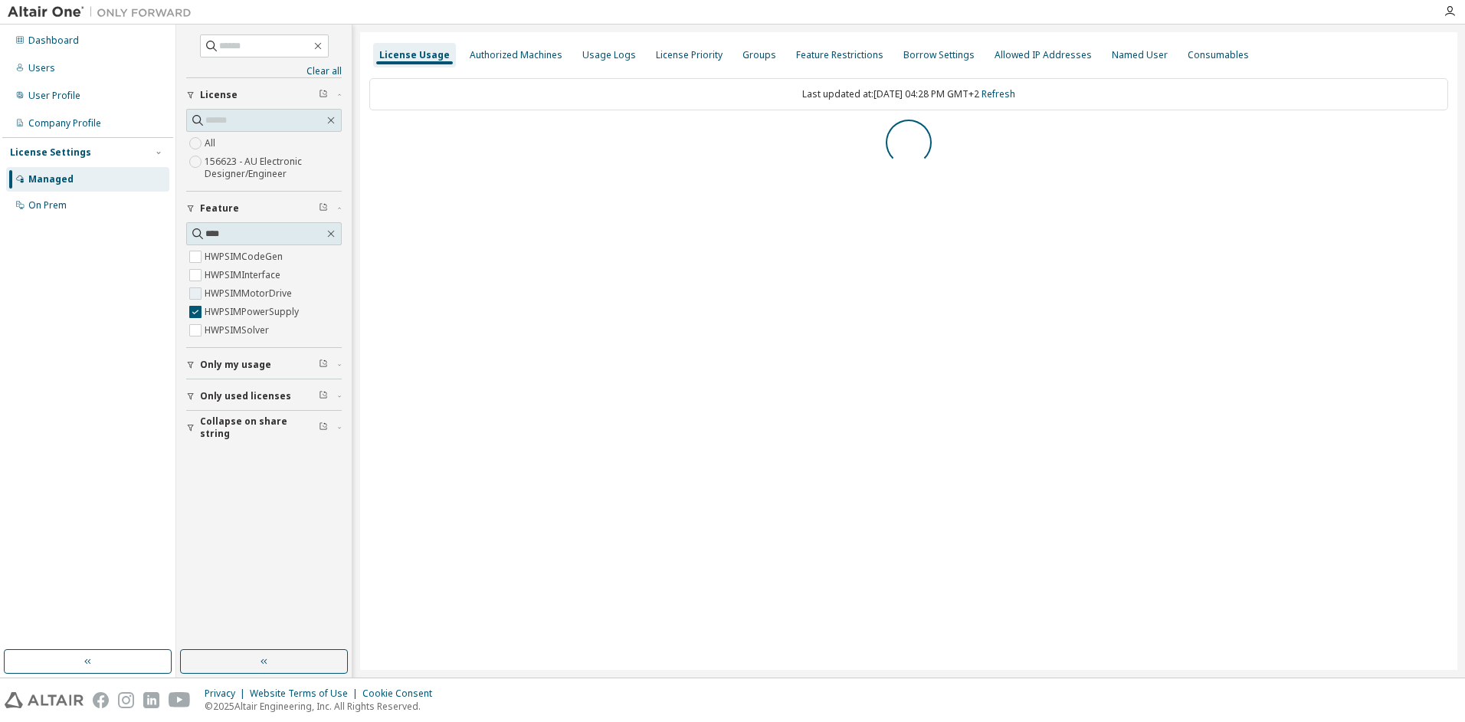
scroll to position [0, 0]
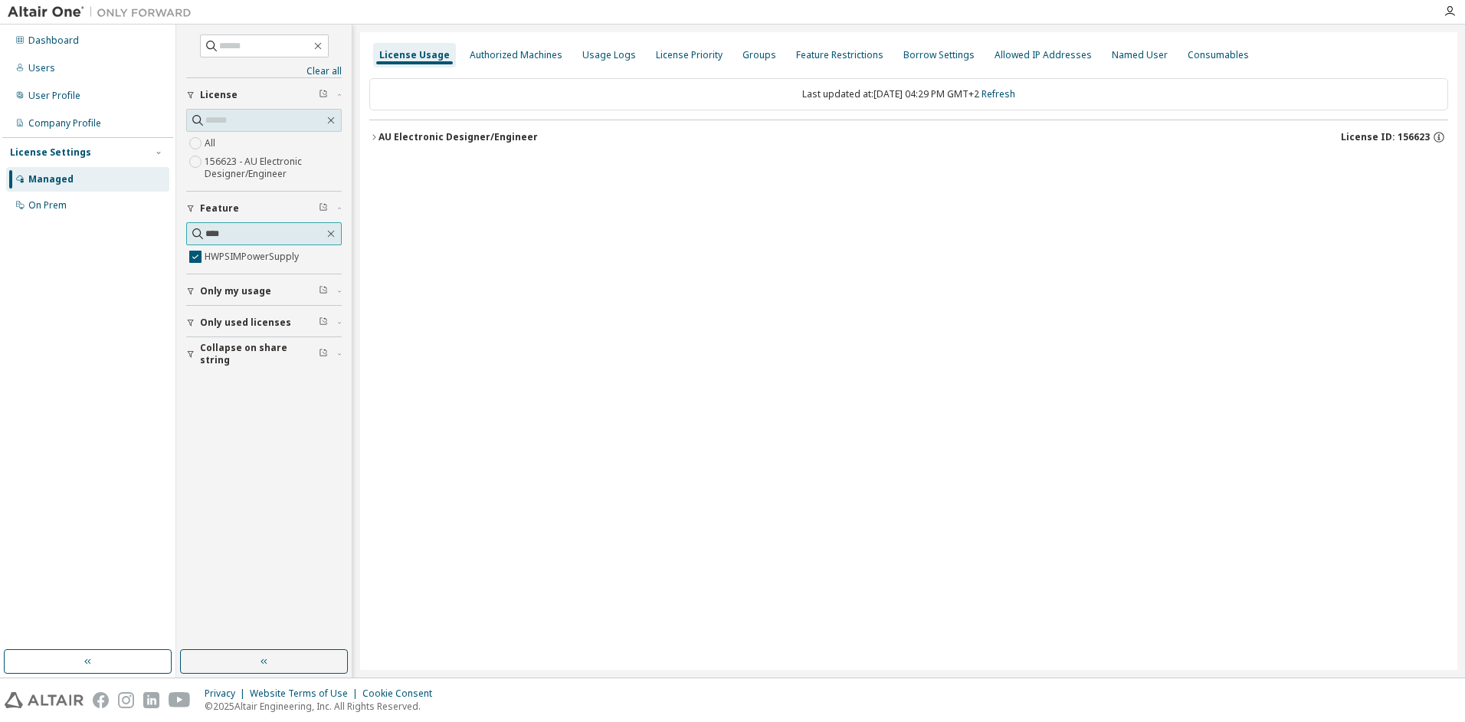
click at [235, 234] on input "****" at bounding box center [264, 233] width 119 height 15
click at [379, 134] on div "AU Electronic Designer/Engineer" at bounding box center [458, 137] width 159 height 12
click at [331, 234] on icon "button" at bounding box center [331, 234] width 12 height 12
click at [192, 290] on icon "button" at bounding box center [190, 291] width 9 height 9
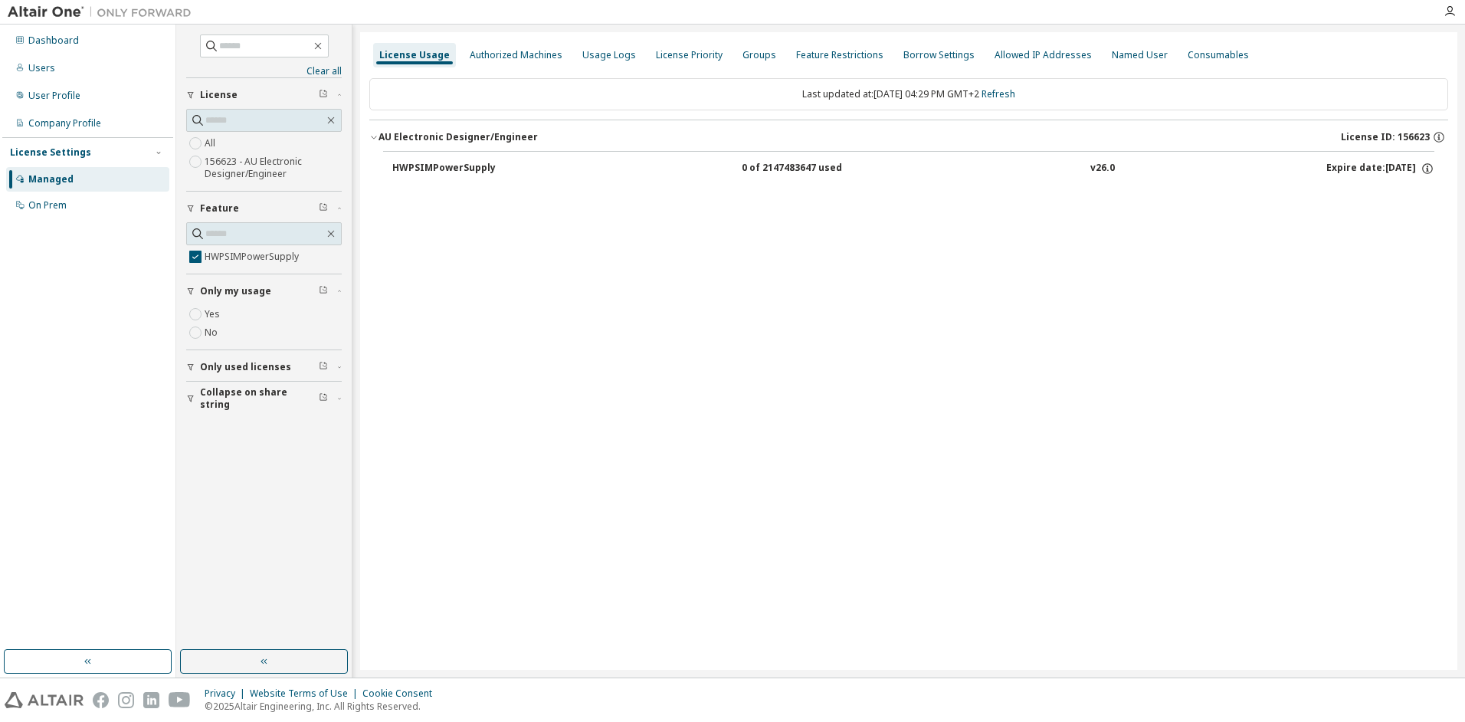
click at [195, 369] on icon "button" at bounding box center [190, 366] width 9 height 9
click at [231, 364] on span "Only used licenses" at bounding box center [245, 367] width 91 height 12
click at [230, 159] on label "156623 - AU Electronic Designer/Engineer" at bounding box center [273, 167] width 137 height 31
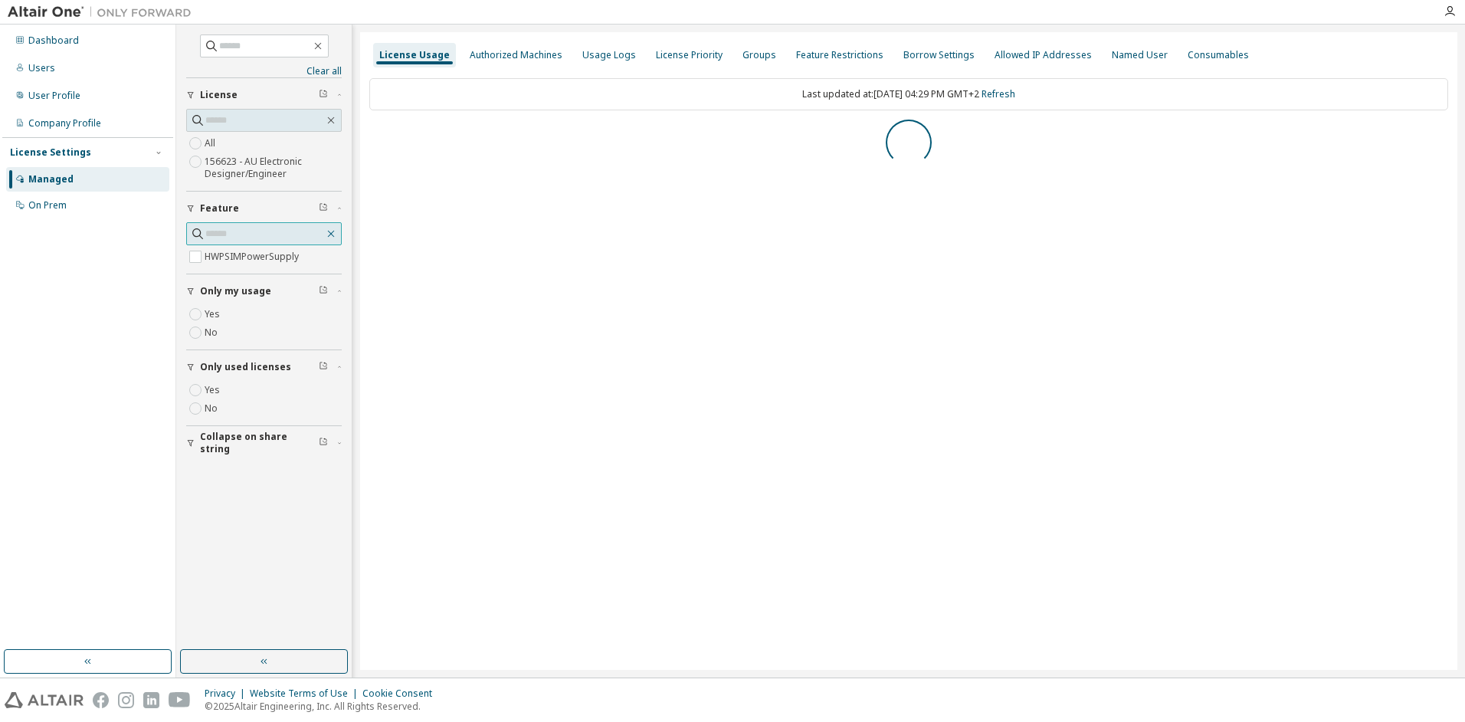
click at [330, 237] on icon "button" at bounding box center [331, 234] width 12 height 12
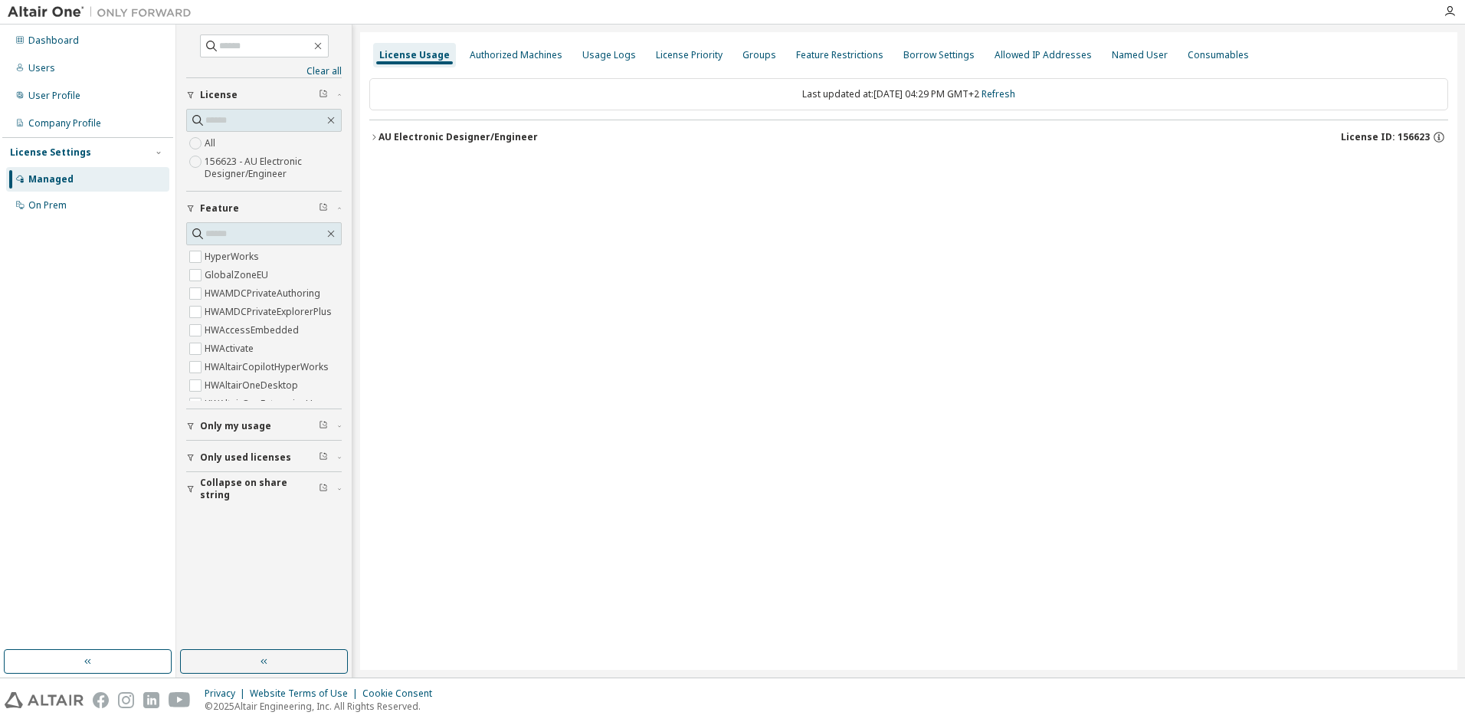
click at [375, 135] on icon "button" at bounding box center [373, 137] width 9 height 9
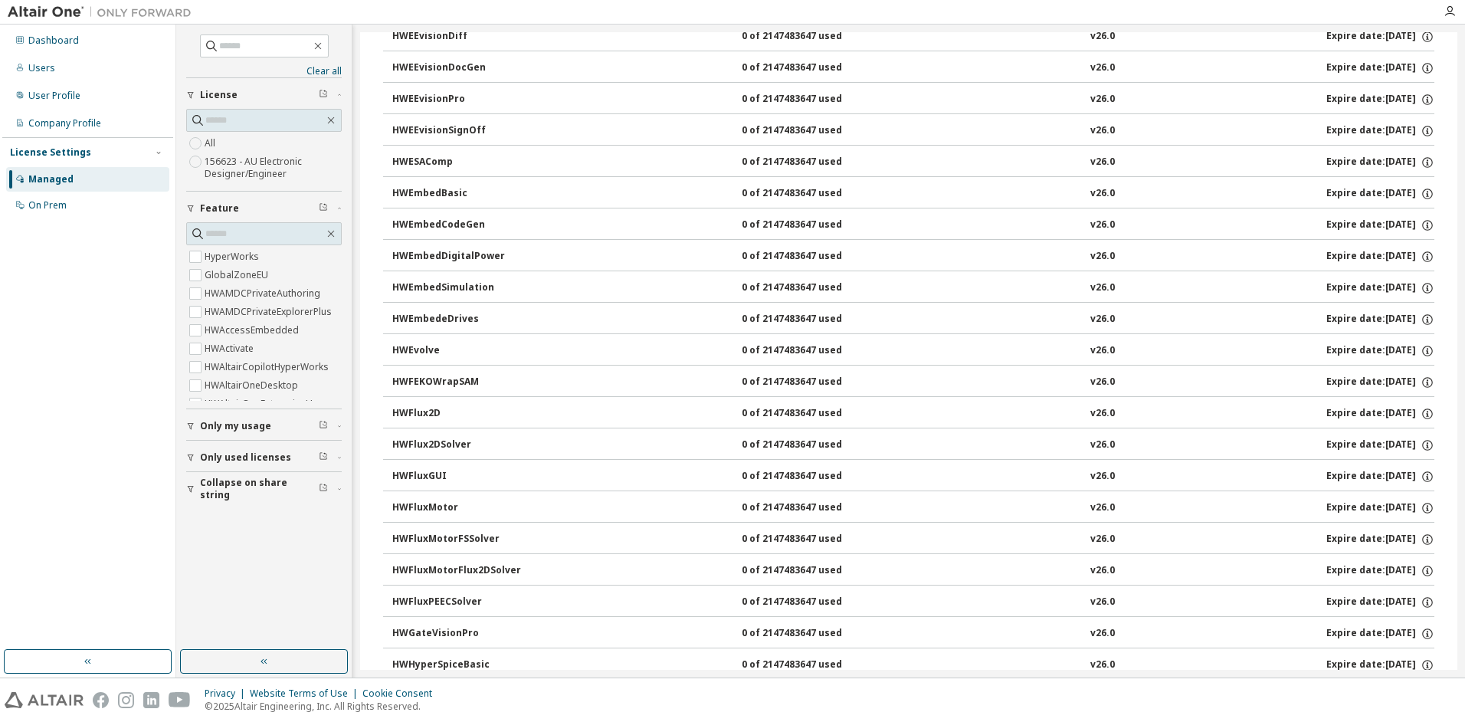
scroll to position [996, 0]
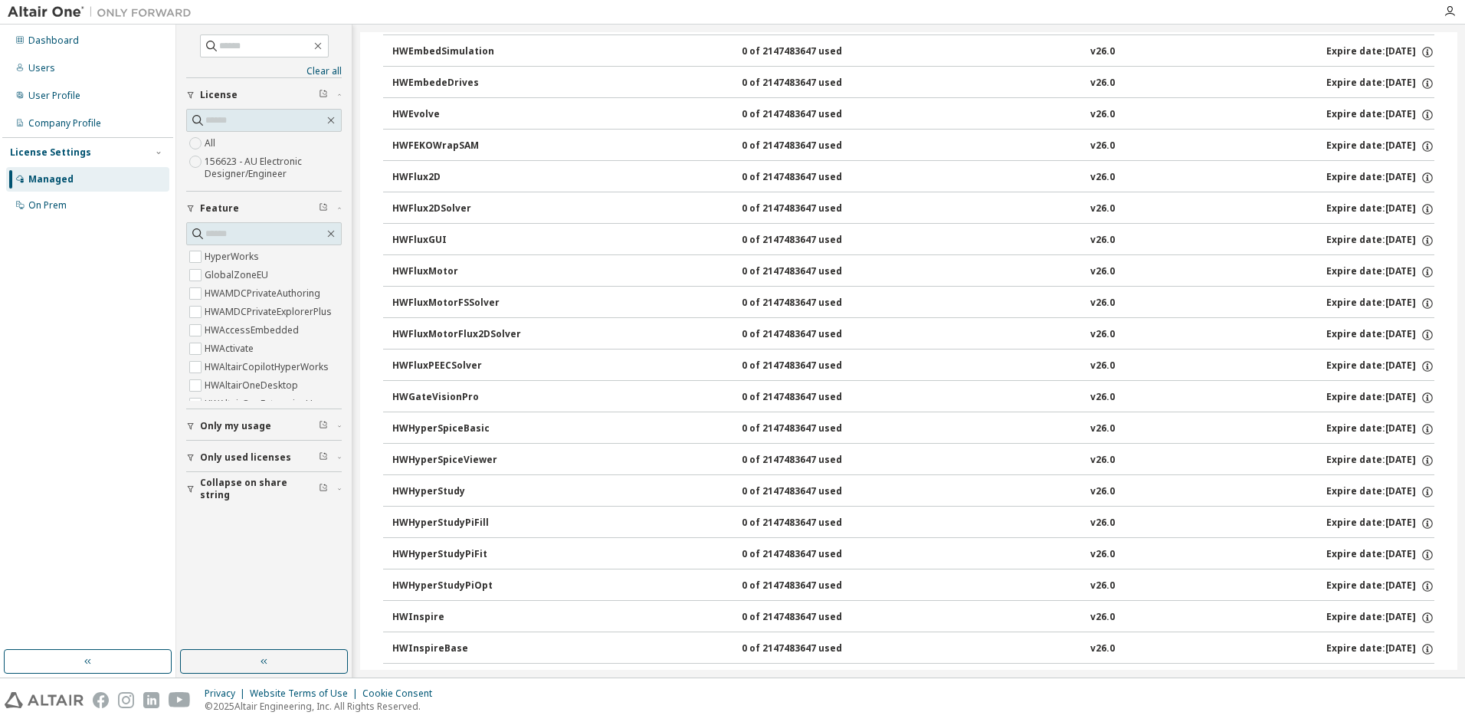
click at [444, 490] on div "HWHyperStudy" at bounding box center [461, 492] width 138 height 14
click at [1421, 488] on icon "button" at bounding box center [1428, 492] width 14 height 14
click at [1421, 493] on icon "button" at bounding box center [1428, 492] width 14 height 14
click at [434, 489] on div "HWHyperStudy" at bounding box center [461, 492] width 138 height 14
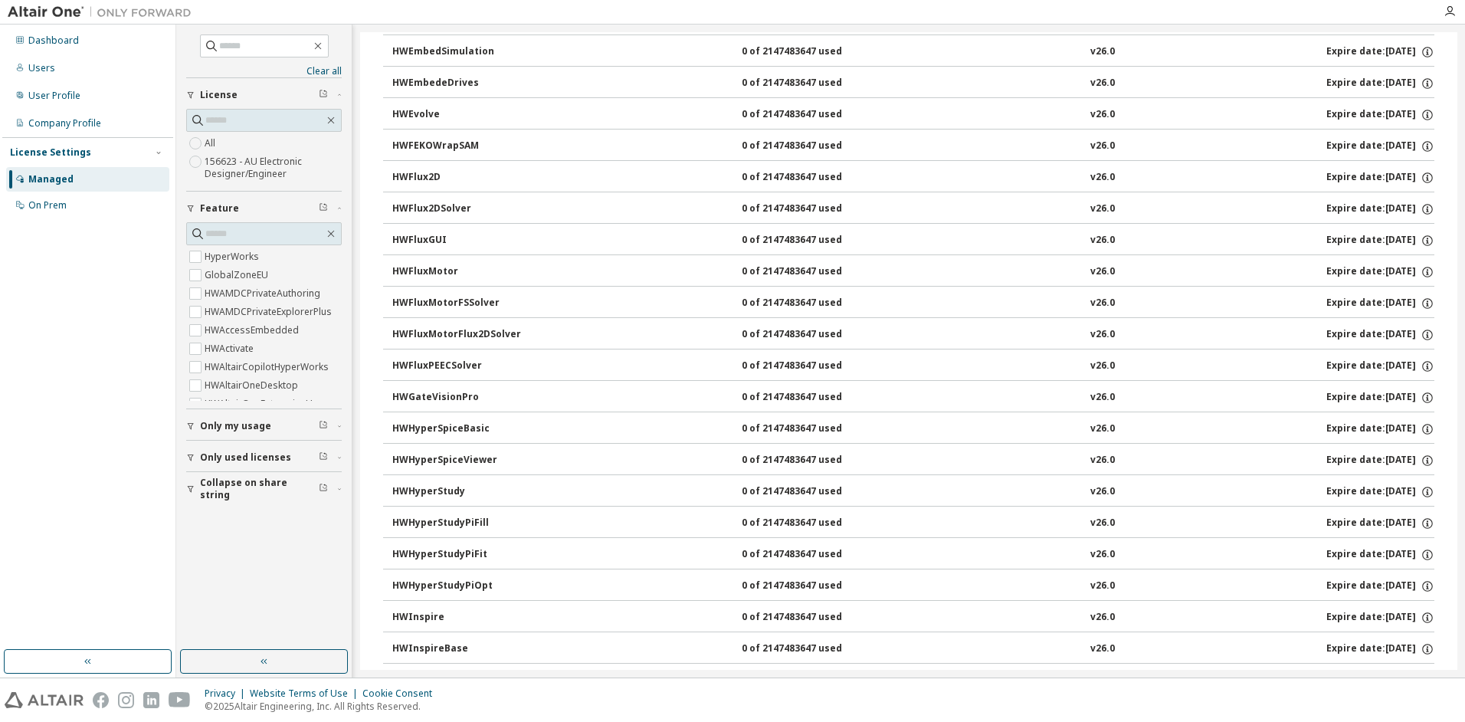
click at [434, 489] on div "HWHyperStudy" at bounding box center [461, 492] width 138 height 14
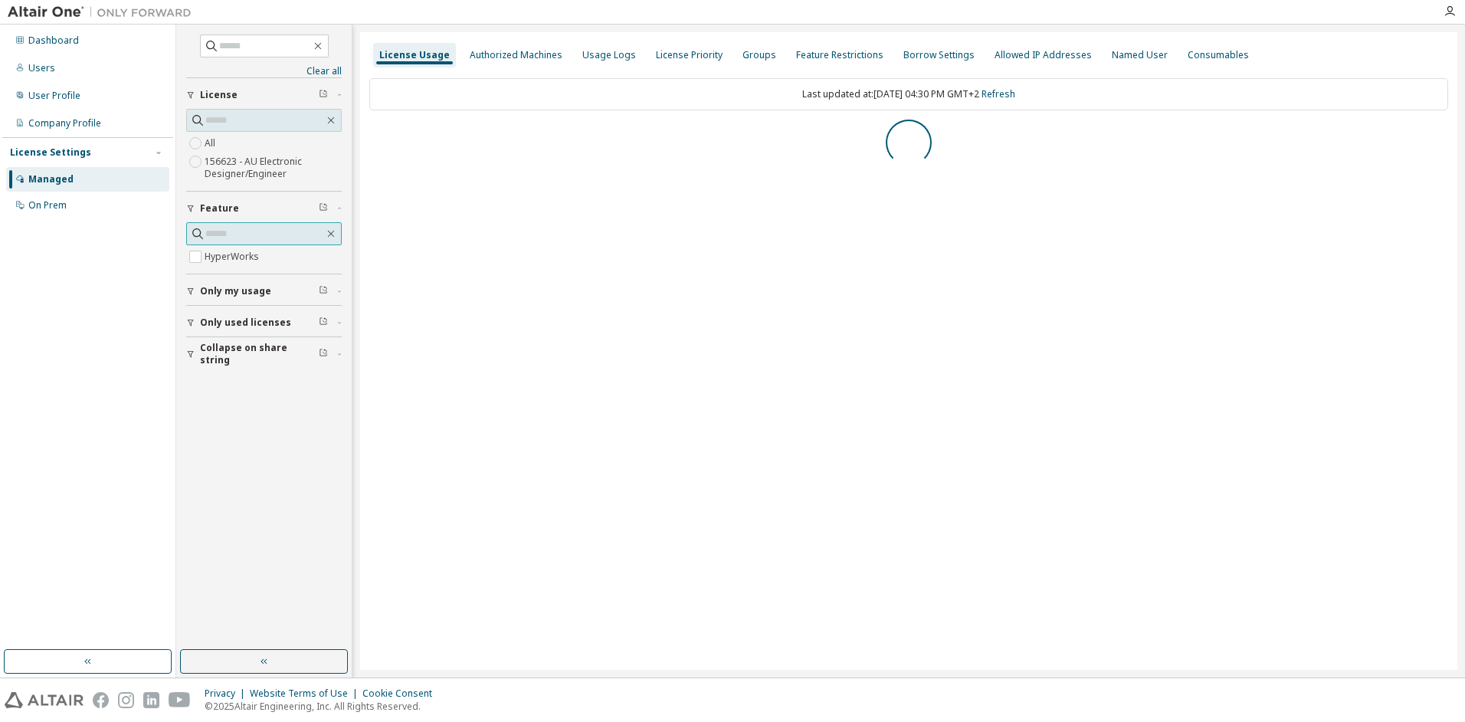
click at [254, 234] on input "text" at bounding box center [264, 233] width 119 height 15
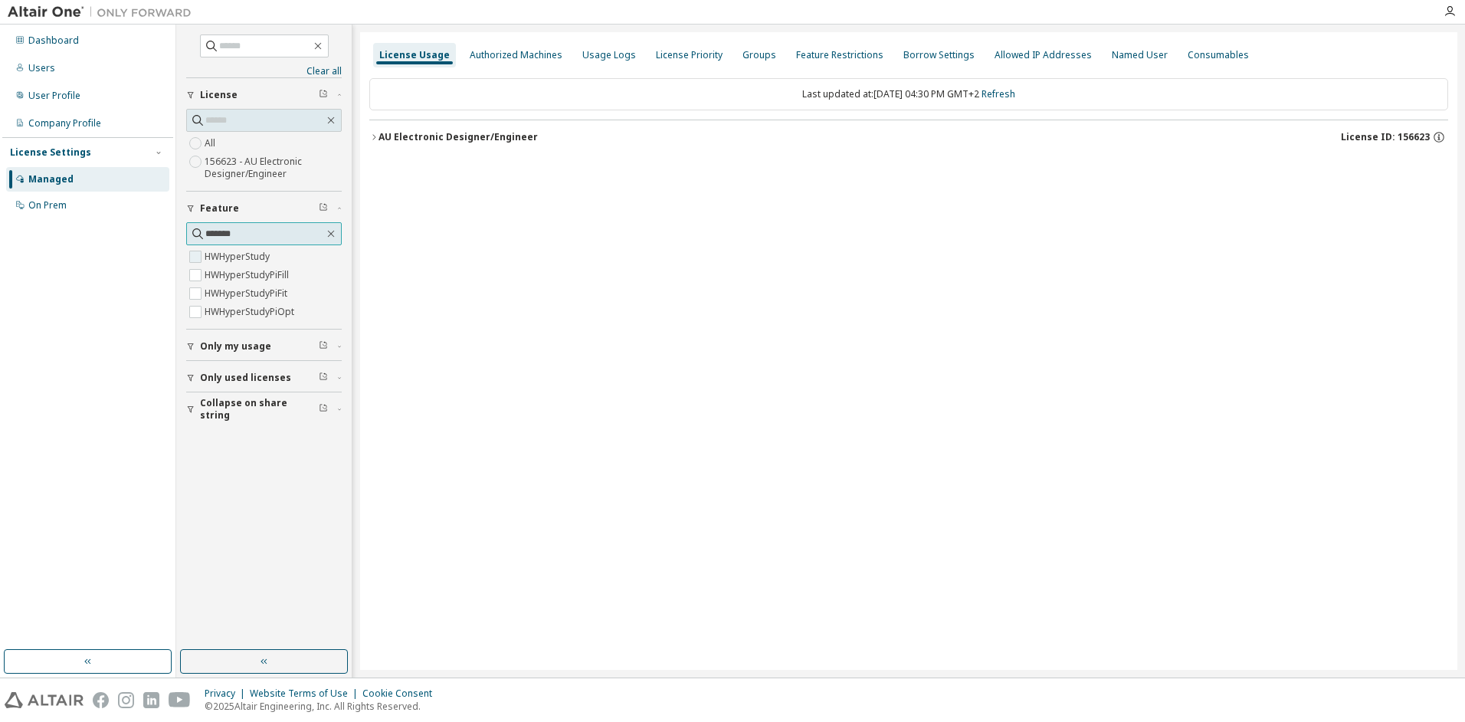
type input "*******"
click at [372, 139] on icon "button" at bounding box center [373, 137] width 9 height 9
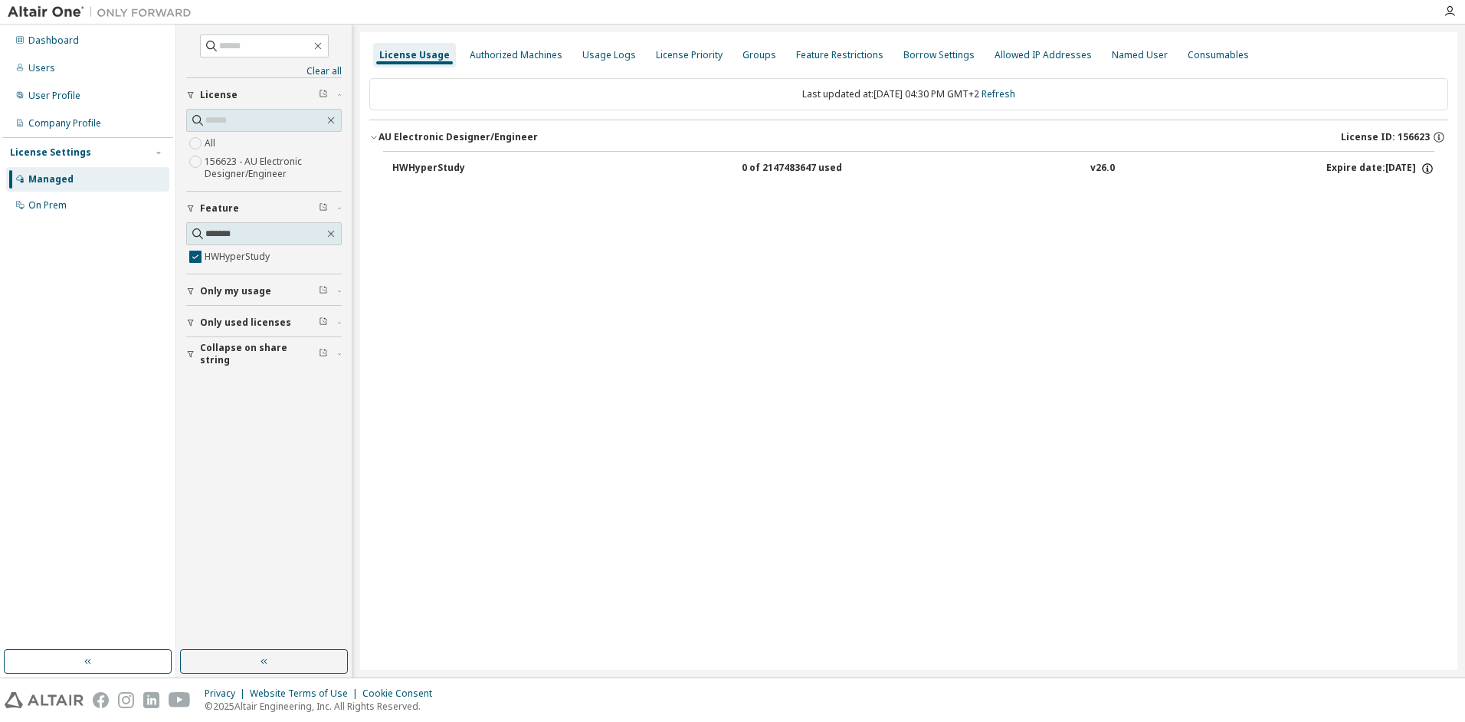
click at [1425, 169] on icon "button" at bounding box center [1428, 169] width 14 height 14
click at [787, 169] on div "0 of 2147483647 used" at bounding box center [811, 169] width 138 height 14
click at [1188, 54] on div "Consumables" at bounding box center [1218, 55] width 61 height 12
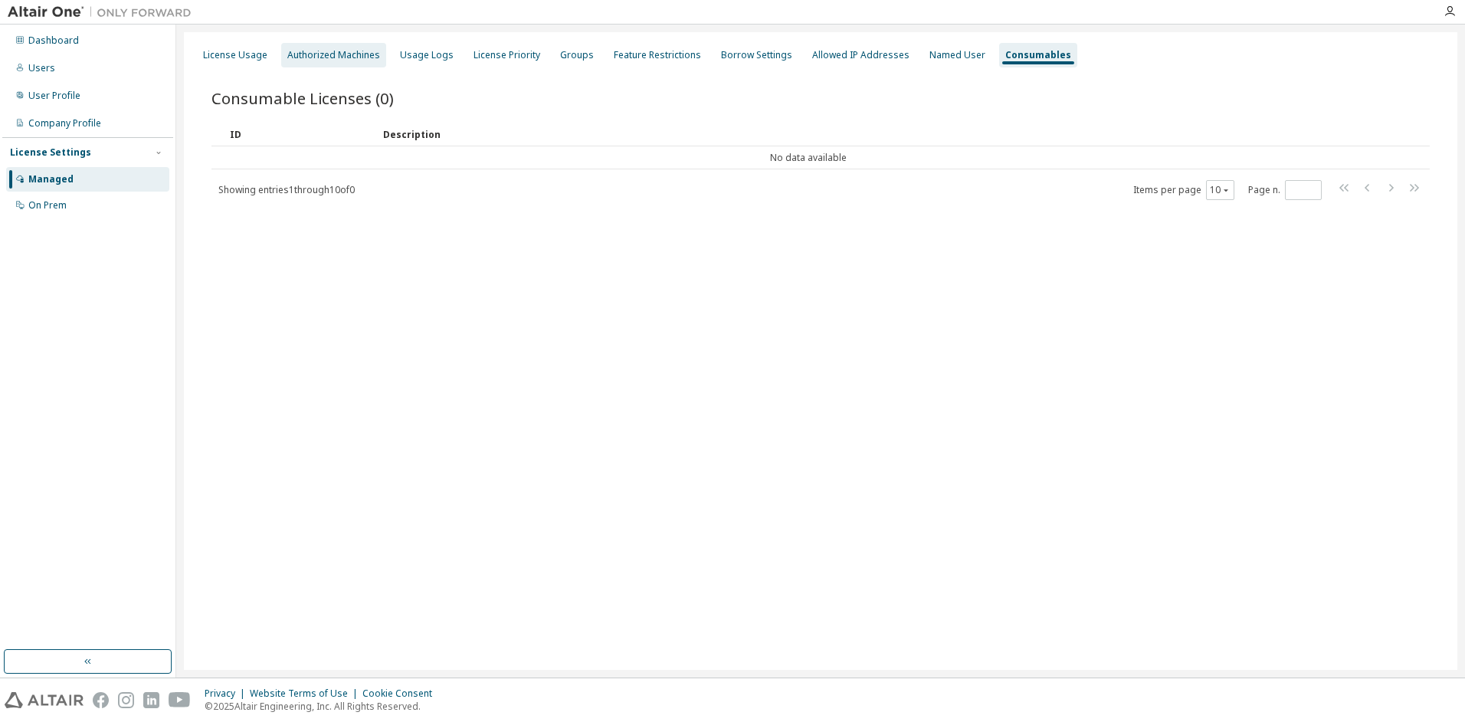
click at [335, 57] on div "Authorized Machines" at bounding box center [333, 55] width 93 height 12
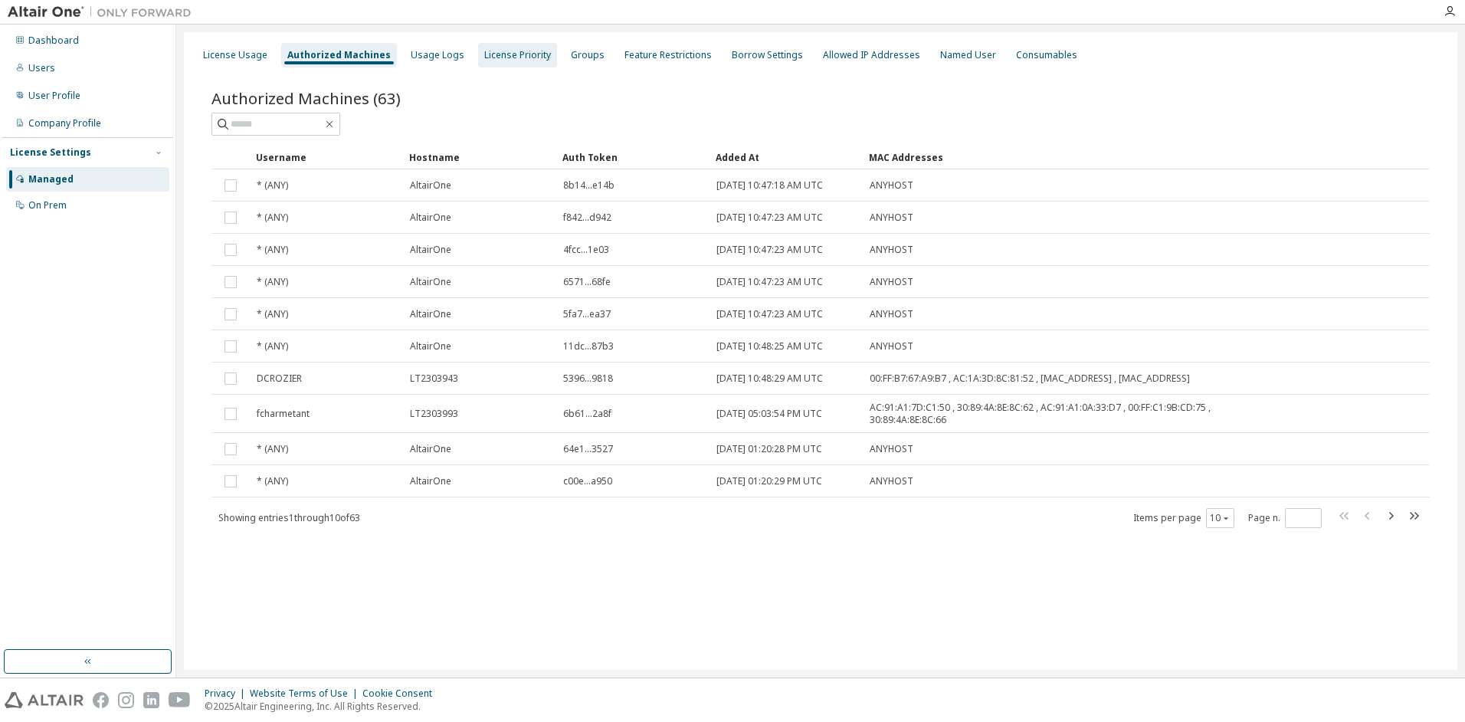
click at [489, 65] on div "License Priority" at bounding box center [517, 55] width 79 height 25
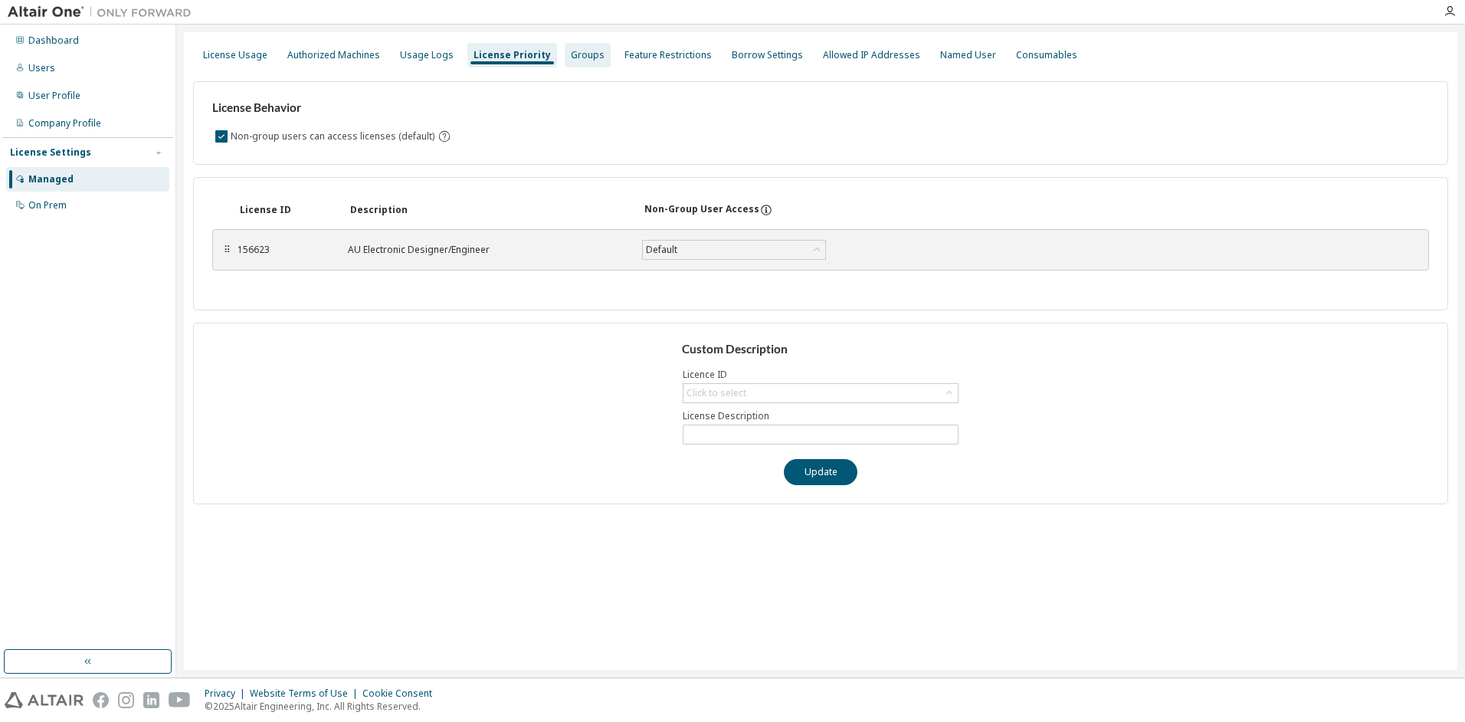
click at [571, 59] on div "Groups" at bounding box center [588, 55] width 34 height 12
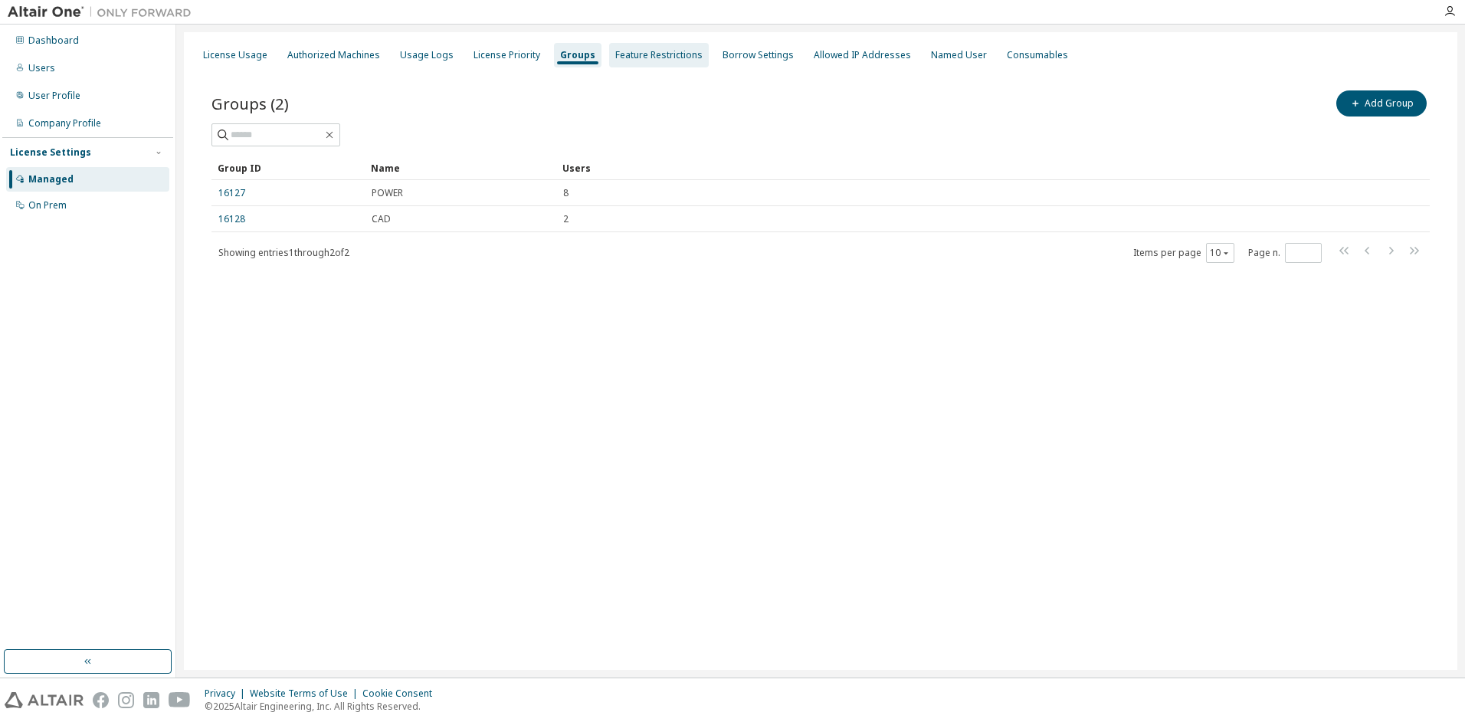
click at [615, 55] on div "Feature Restrictions" at bounding box center [658, 55] width 87 height 12
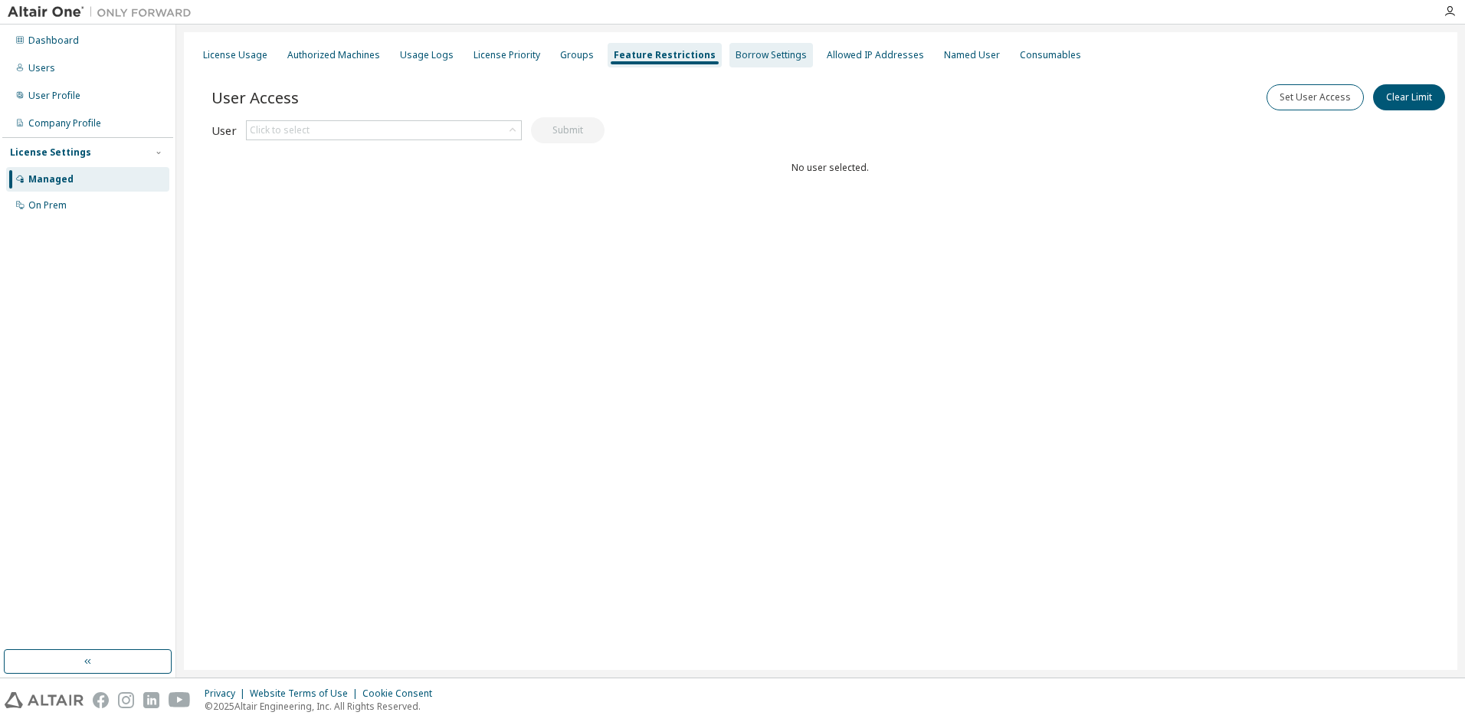
click at [736, 55] on div "Borrow Settings" at bounding box center [771, 55] width 71 height 12
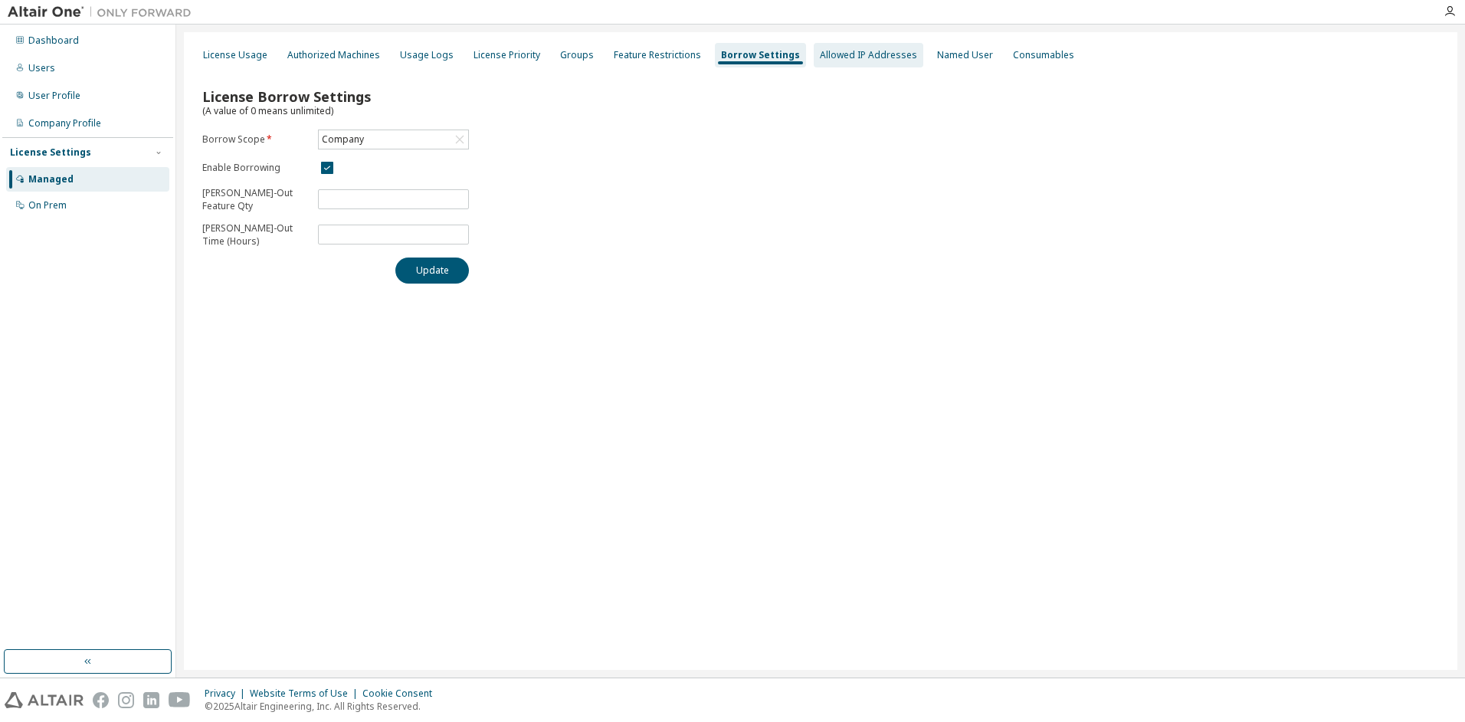
click at [824, 55] on div "Allowed IP Addresses" at bounding box center [868, 55] width 97 height 12
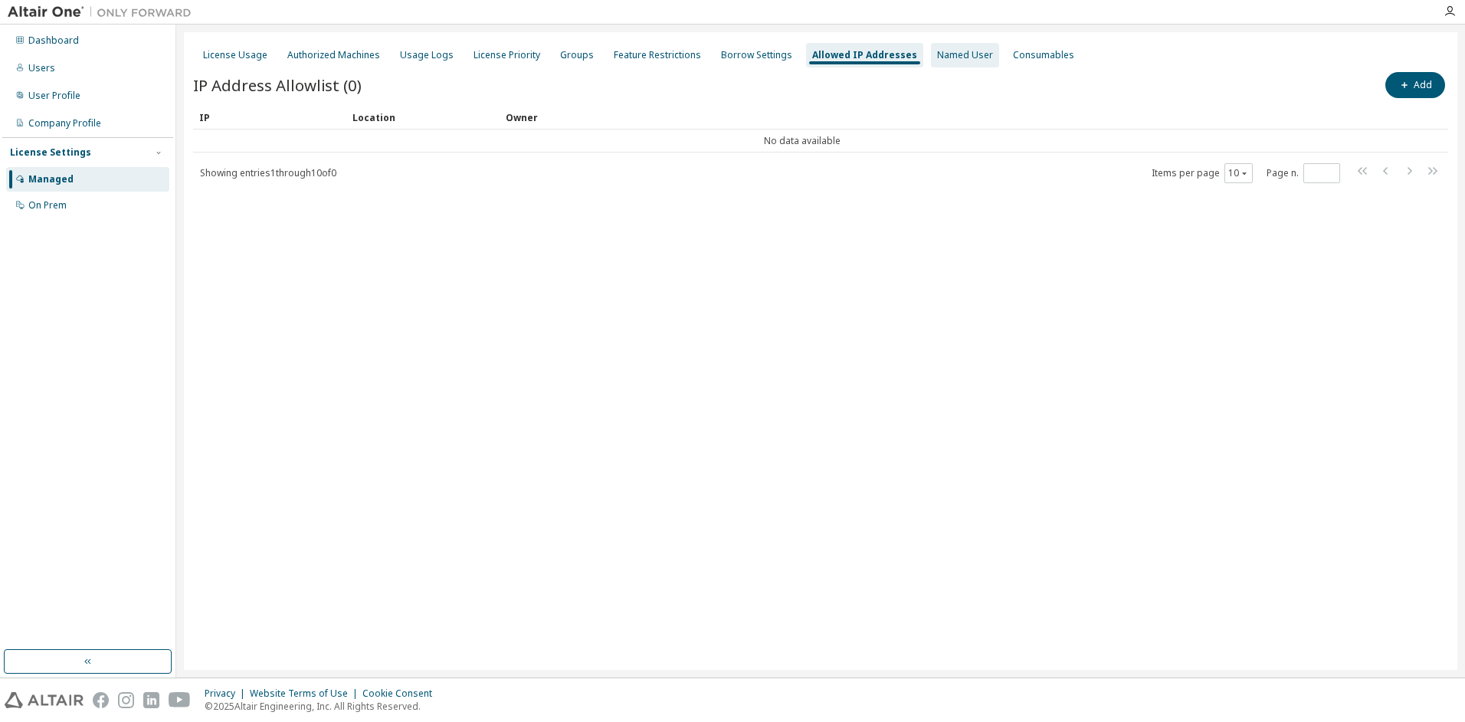
click at [950, 60] on div "Named User" at bounding box center [965, 55] width 56 height 12
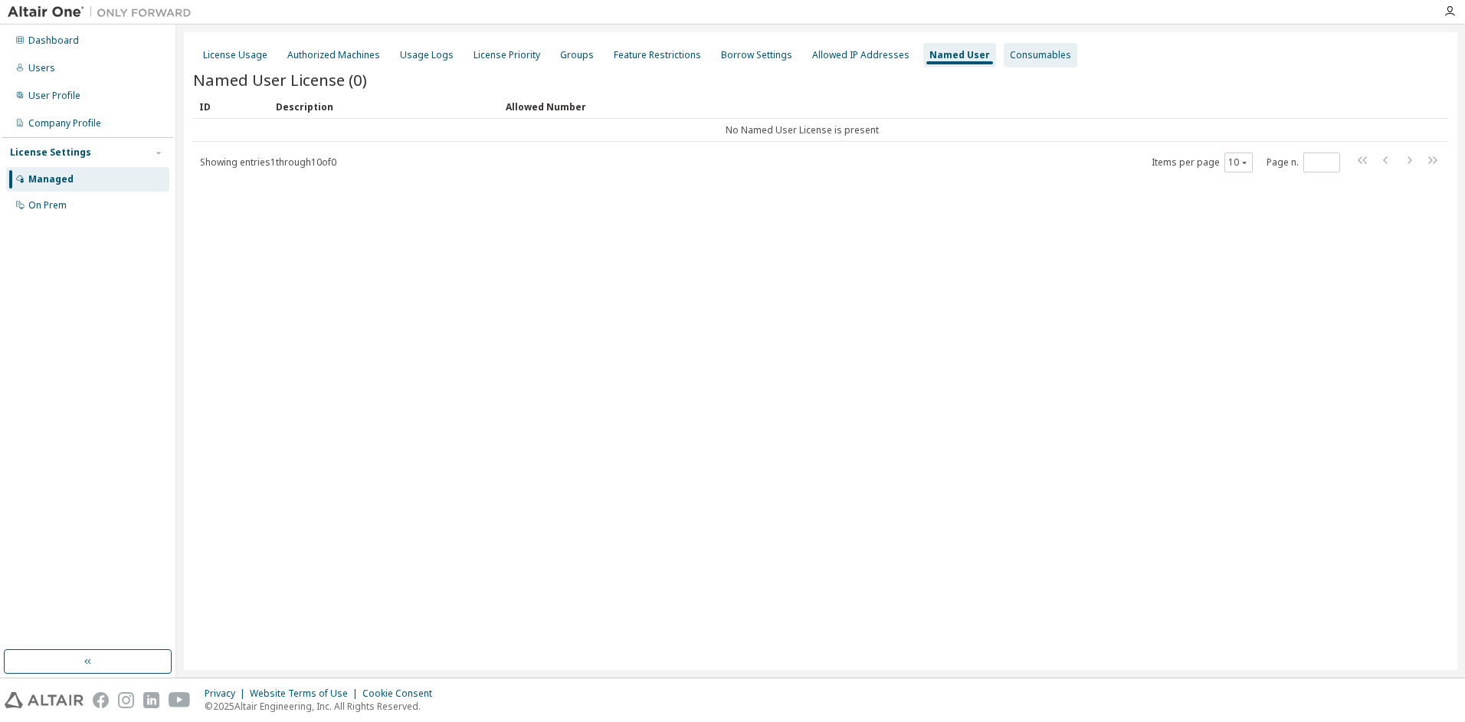
click at [1010, 61] on div "Consumables" at bounding box center [1040, 55] width 61 height 12
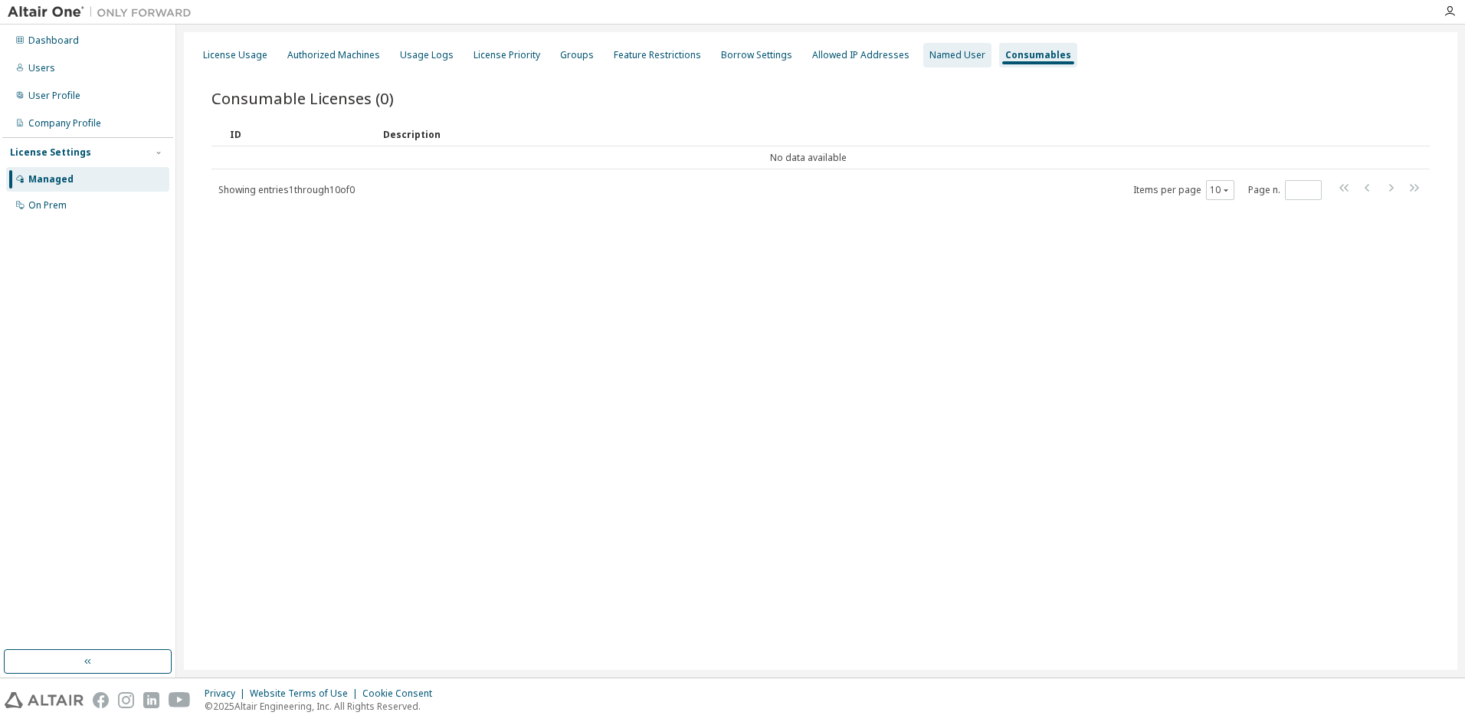
click at [944, 56] on div "Named User" at bounding box center [958, 55] width 56 height 12
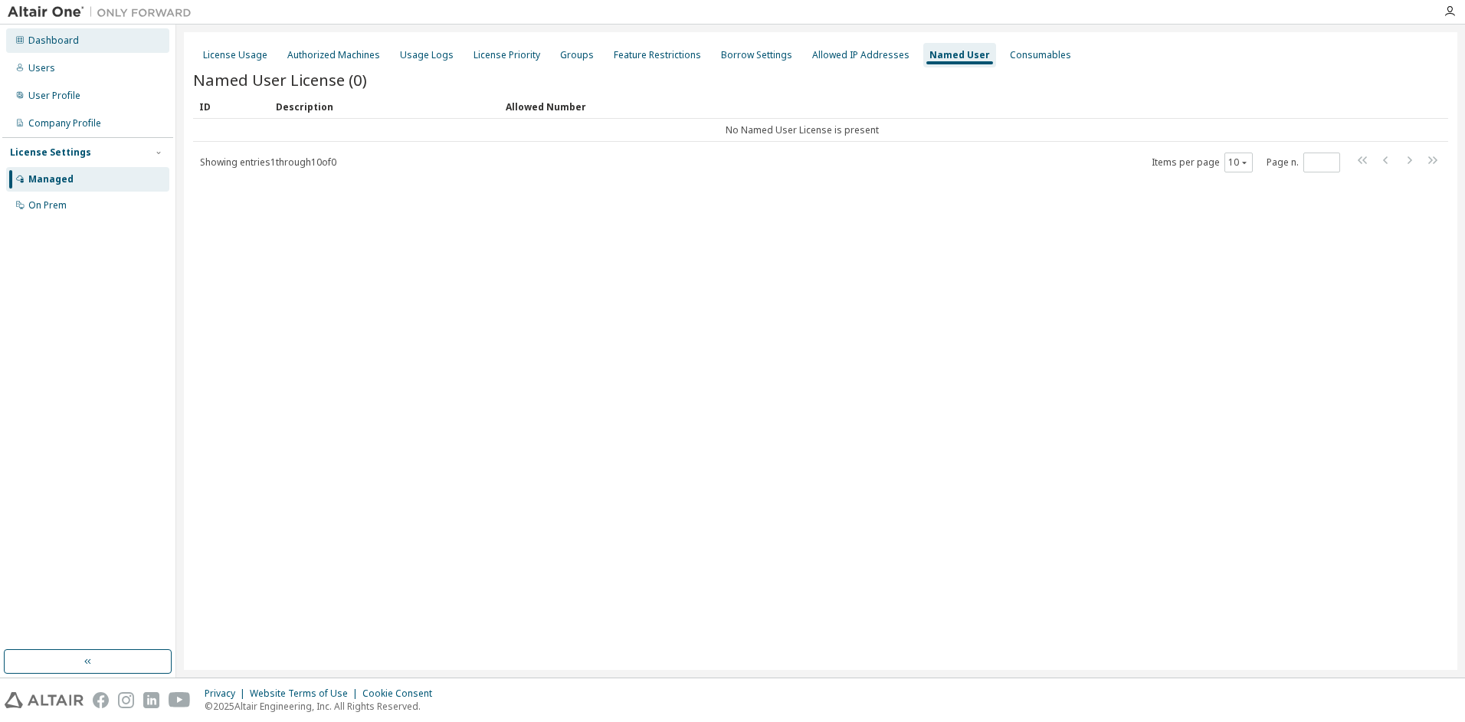
click at [38, 41] on div "Dashboard" at bounding box center [53, 40] width 51 height 12
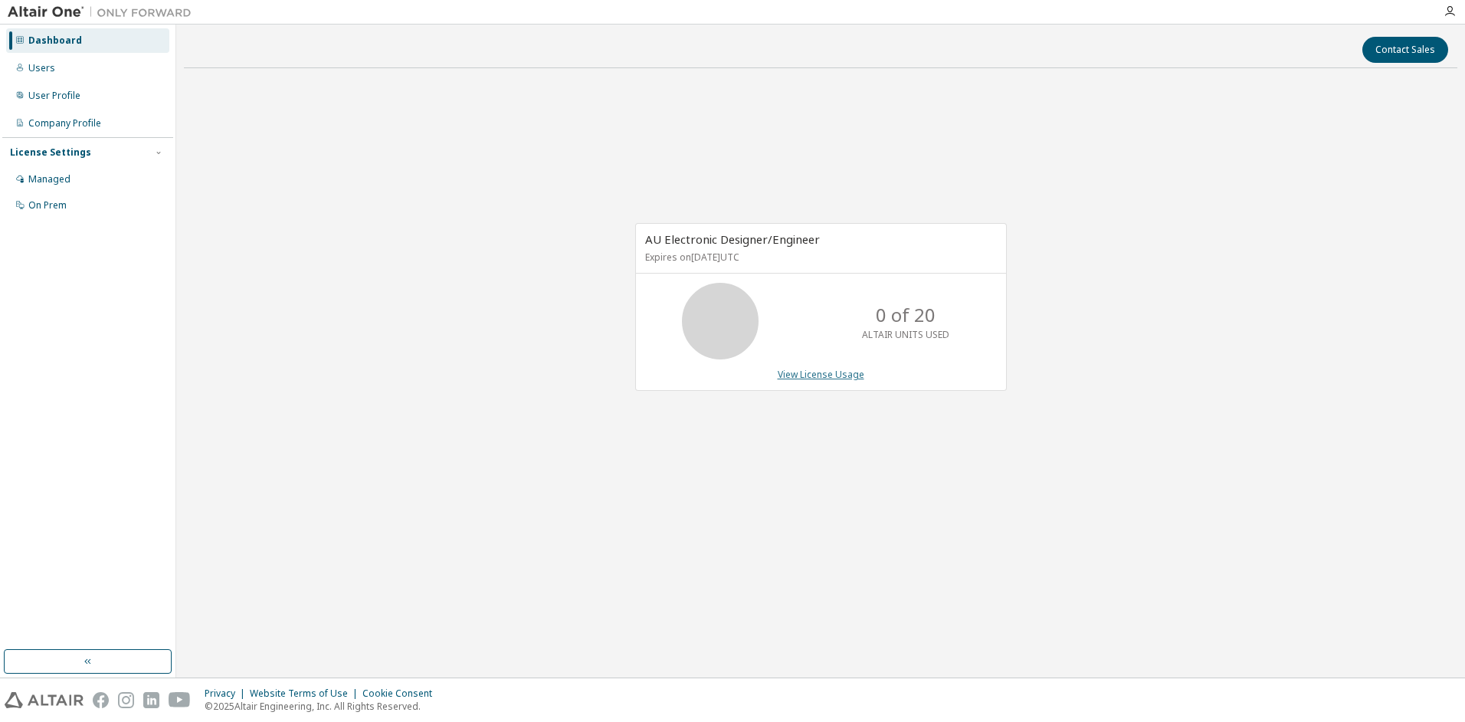
click at [810, 378] on link "View License Usage" at bounding box center [821, 374] width 87 height 13
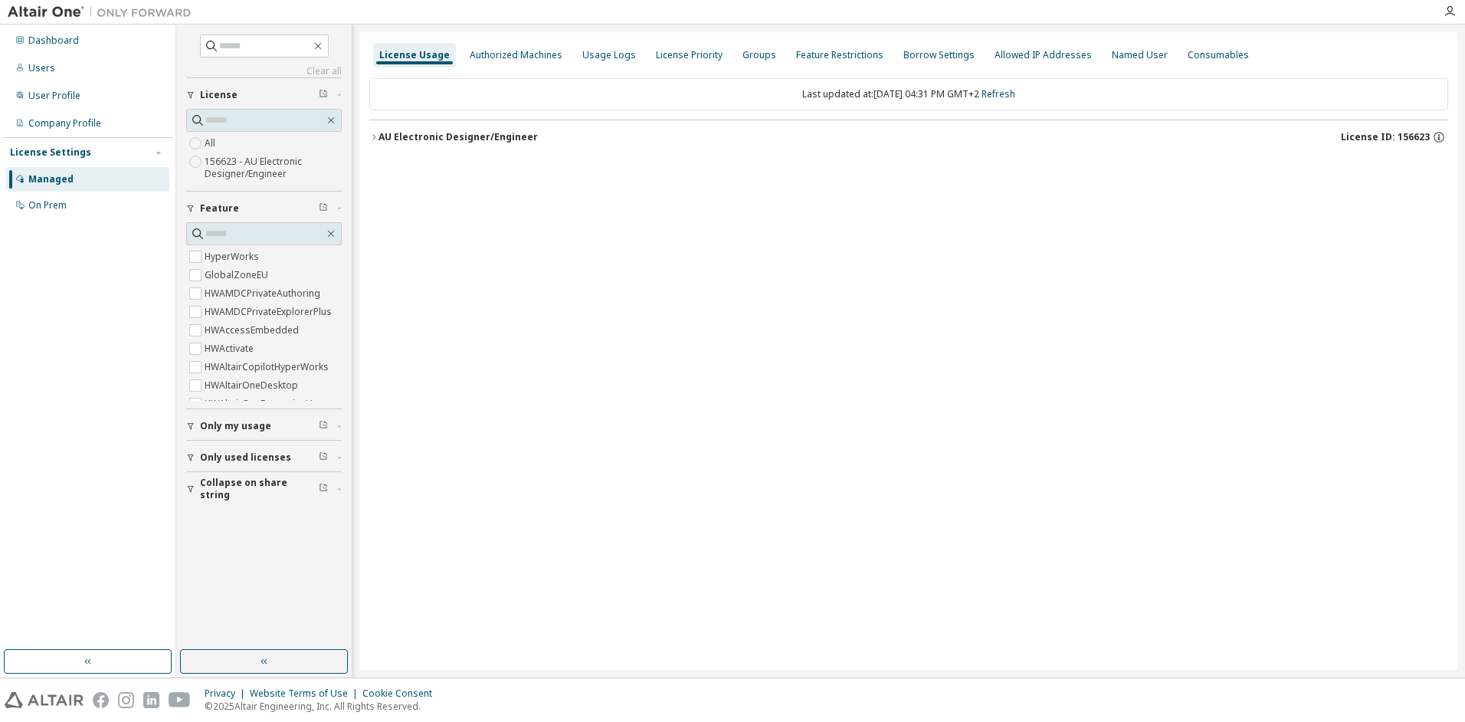
click at [376, 135] on icon "button" at bounding box center [373, 137] width 9 height 9
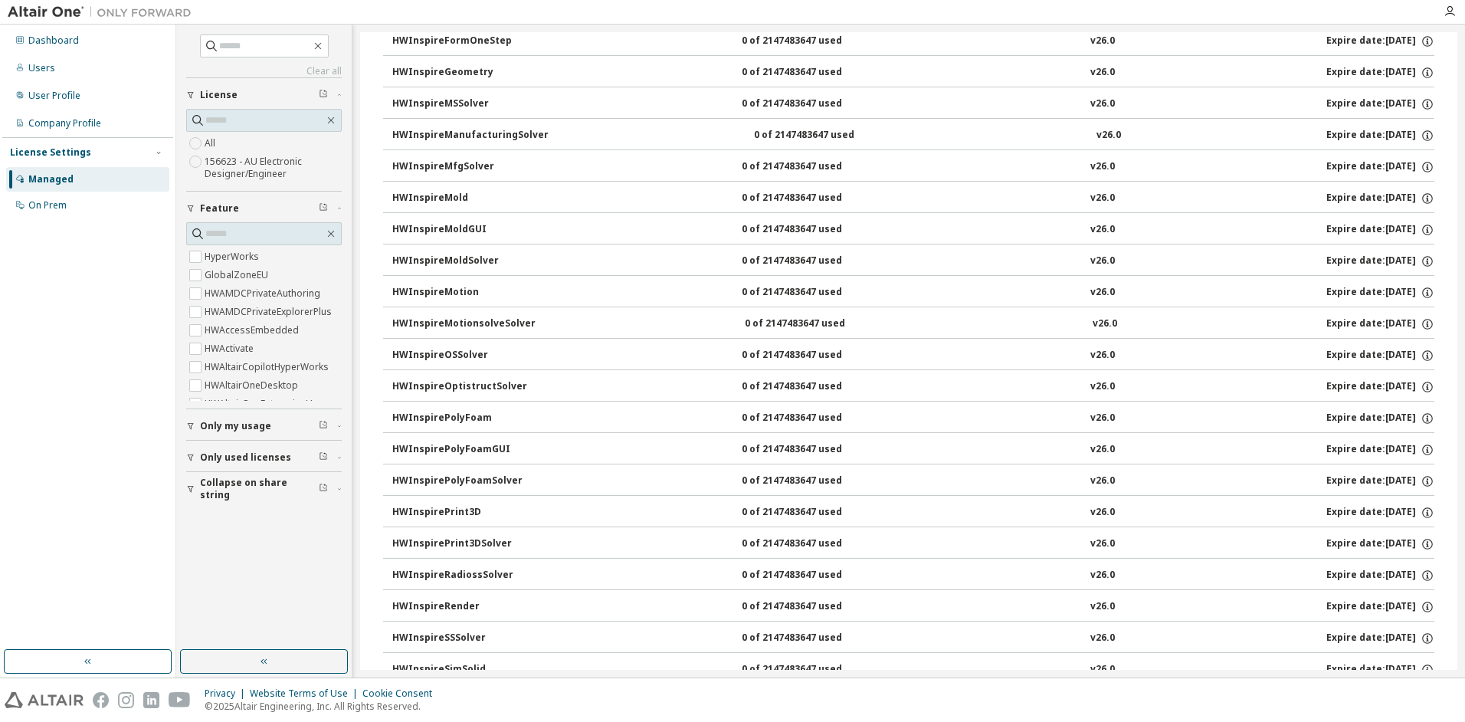
scroll to position [2033, 0]
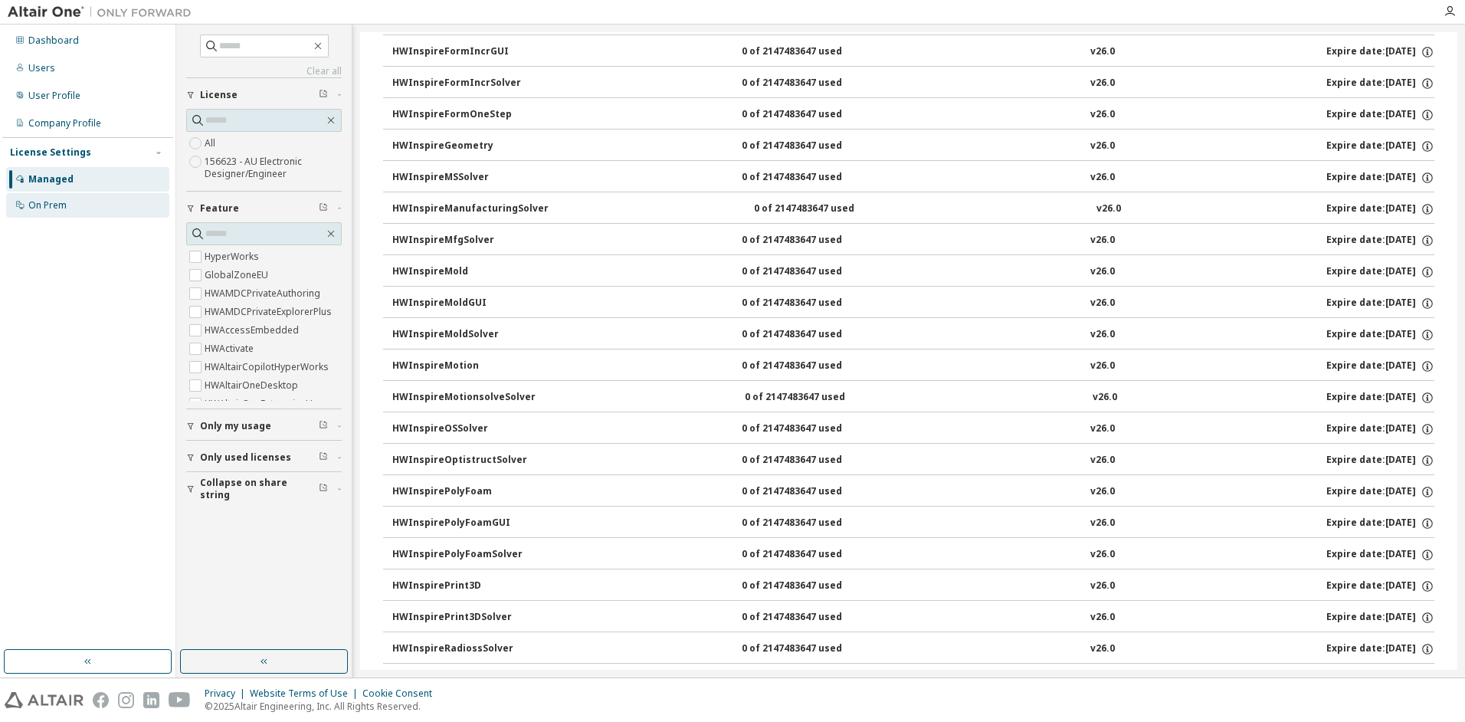
click at [44, 205] on div "On Prem" at bounding box center [47, 205] width 38 height 12
